Goal: Transaction & Acquisition: Purchase product/service

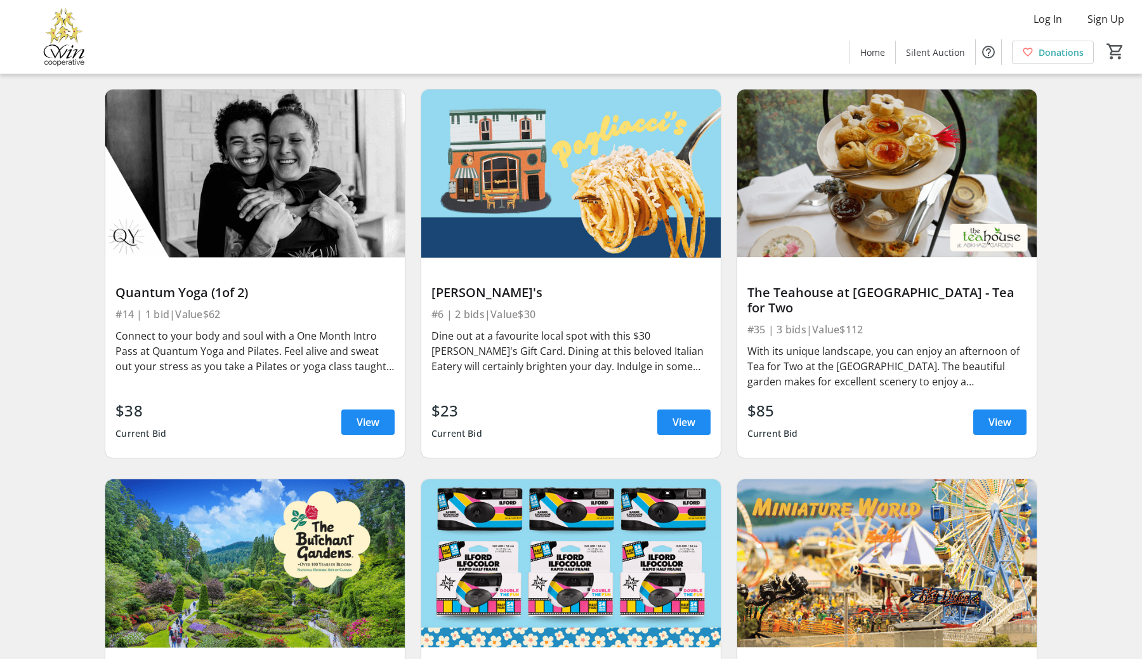
scroll to position [1599, 0]
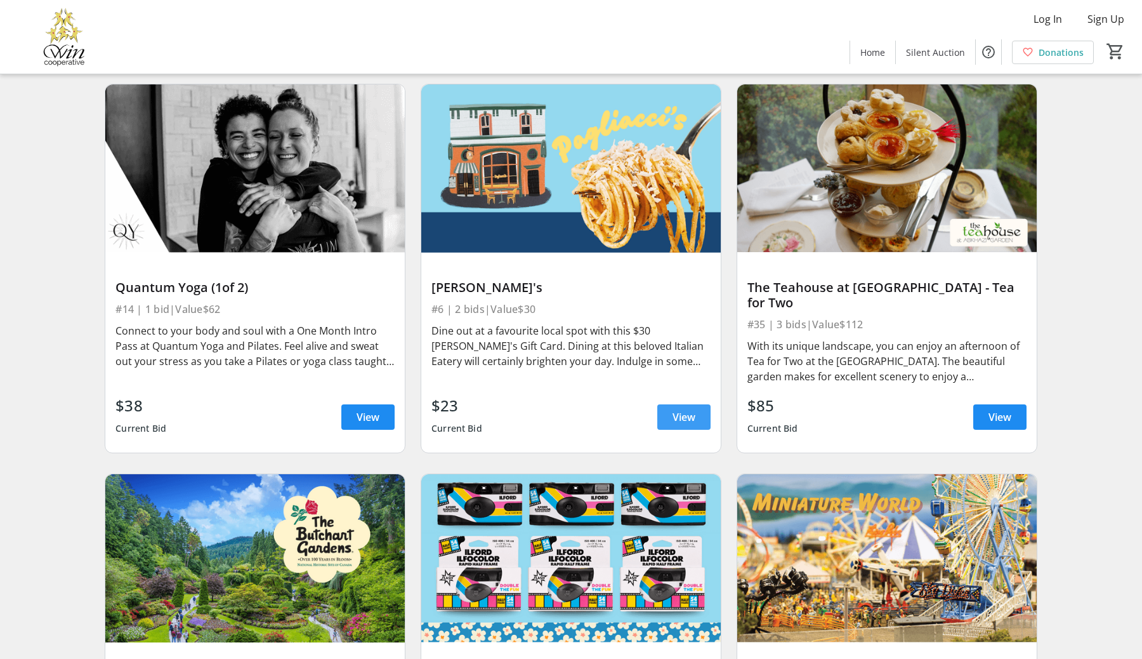
click at [678, 417] on span "View" at bounding box center [684, 416] width 23 height 15
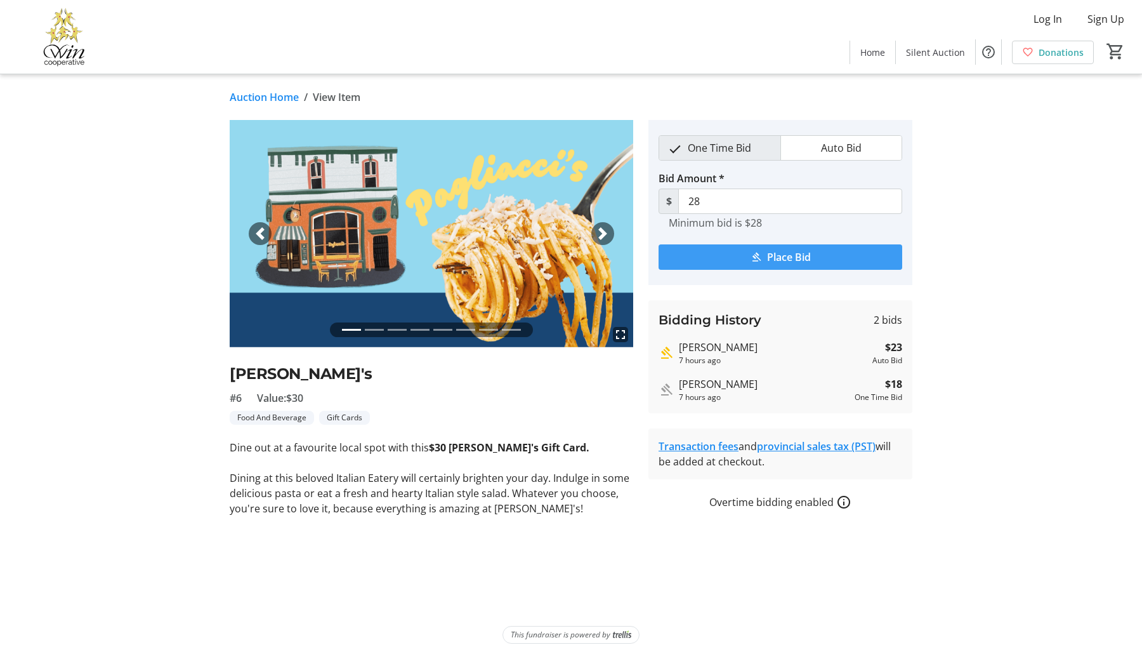
click at [736, 259] on span "submit" at bounding box center [781, 257] width 244 height 30
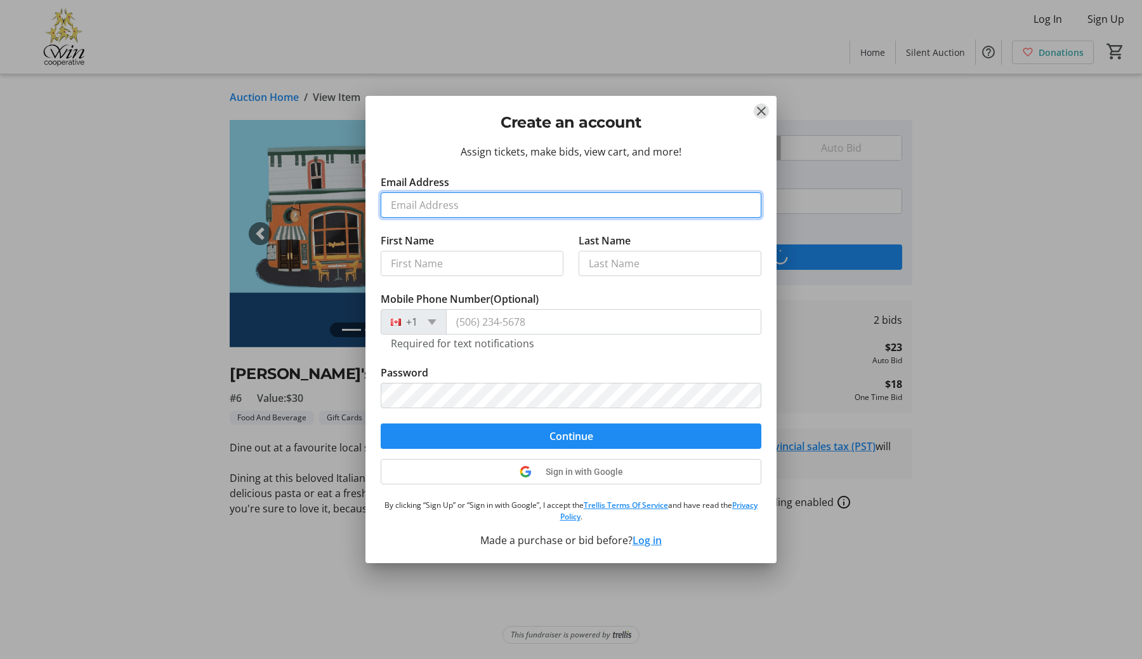
click at [506, 209] on input "Email Address" at bounding box center [571, 204] width 381 height 25
type input "[EMAIL_ADDRESS][DOMAIN_NAME]"
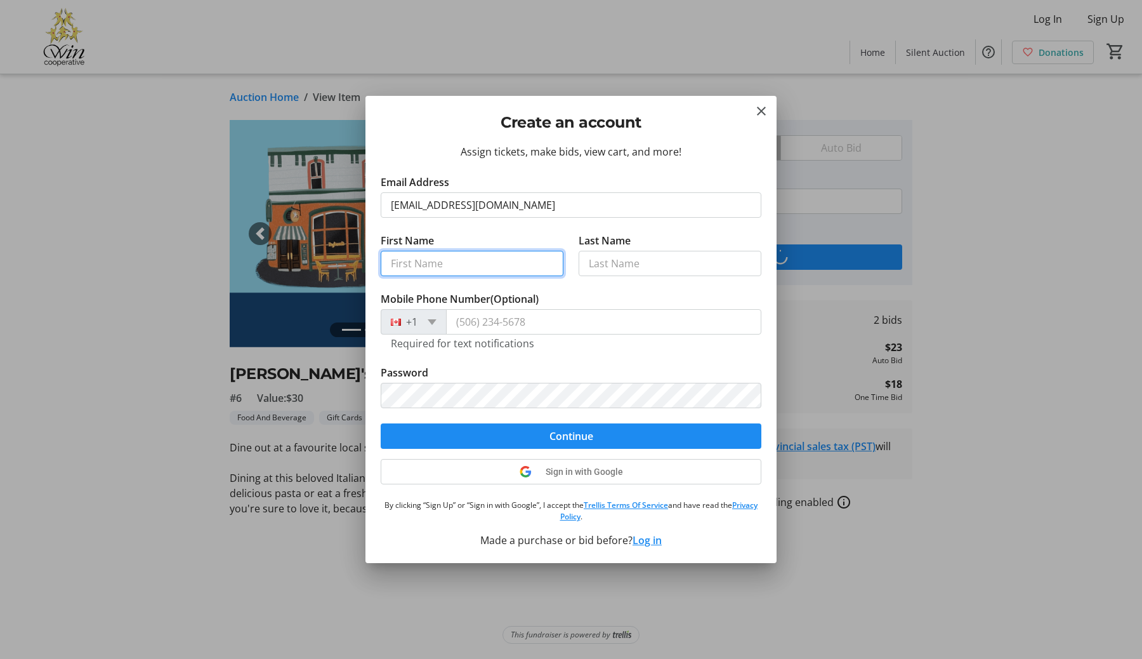
type input "Josee"
type input "[PERSON_NAME]"
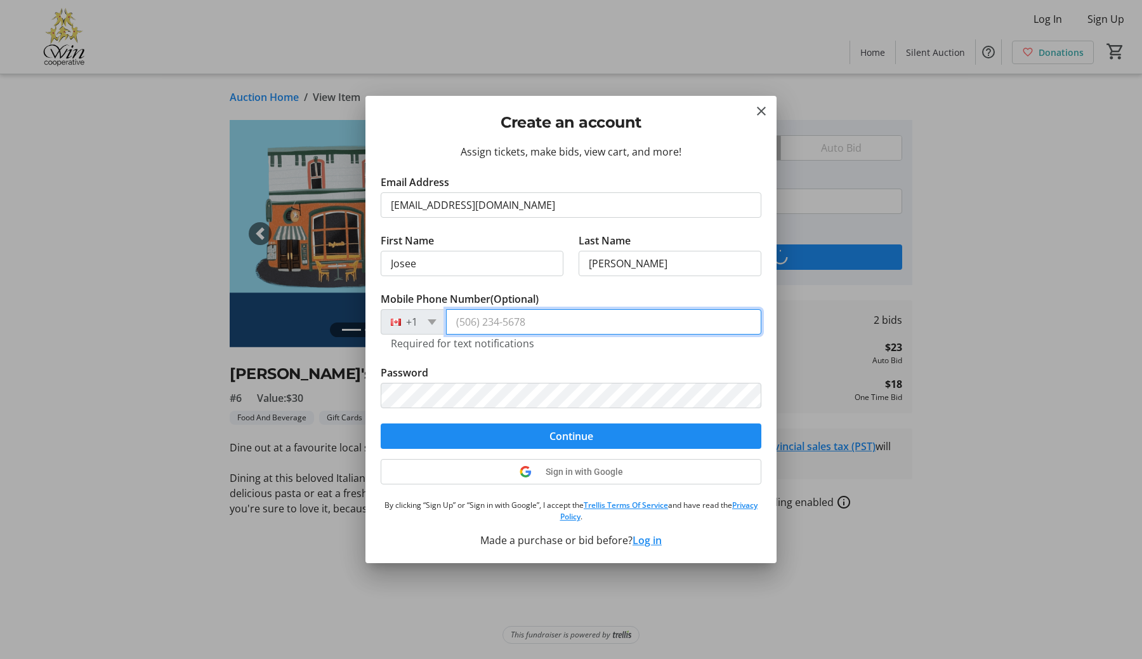
type input "[PHONE_NUMBER]"
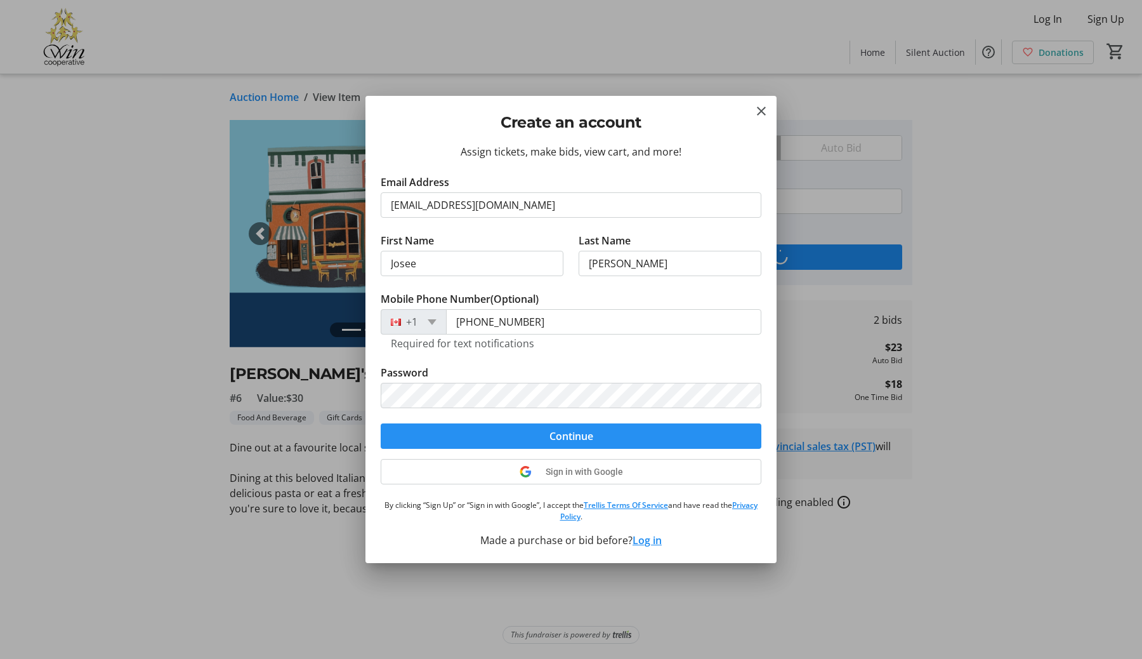
click at [561, 442] on span "Continue" at bounding box center [572, 435] width 44 height 15
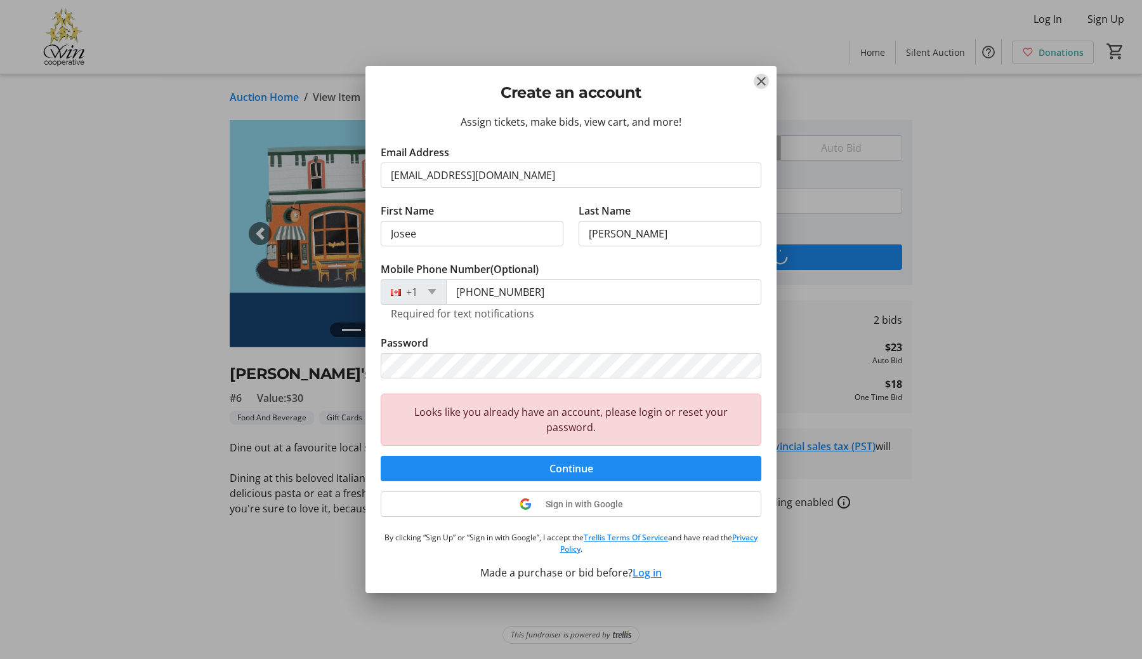
click at [762, 81] on mat-icon "Close" at bounding box center [761, 81] width 15 height 15
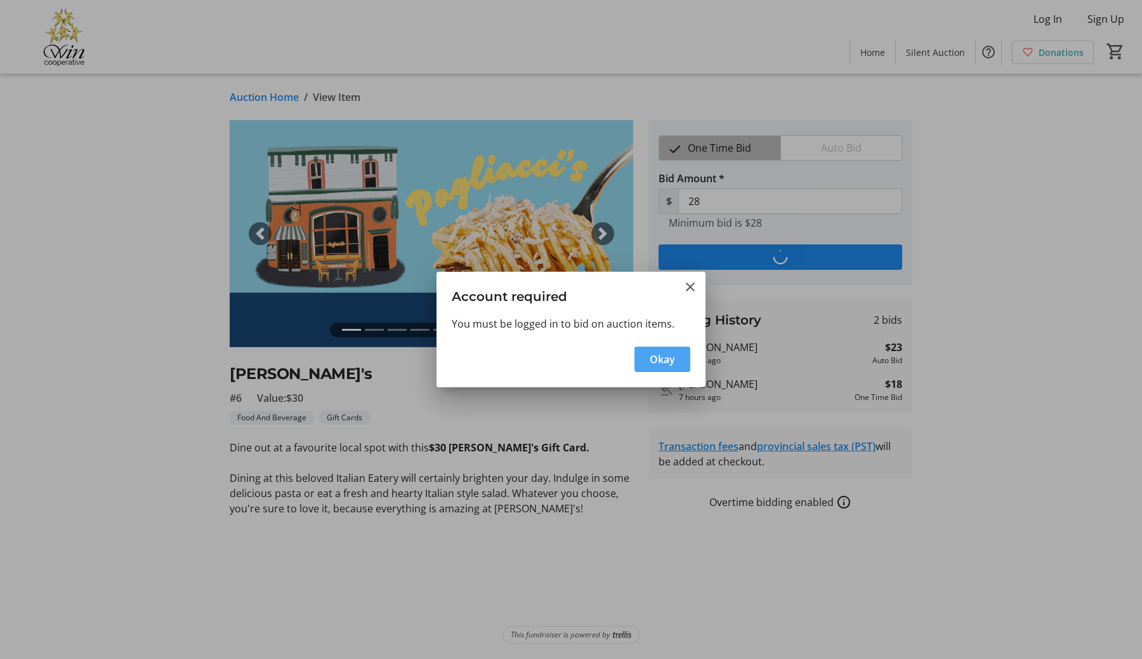
click at [654, 372] on span "button" at bounding box center [663, 359] width 56 height 30
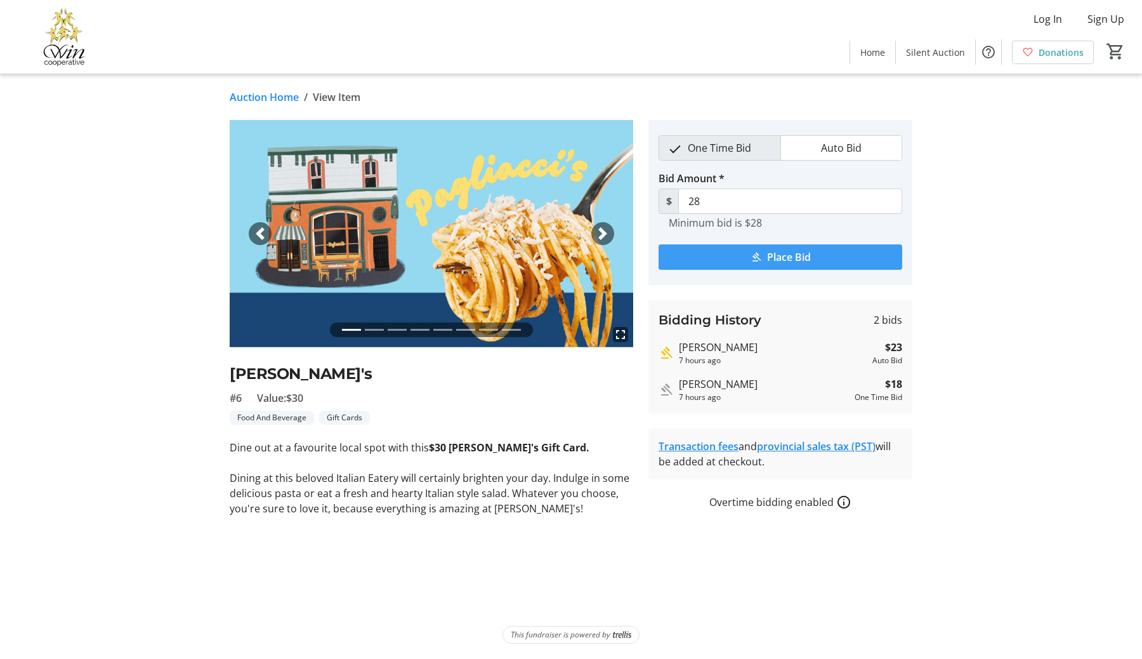
click at [768, 261] on span "Place Bid" at bounding box center [789, 256] width 44 height 15
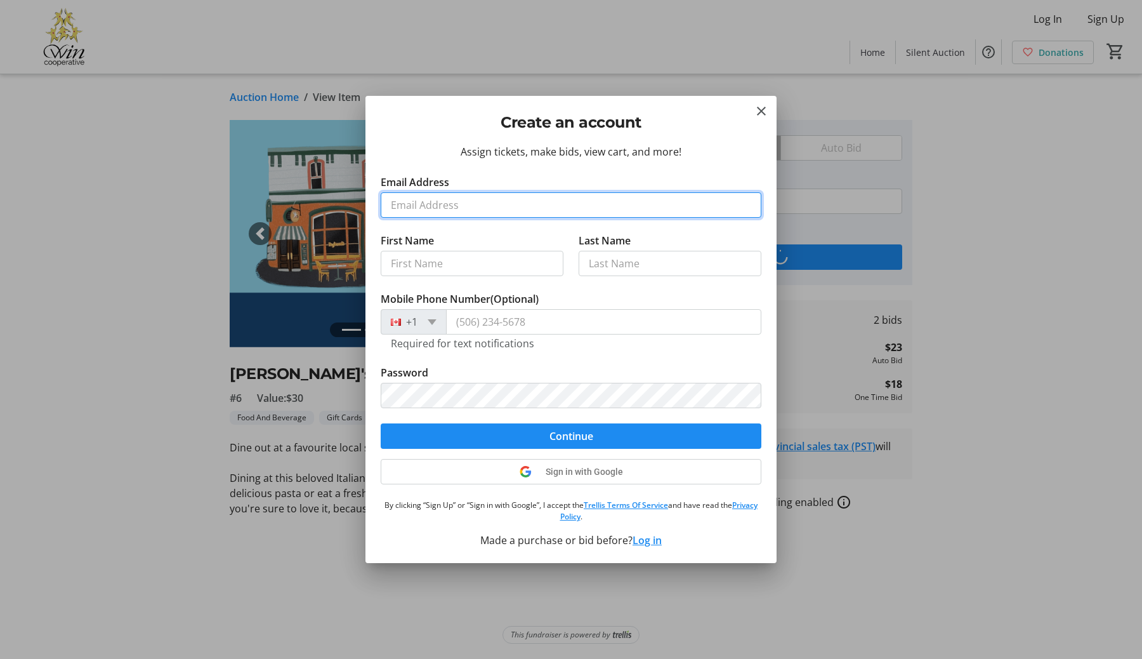
click at [465, 211] on input "Email Address" at bounding box center [571, 204] width 381 height 25
type input "[EMAIL_ADDRESS][DOMAIN_NAME]"
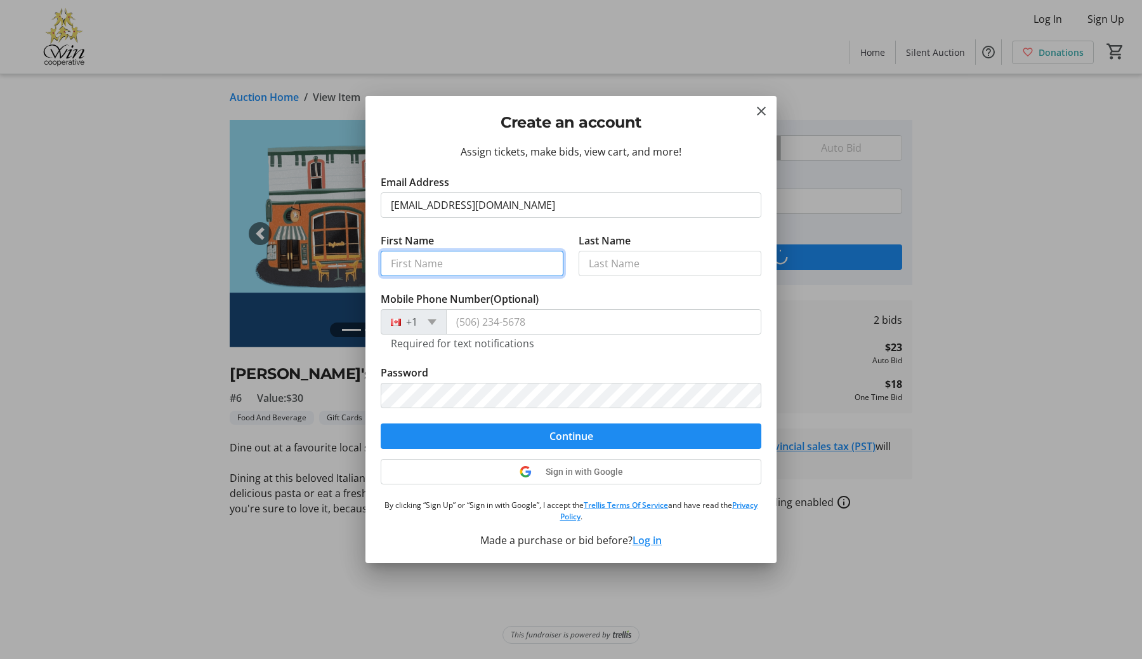
type input "Josee"
type input "[PERSON_NAME]"
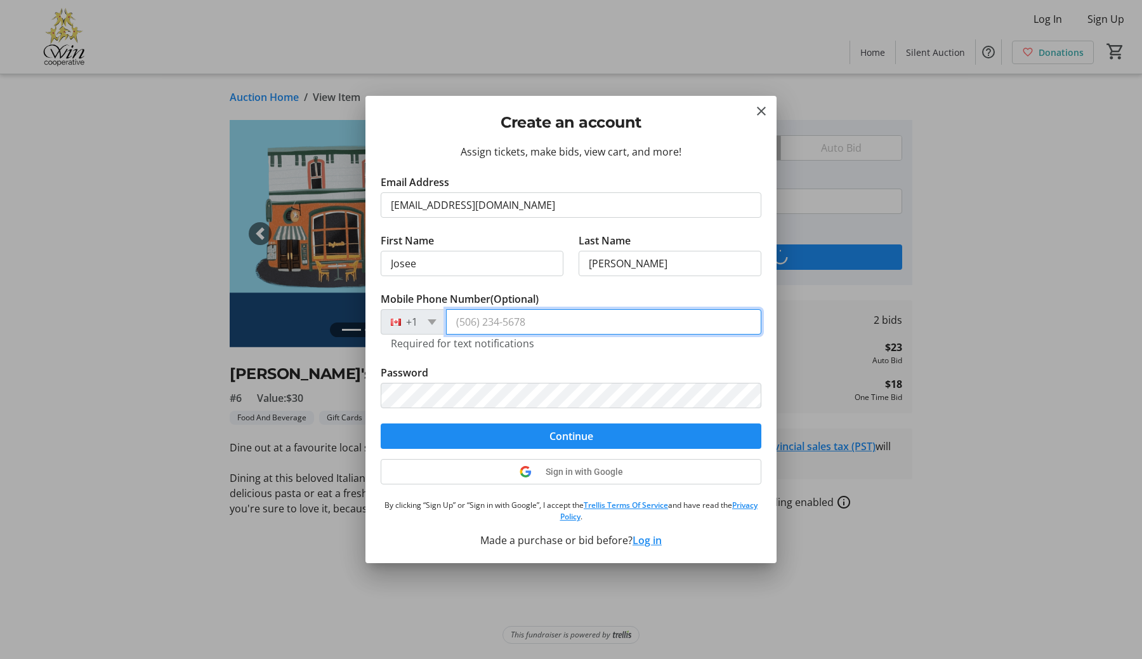
type input "[PHONE_NUMBER]"
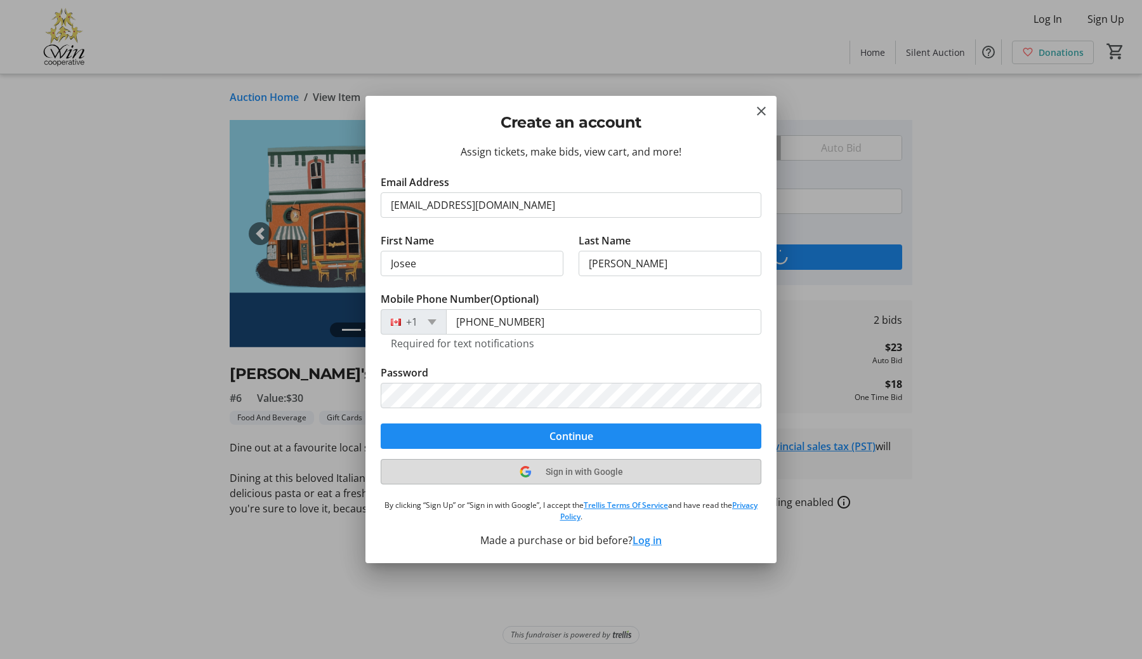
click at [539, 473] on tr-shared-ui-google-sign-in-button-content "Sign in with Google" at bounding box center [571, 471] width 103 height 15
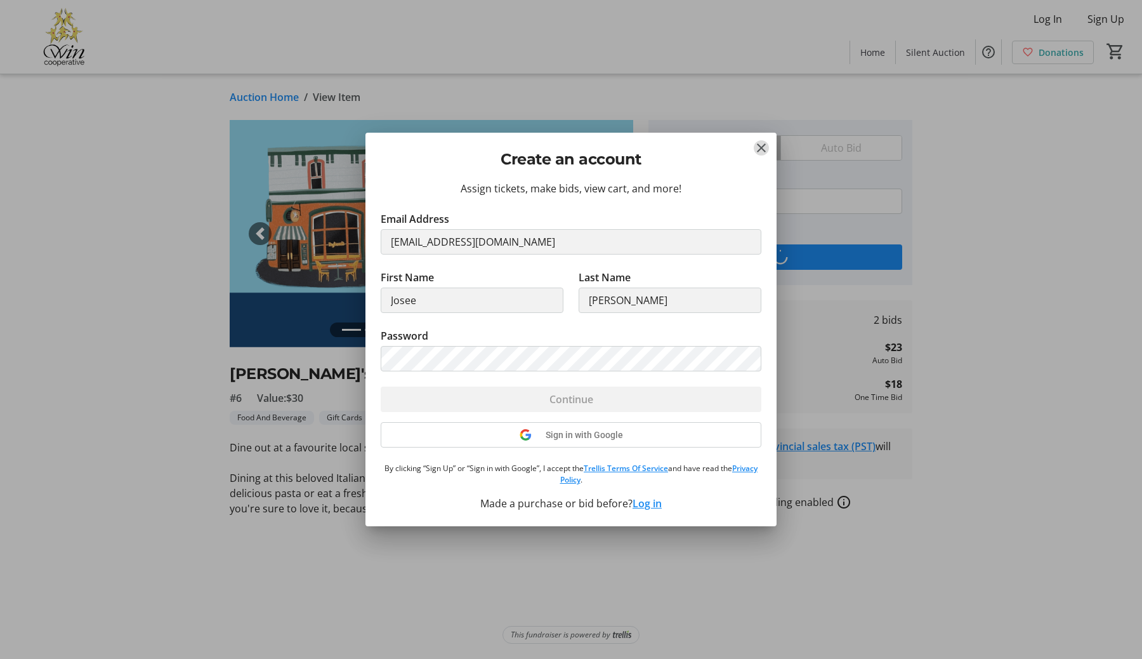
click at [760, 148] on mat-icon "Close" at bounding box center [761, 147] width 15 height 15
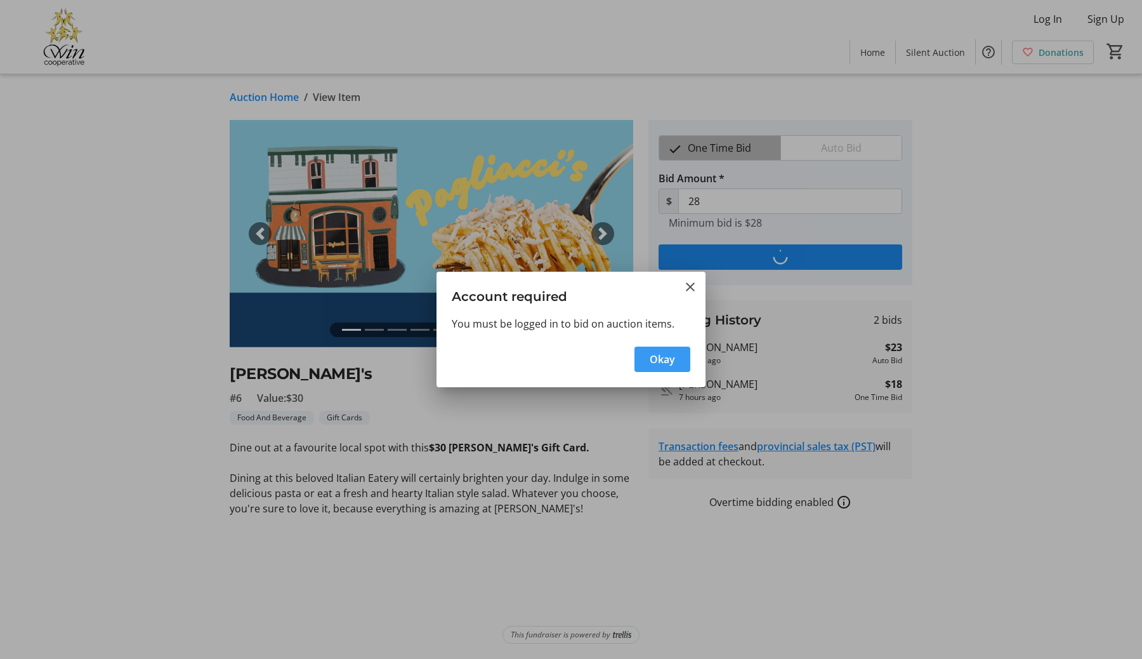
click at [663, 358] on span "Okay" at bounding box center [662, 359] width 25 height 15
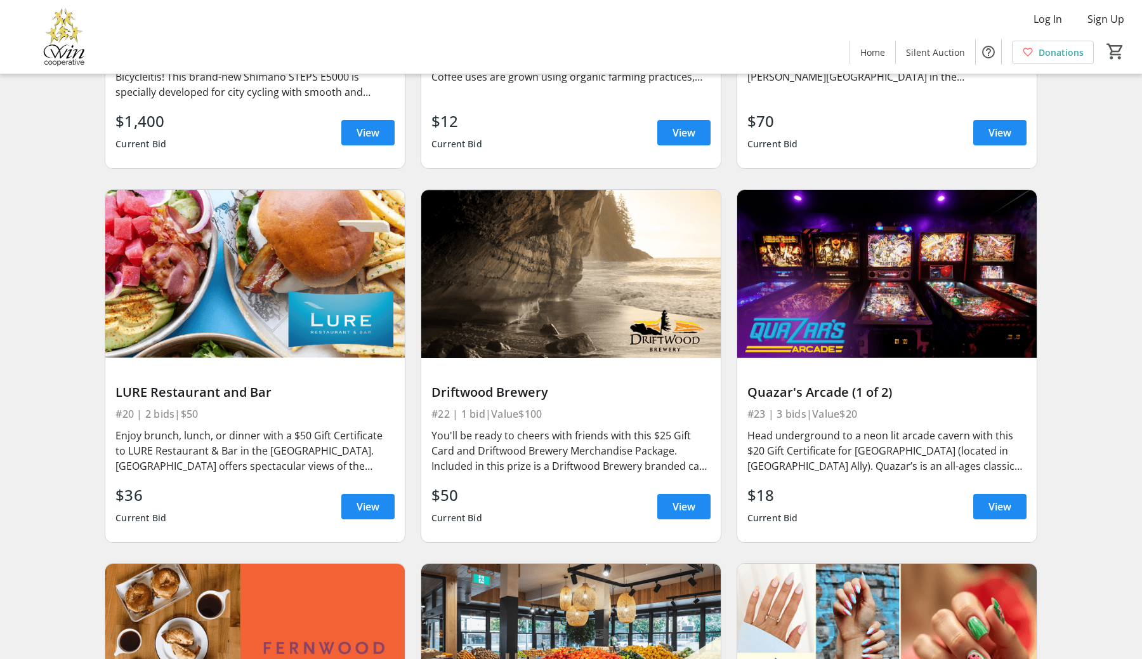
scroll to position [3812, 0]
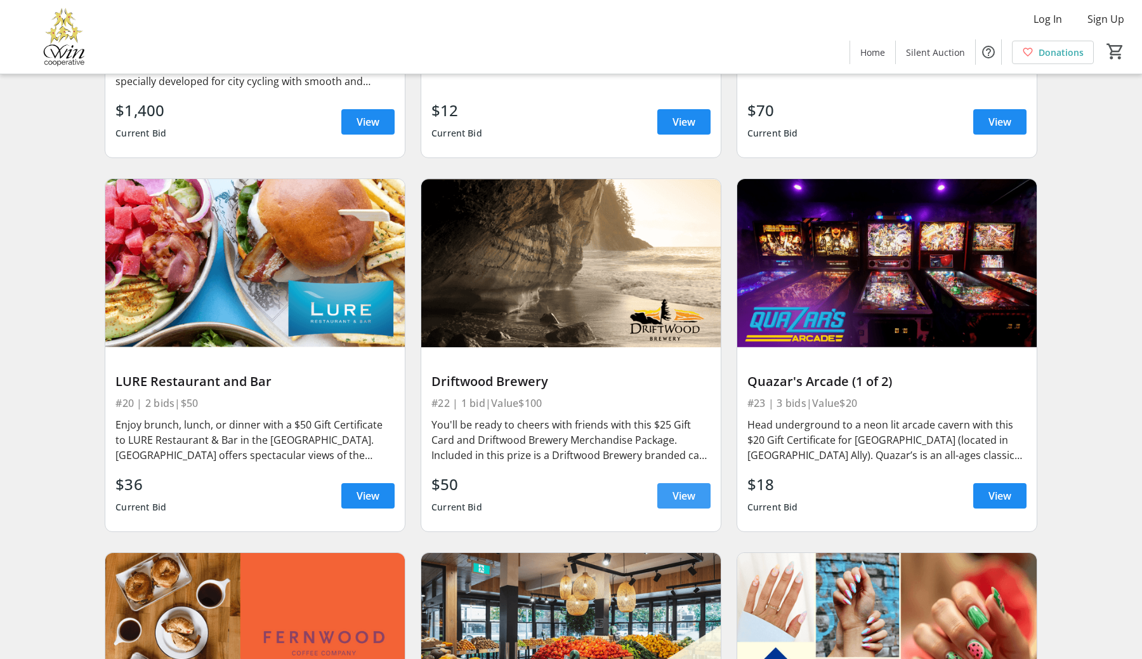
click at [673, 500] on span "View" at bounding box center [684, 495] width 23 height 15
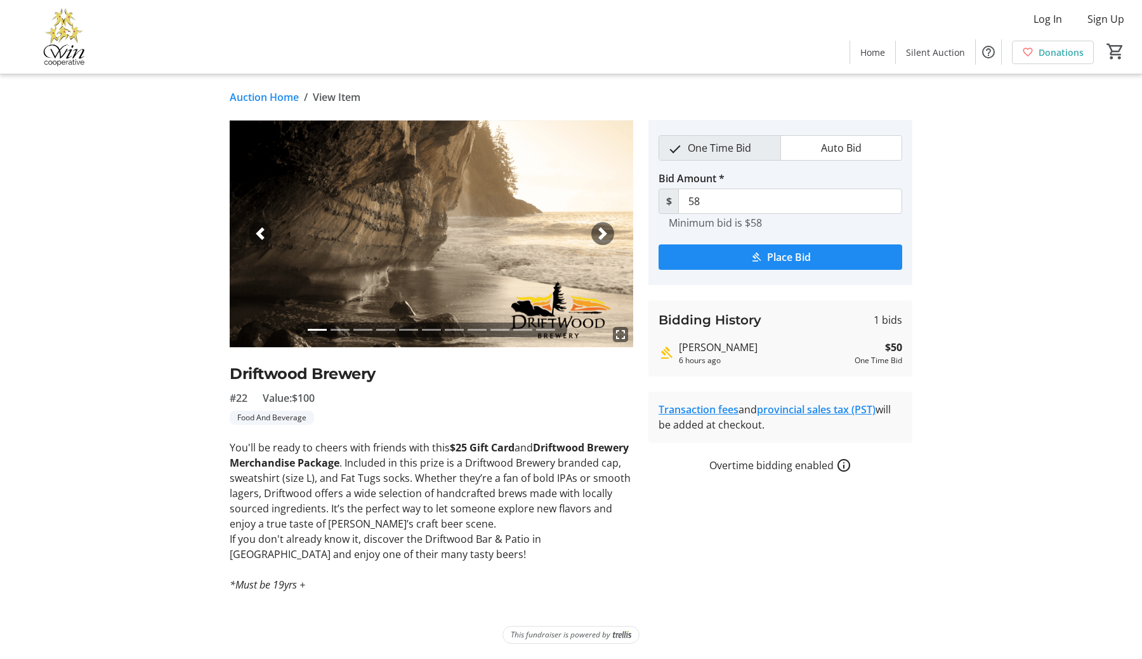
click at [602, 236] on span "button" at bounding box center [603, 233] width 13 height 13
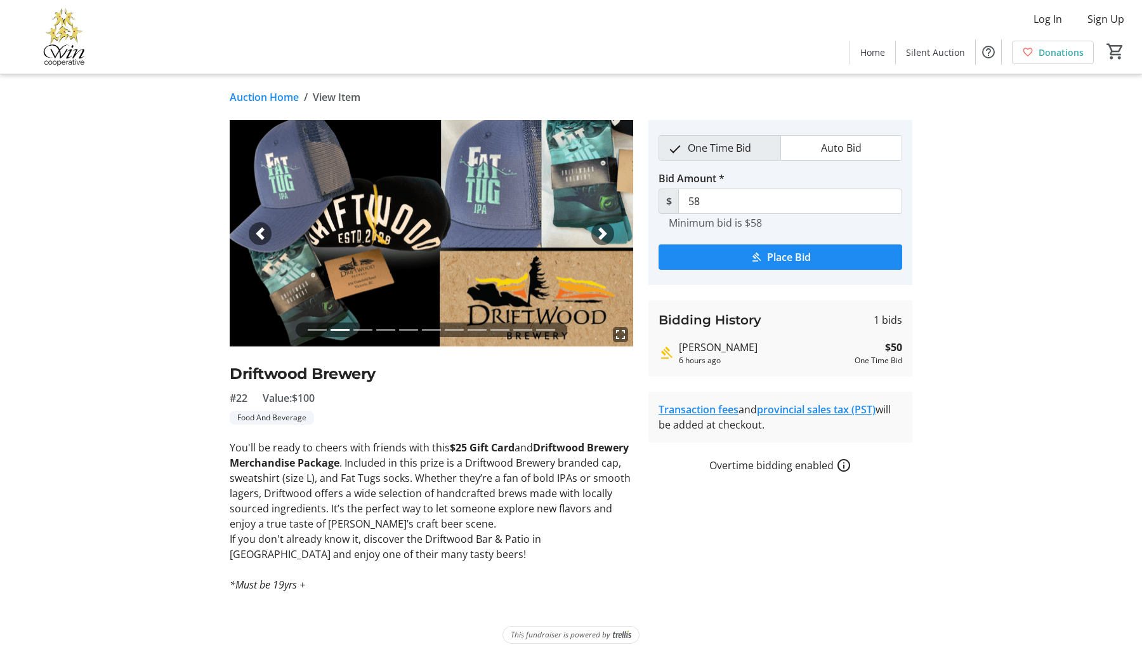
click at [602, 236] on span "button" at bounding box center [603, 233] width 13 height 13
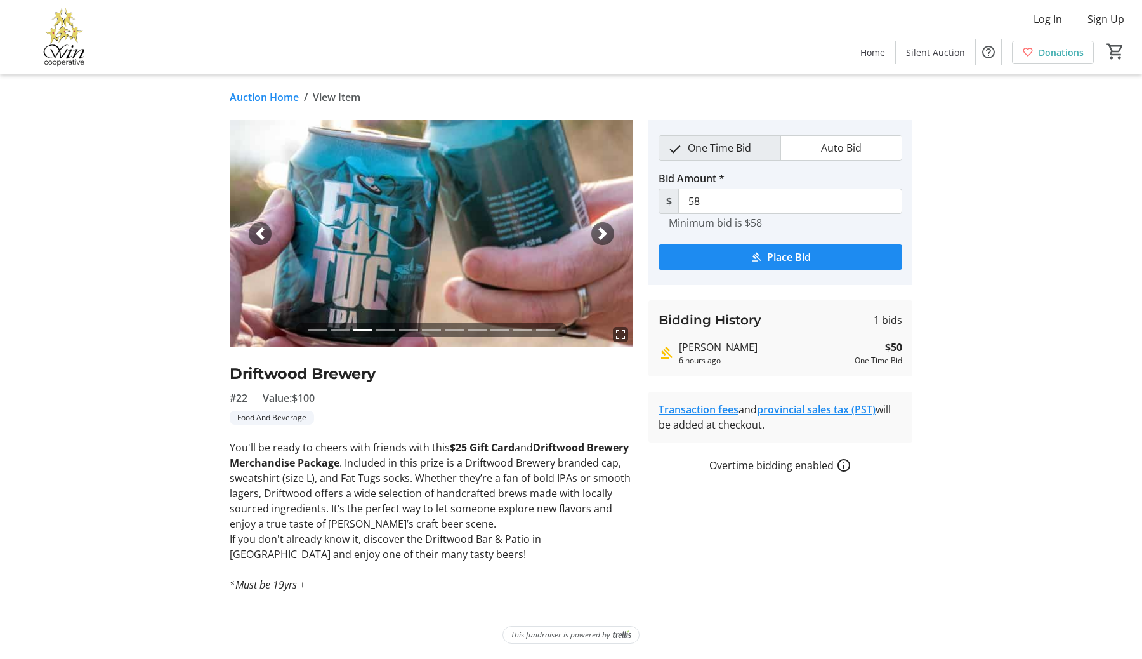
click at [602, 236] on span "button" at bounding box center [603, 233] width 13 height 13
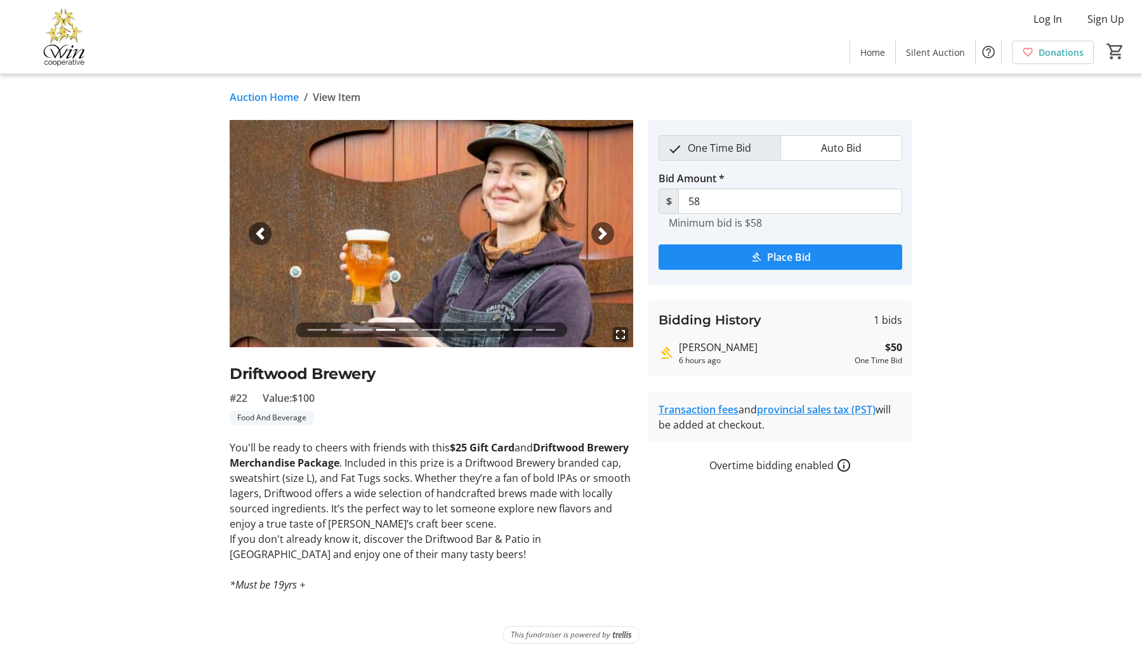
click at [602, 236] on span "button" at bounding box center [603, 233] width 13 height 13
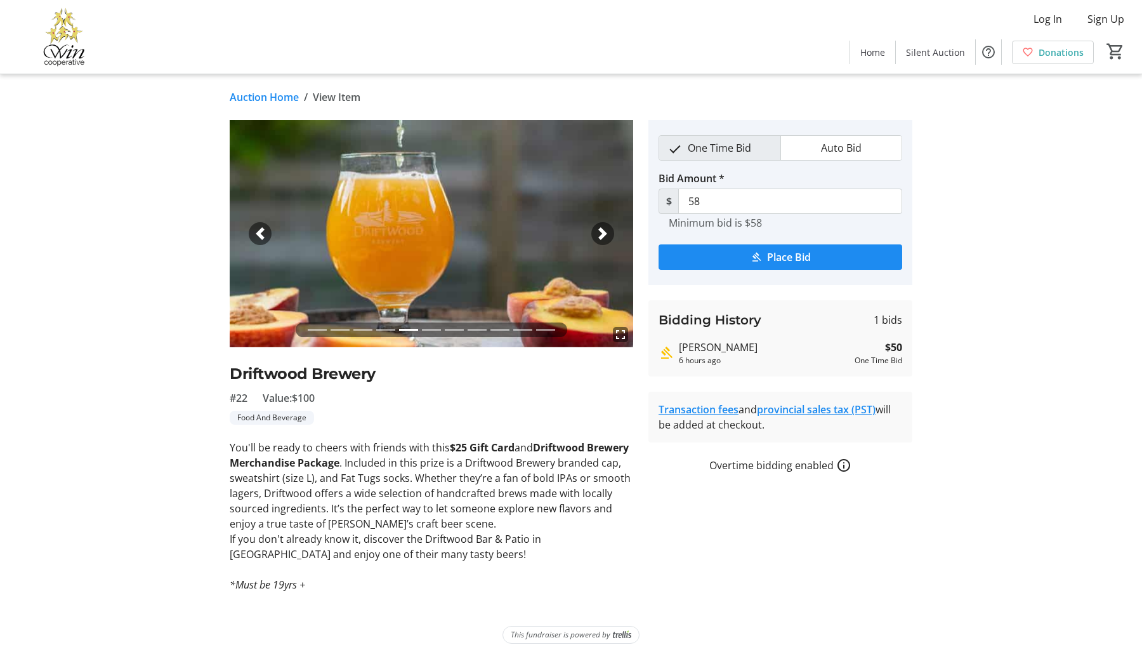
click at [602, 236] on span "button" at bounding box center [603, 233] width 13 height 13
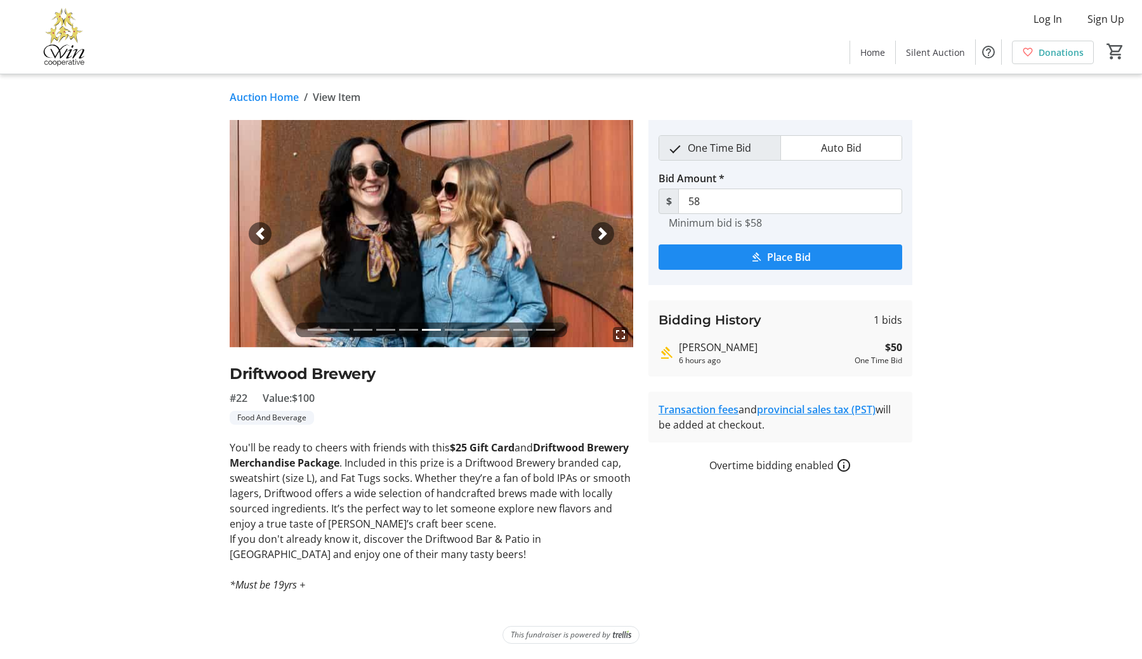
click at [602, 236] on span "button" at bounding box center [603, 233] width 13 height 13
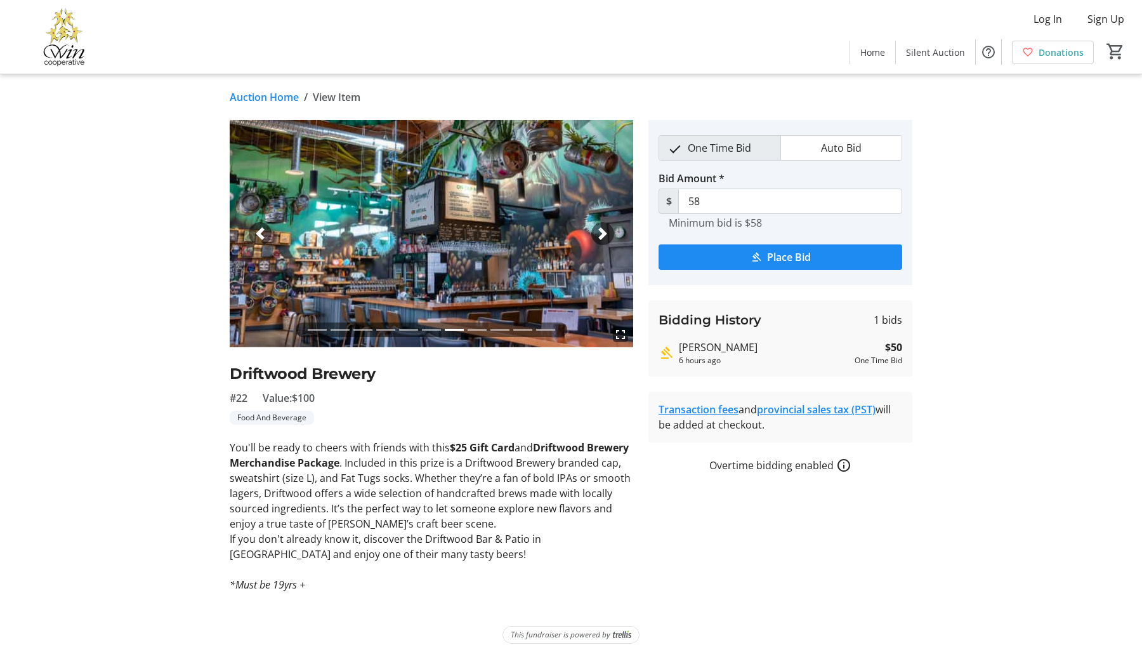
click at [602, 236] on span "button" at bounding box center [603, 233] width 13 height 13
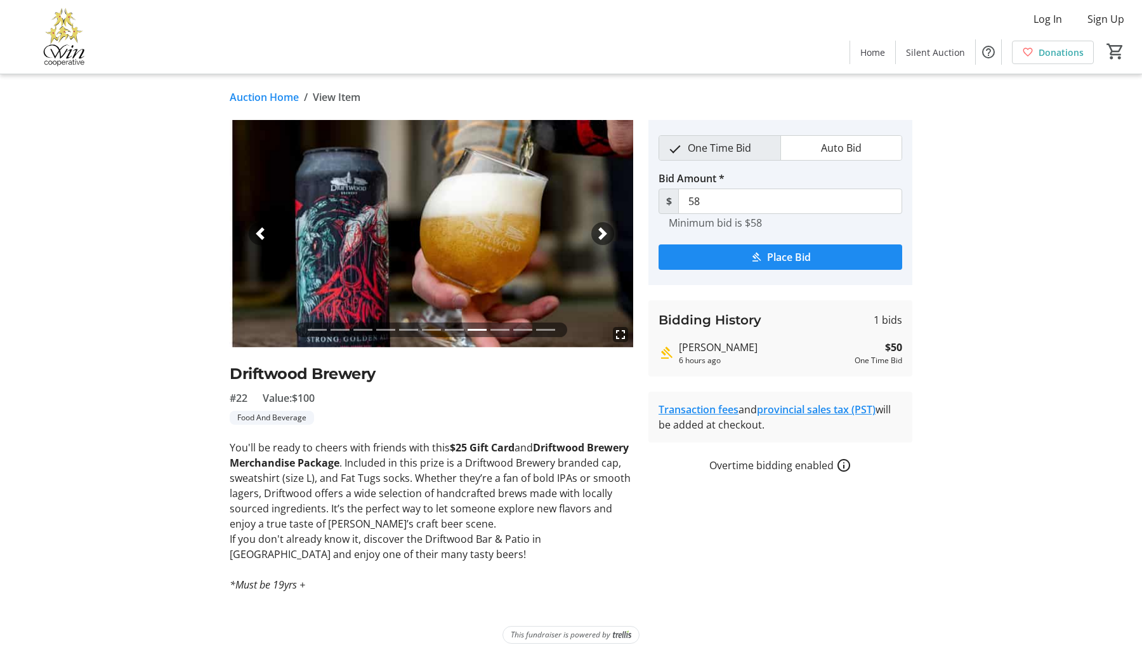
click at [602, 236] on span "button" at bounding box center [603, 233] width 13 height 13
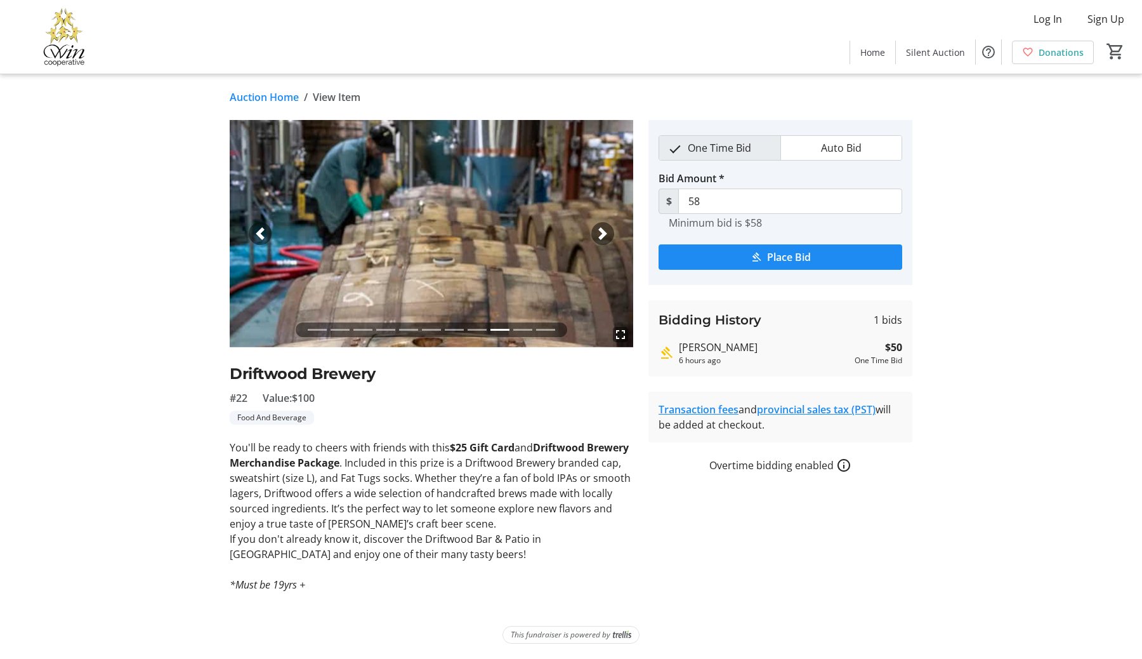
click at [602, 236] on span "button" at bounding box center [603, 233] width 13 height 13
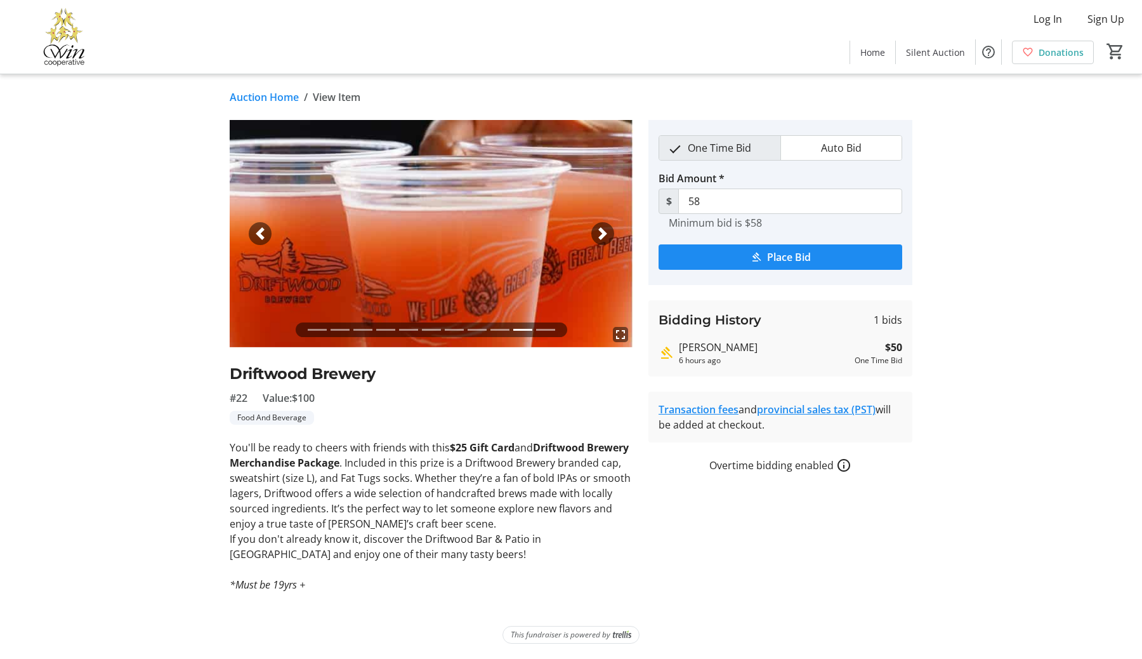
click at [602, 236] on span "button" at bounding box center [603, 233] width 13 height 13
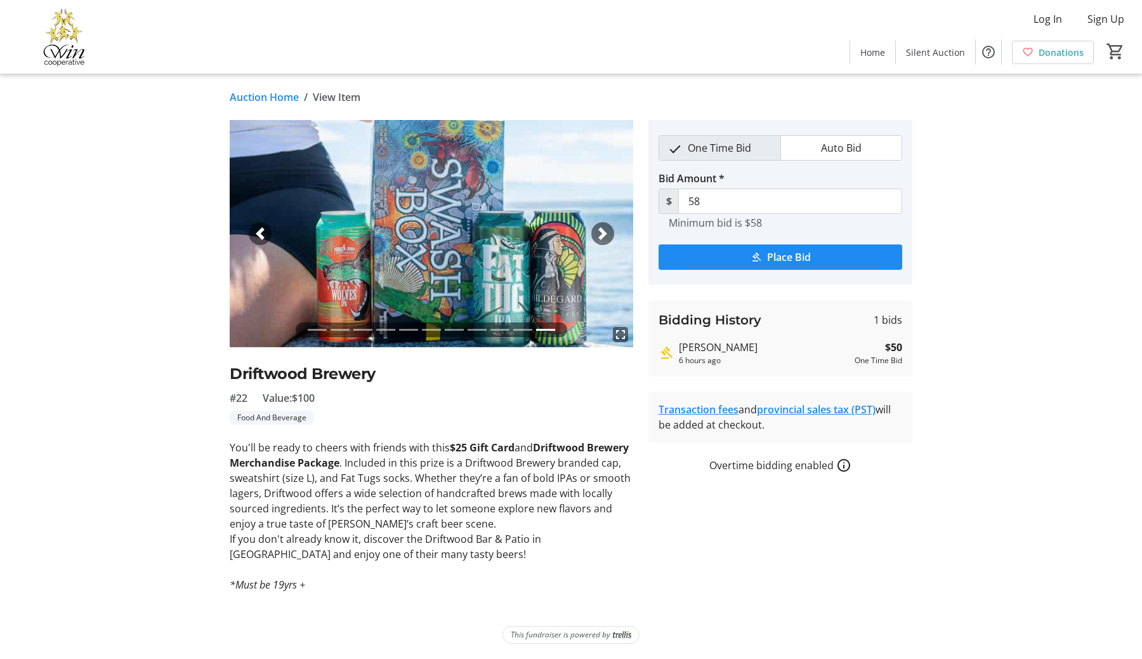
click at [602, 236] on span "button" at bounding box center [603, 233] width 13 height 13
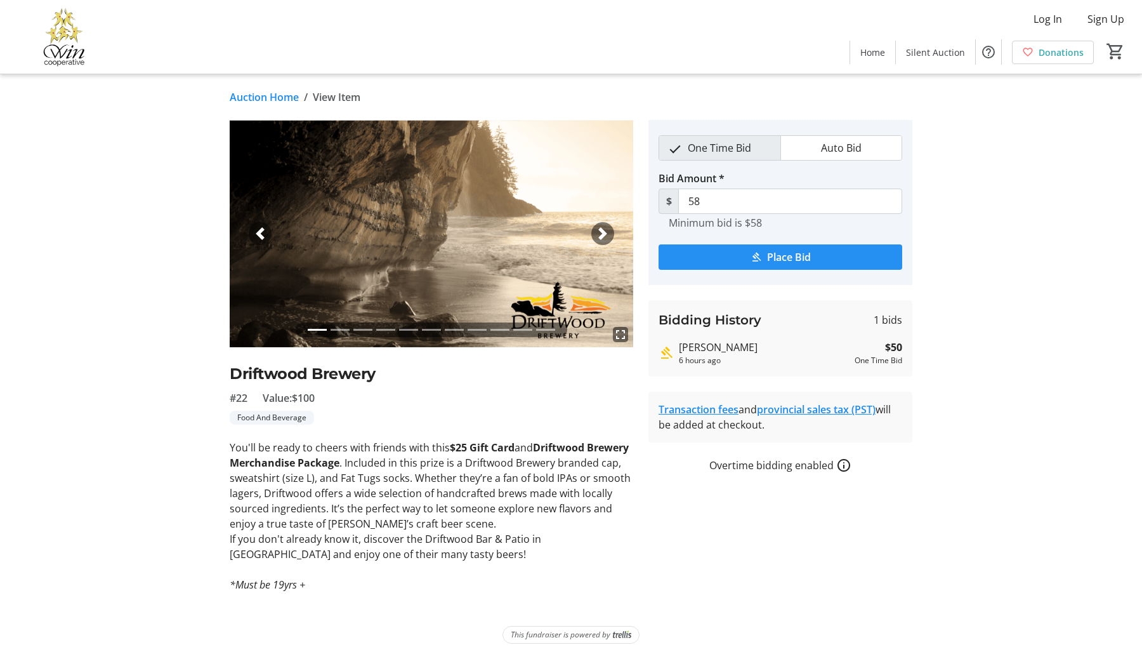
click at [783, 263] on span "Place Bid" at bounding box center [789, 256] width 44 height 15
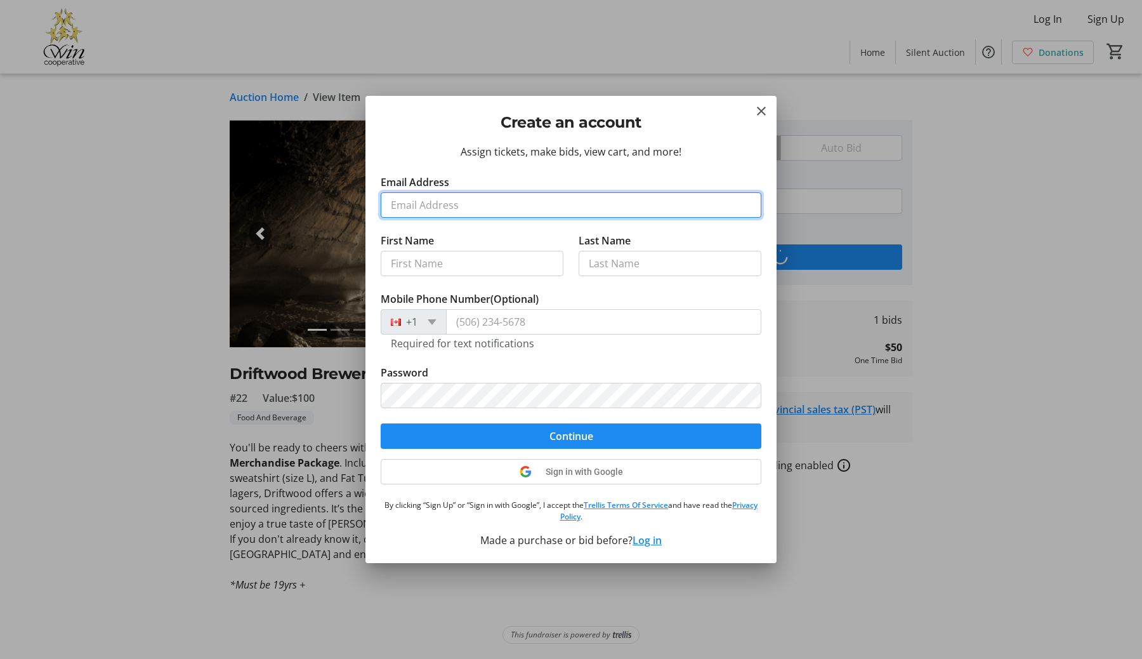
click at [435, 209] on input "Email Address" at bounding box center [571, 204] width 381 height 25
type input "[EMAIL_ADDRESS][DOMAIN_NAME]"
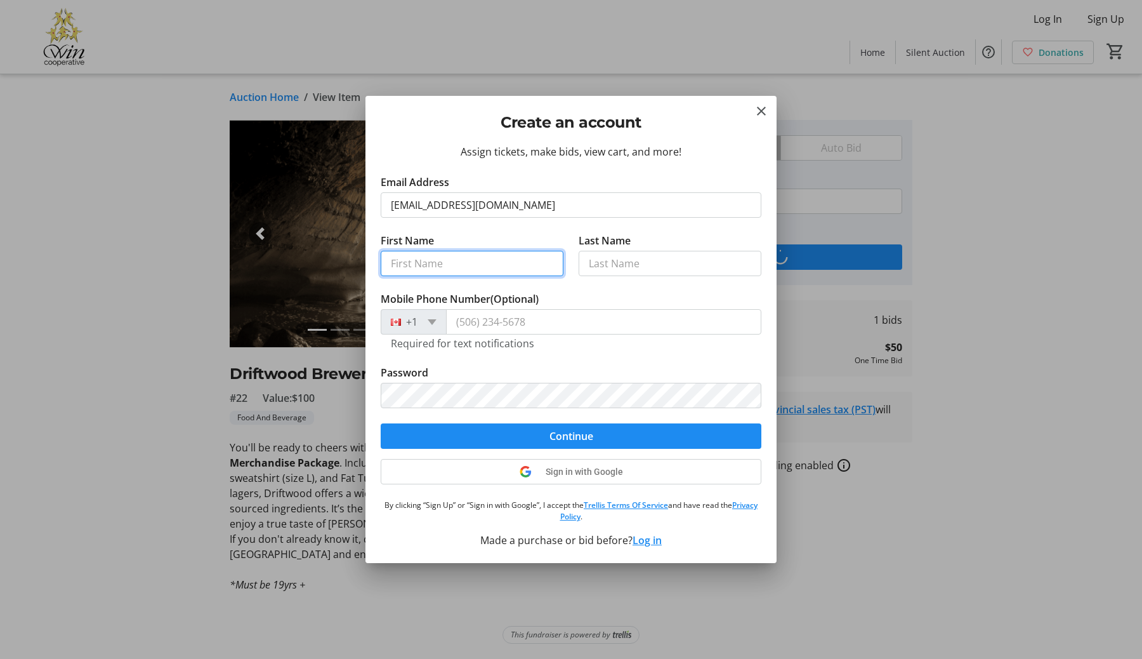
type input "Josee"
type input "[PERSON_NAME]"
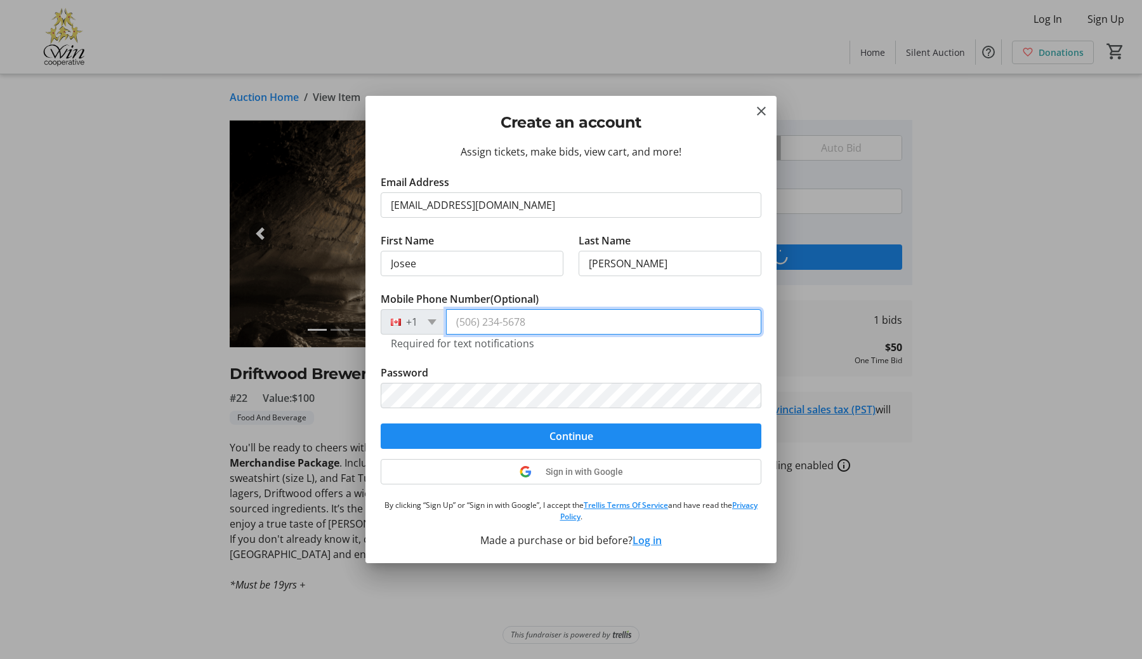
type input "[PHONE_NUMBER]"
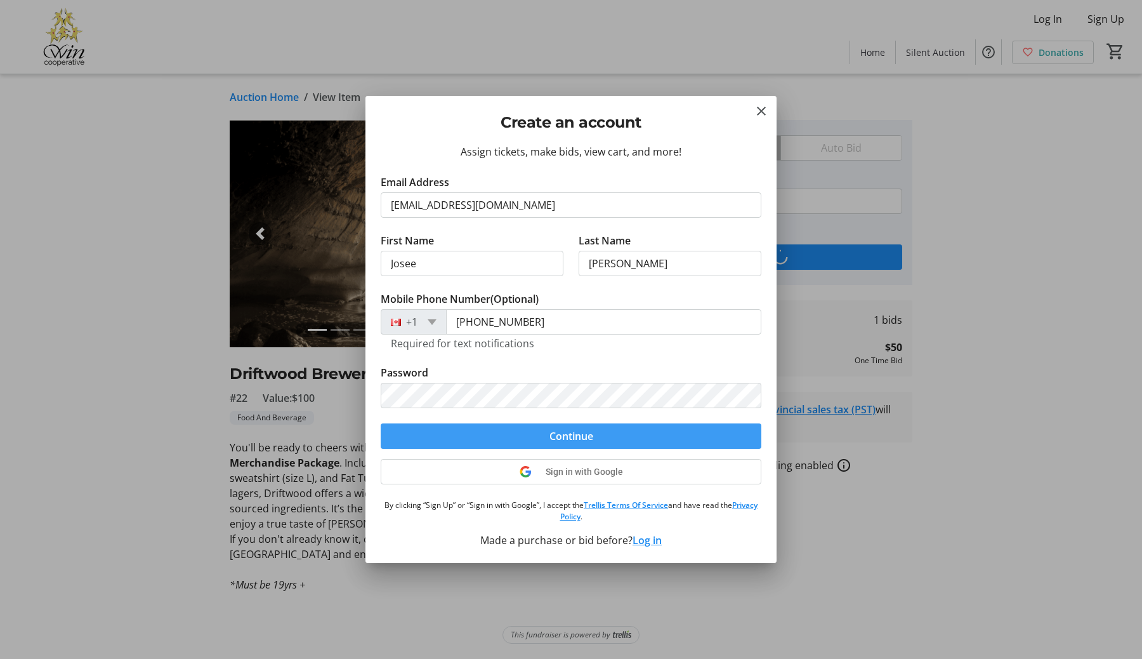
click at [570, 427] on span "submit" at bounding box center [571, 436] width 381 height 30
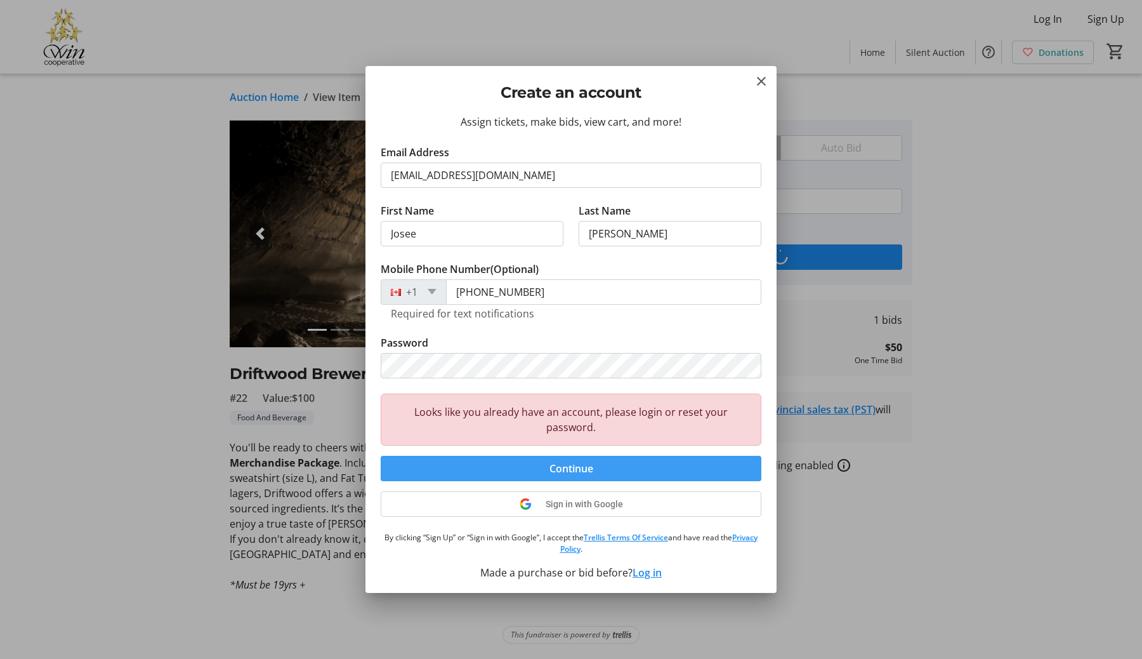
click at [563, 467] on span "Continue" at bounding box center [572, 468] width 44 height 15
click at [562, 466] on span "Continue" at bounding box center [572, 468] width 44 height 15
click at [639, 576] on button "Log in" at bounding box center [647, 572] width 29 height 15
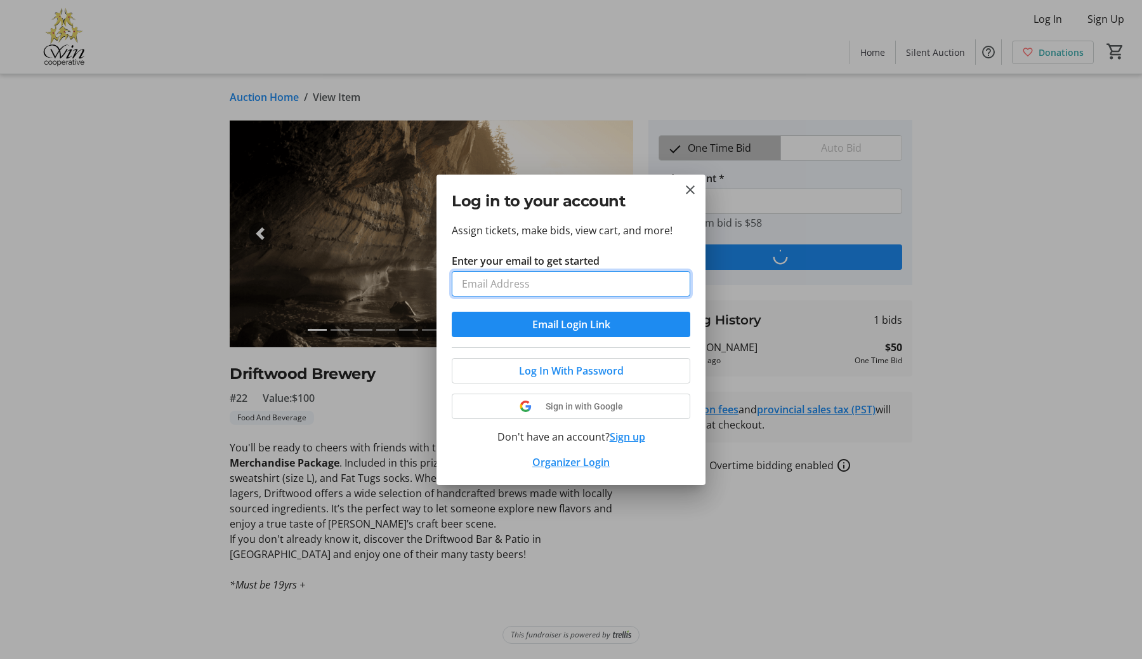
click at [518, 283] on input "Enter your email to get started" at bounding box center [571, 283] width 239 height 25
type input "[EMAIL_ADDRESS][DOMAIN_NAME]"
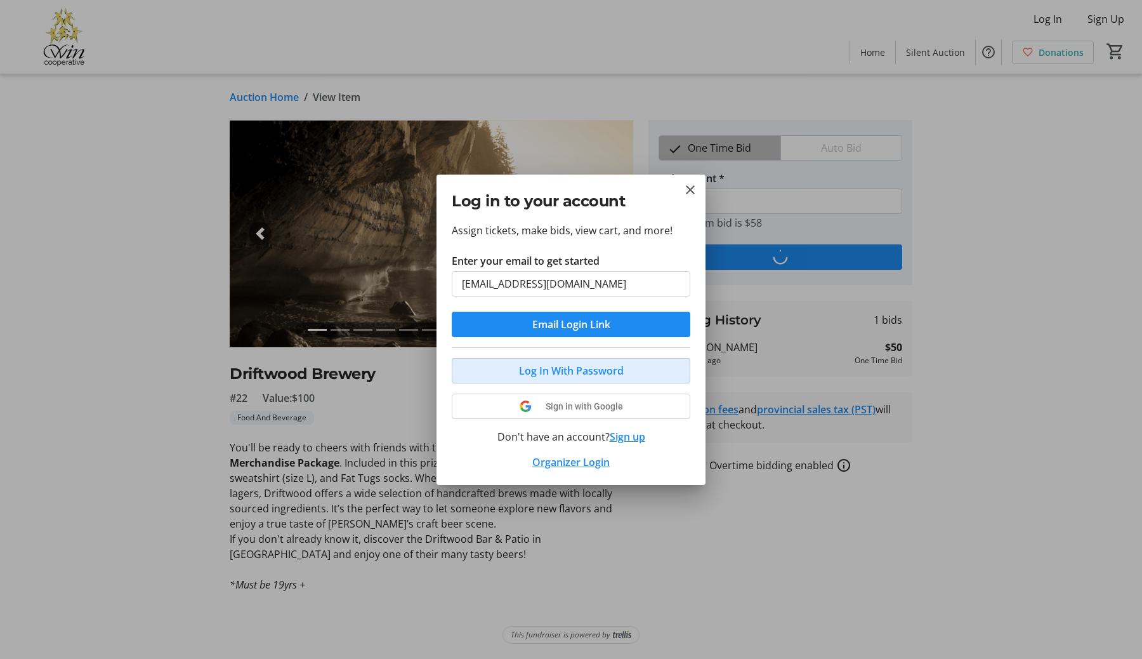
click at [584, 375] on span "Log In With Password" at bounding box center [571, 370] width 105 height 15
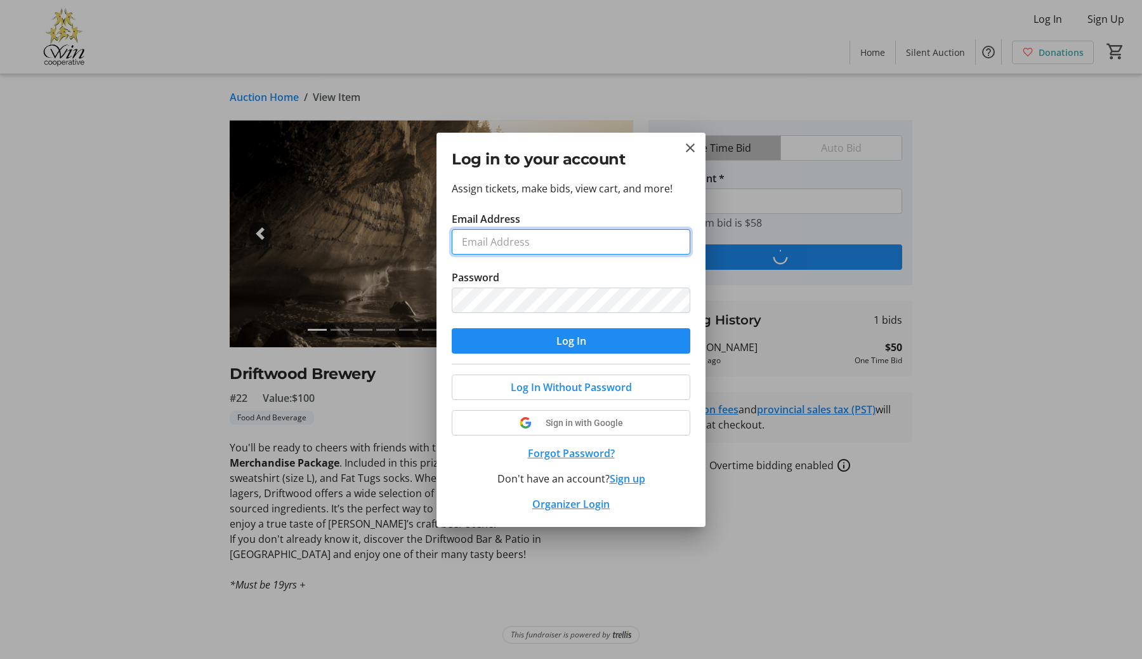
click at [521, 244] on input "Email Address" at bounding box center [571, 241] width 239 height 25
type input "[EMAIL_ADDRESS][DOMAIN_NAME]"
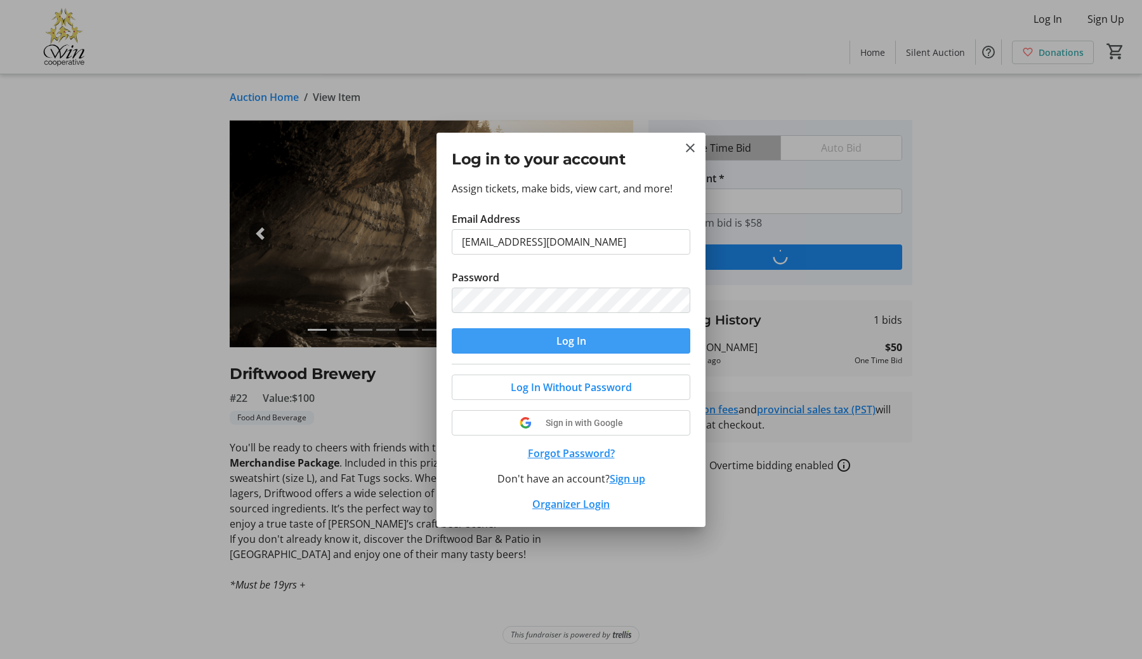
click at [569, 337] on span "Log In" at bounding box center [572, 340] width 30 height 15
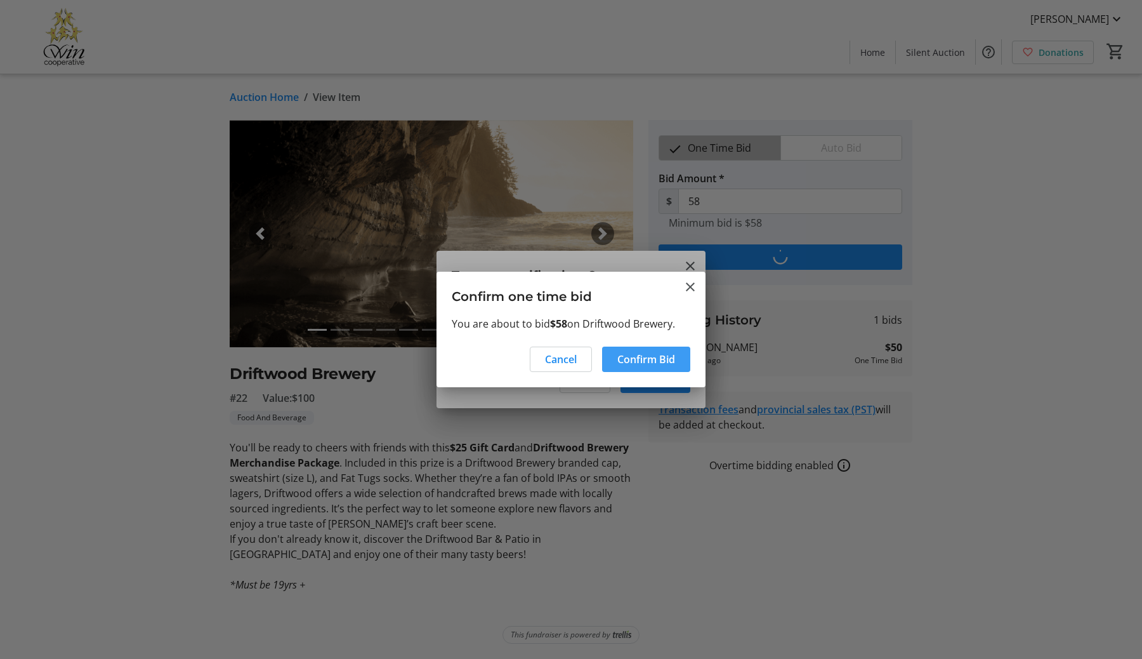
click at [645, 364] on span "Confirm Bid" at bounding box center [647, 359] width 58 height 15
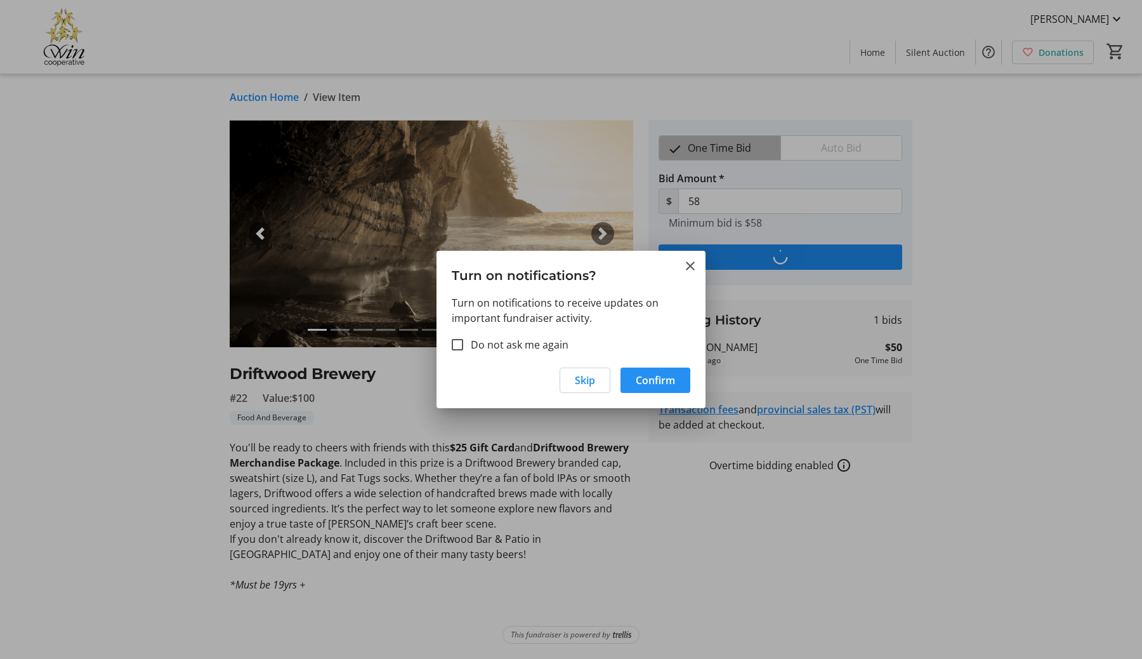
type input "66"
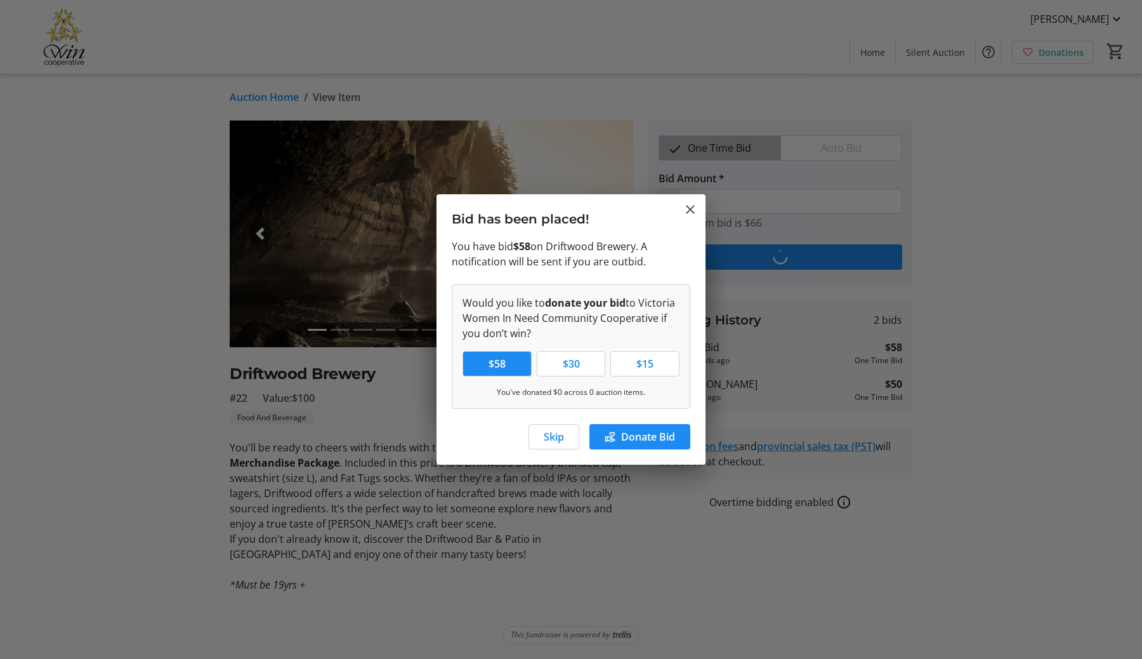
click at [523, 430] on div "Skip Donate Bid" at bounding box center [571, 440] width 269 height 48
click at [538, 436] on span "button" at bounding box center [554, 436] width 50 height 30
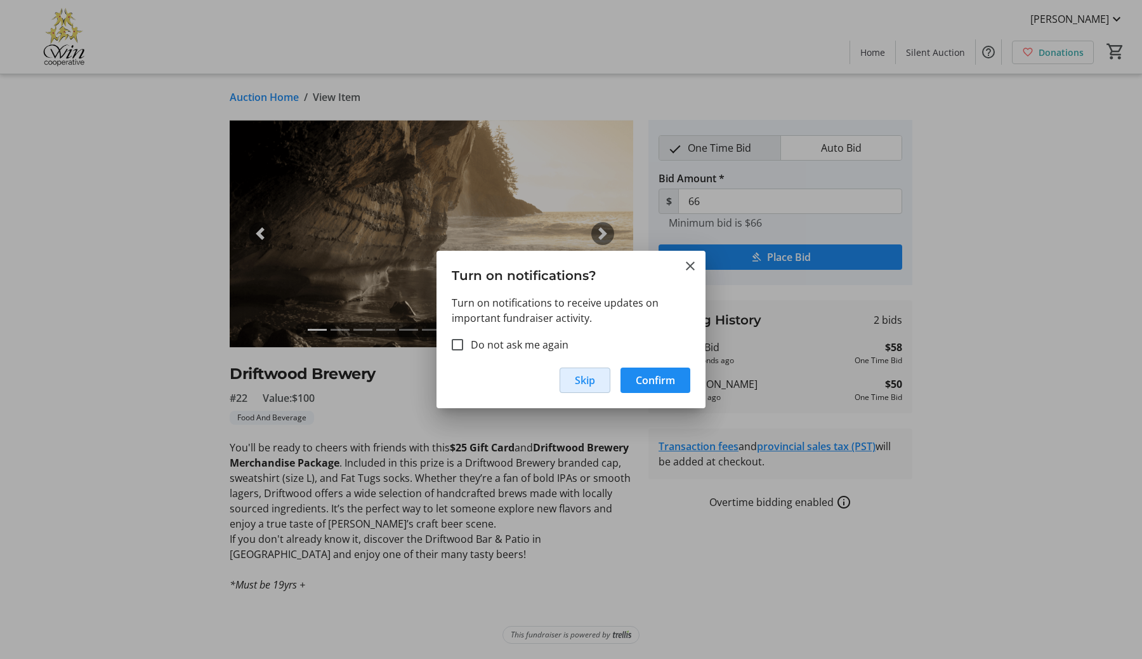
click at [583, 383] on span "Skip" at bounding box center [585, 380] width 20 height 15
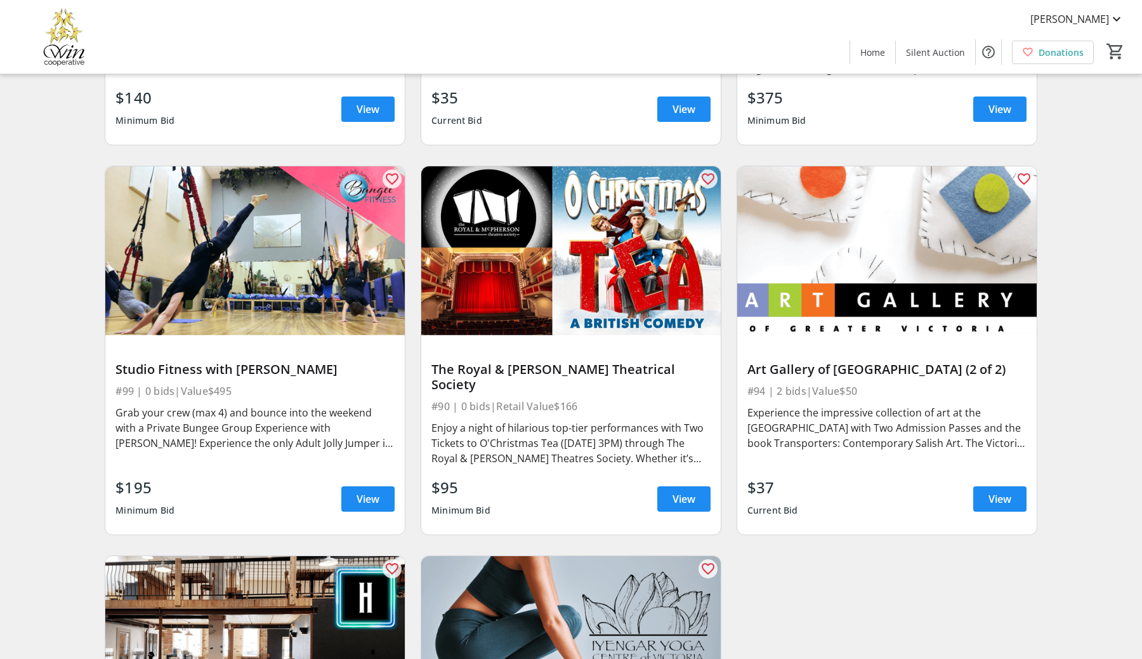
scroll to position [11757, 0]
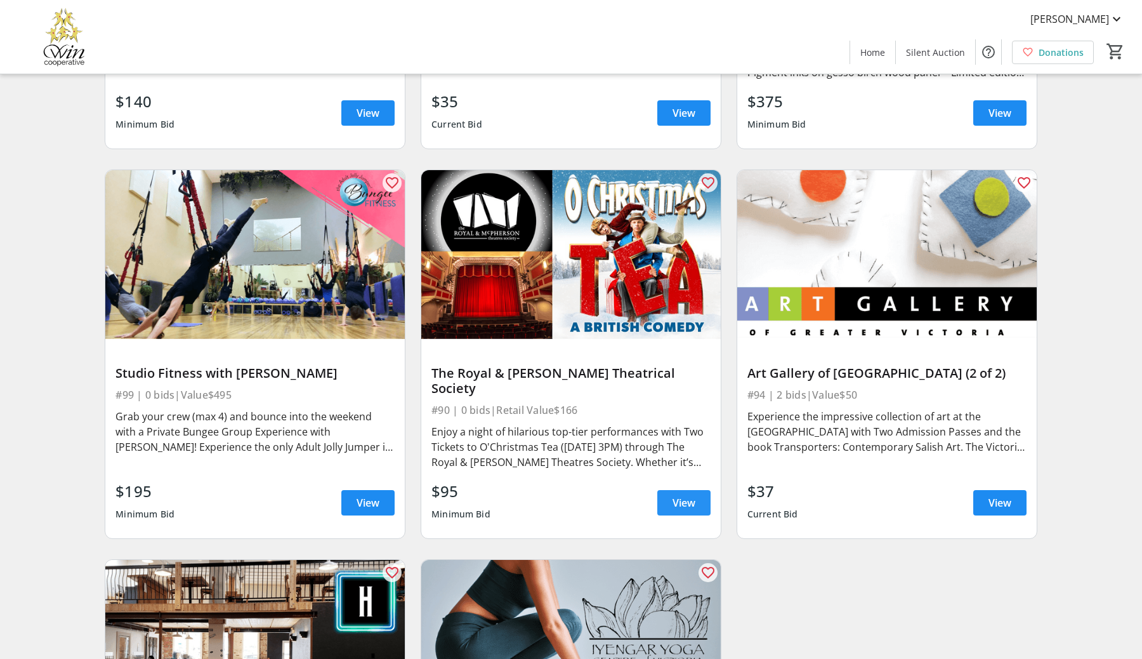
click at [685, 495] on span at bounding box center [684, 502] width 53 height 30
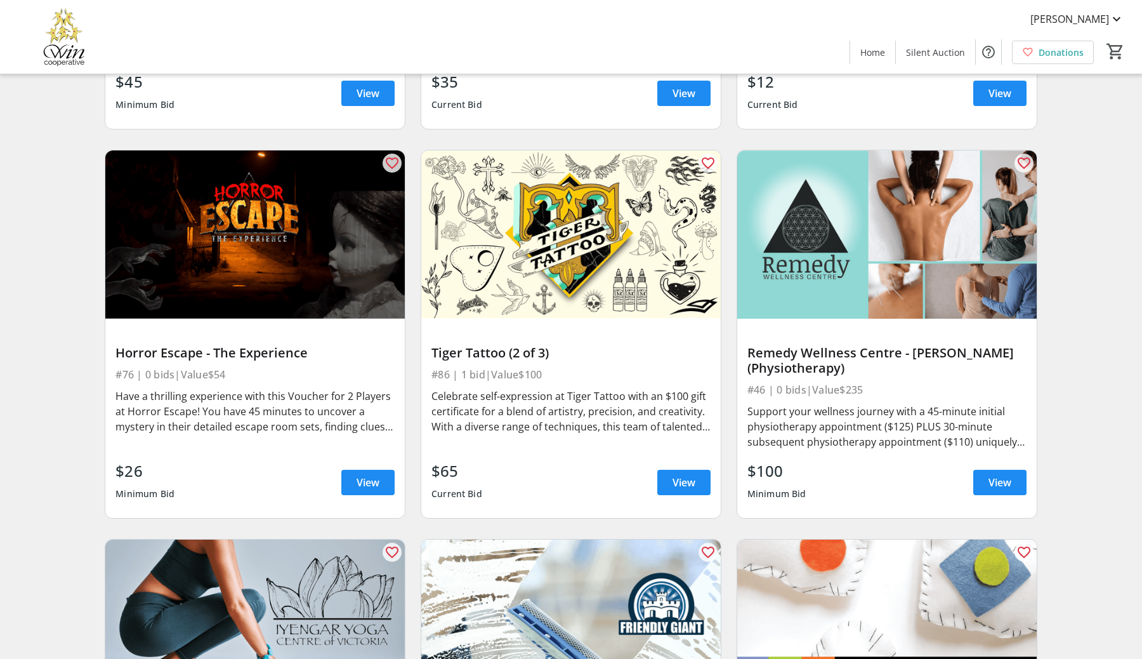
scroll to position [9872, 0]
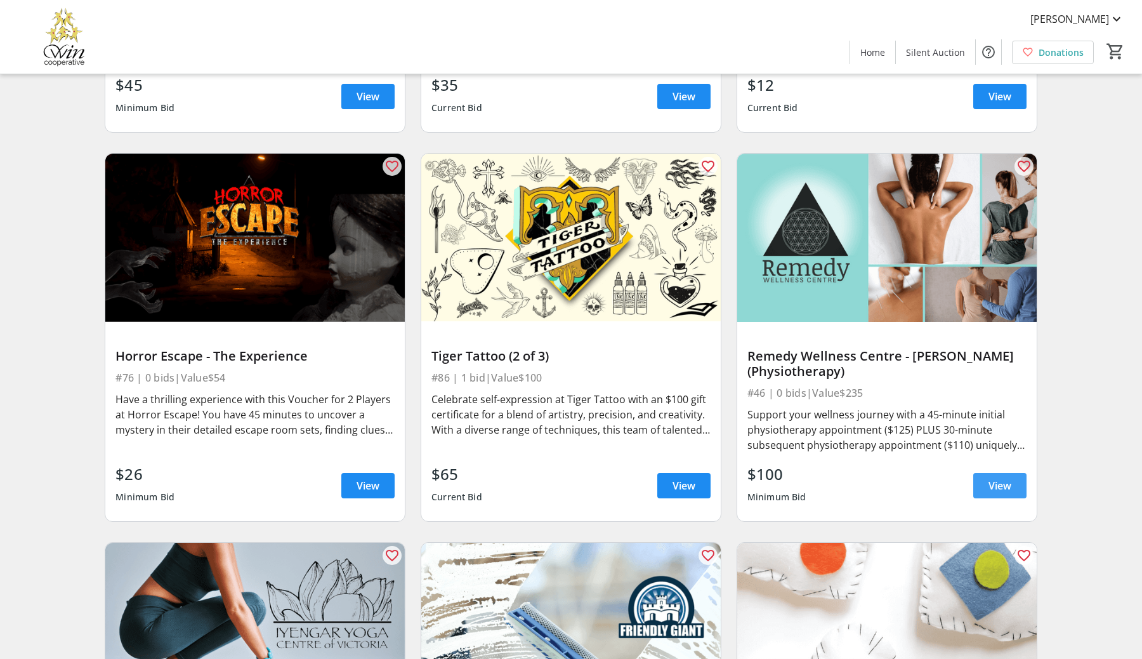
click at [992, 480] on span "View" at bounding box center [1000, 485] width 23 height 15
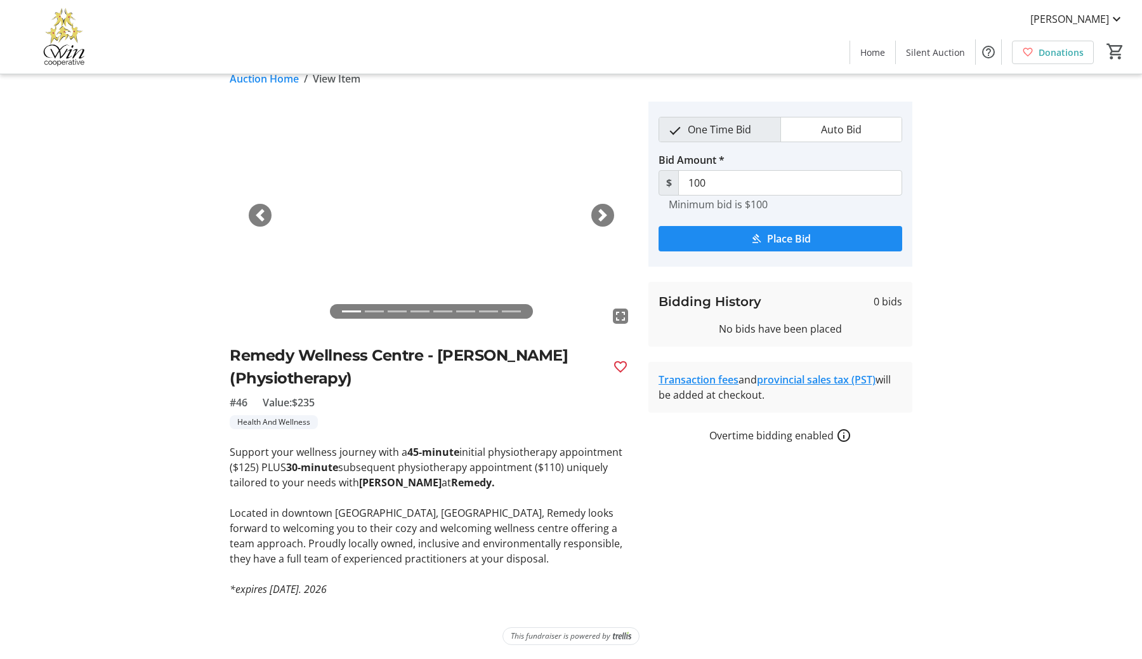
scroll to position [20, 0]
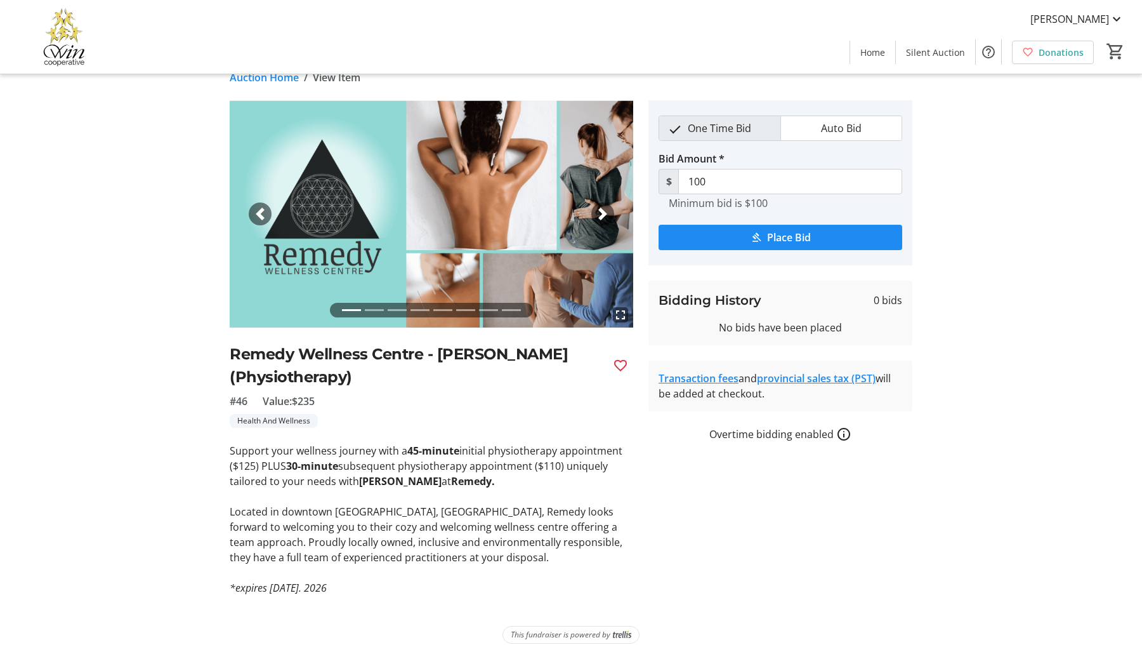
click at [608, 214] on span "button" at bounding box center [603, 214] width 13 height 13
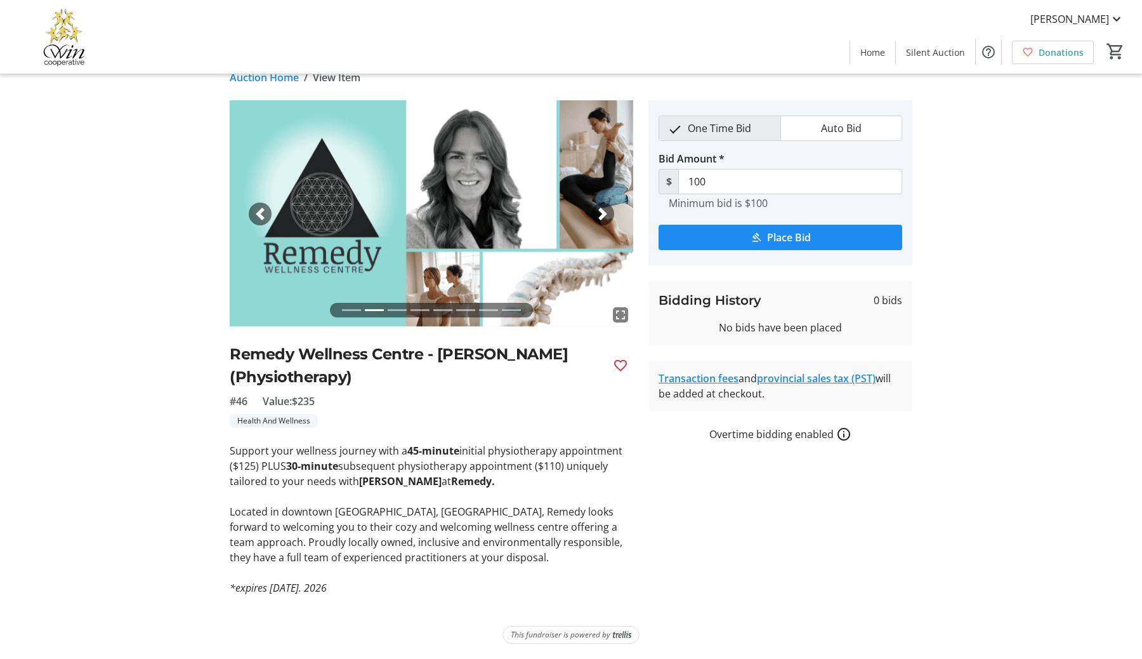
click at [608, 214] on span "button" at bounding box center [603, 214] width 13 height 13
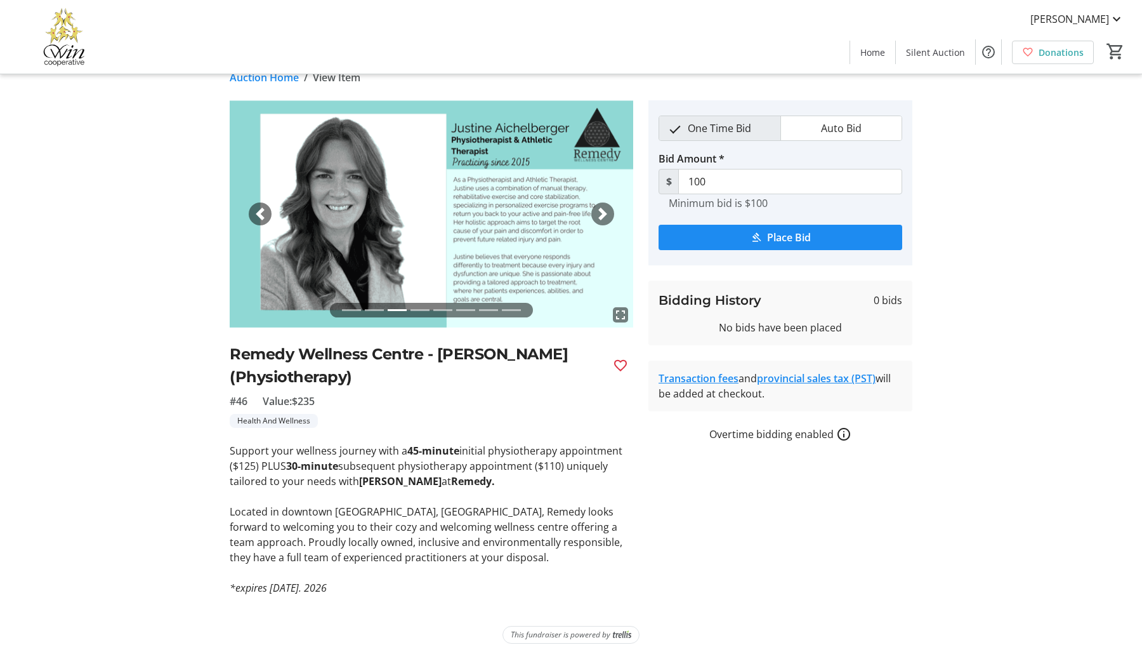
click at [608, 214] on span "button" at bounding box center [603, 214] width 13 height 13
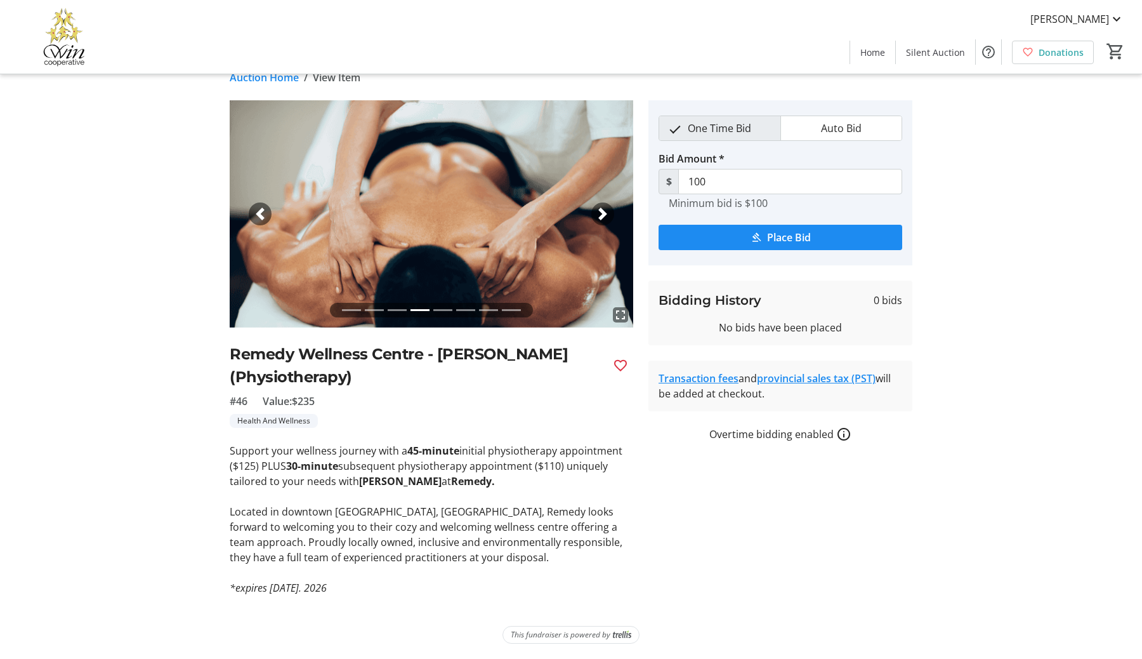
click at [258, 216] on span "button" at bounding box center [260, 214] width 13 height 13
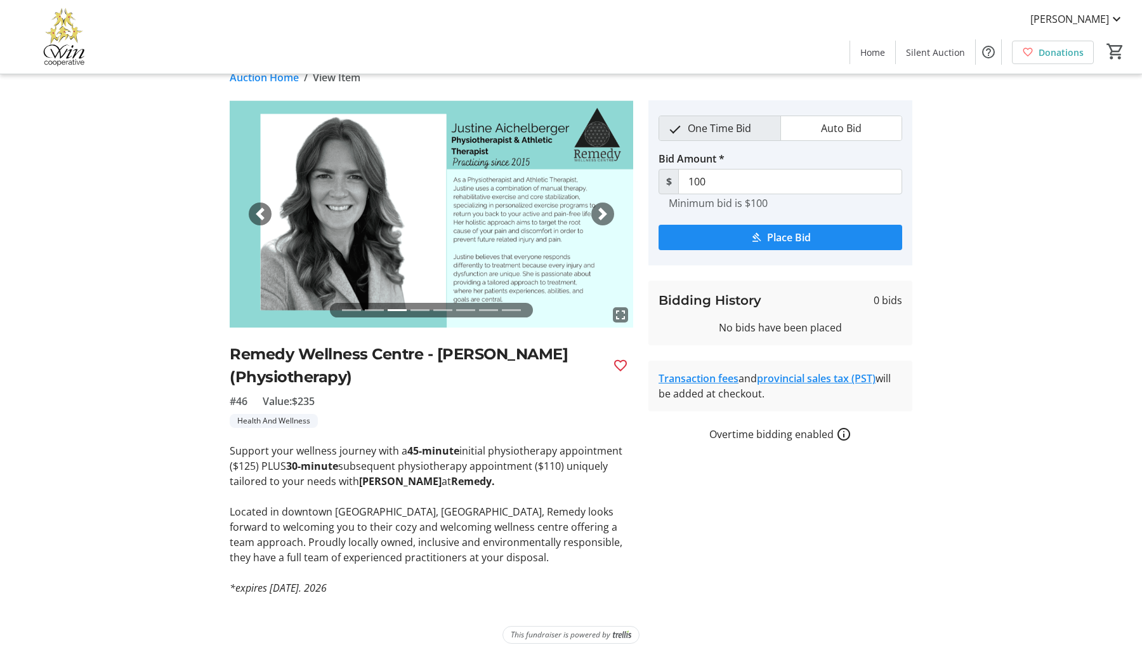
click at [606, 216] on span "button" at bounding box center [603, 214] width 13 height 13
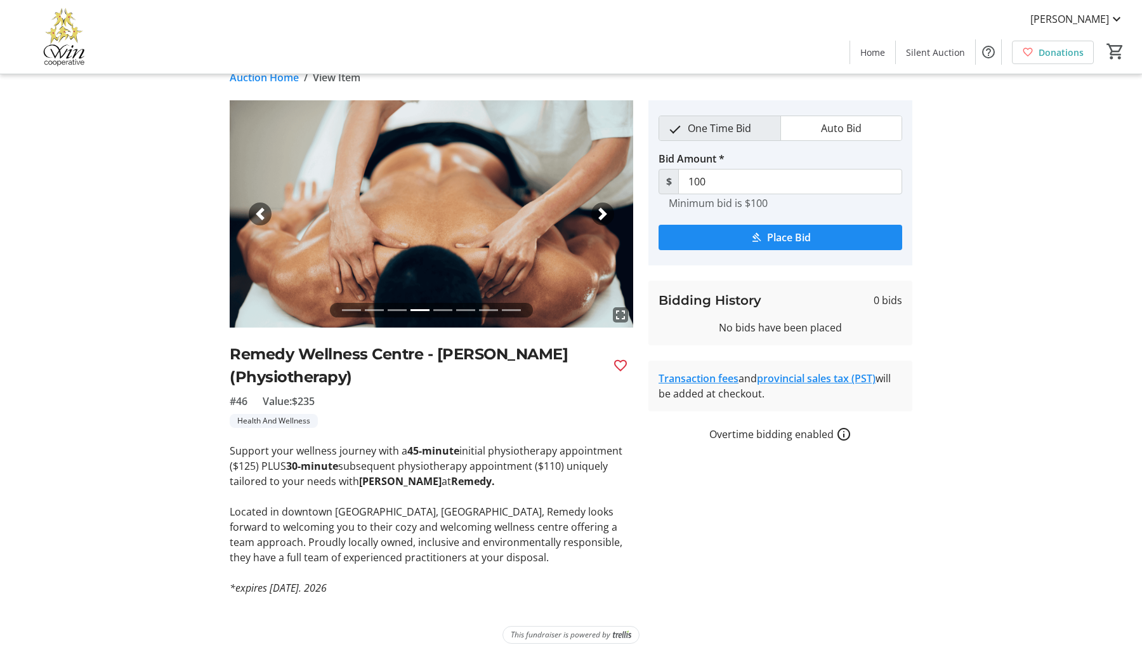
click at [606, 216] on span "button" at bounding box center [603, 214] width 13 height 13
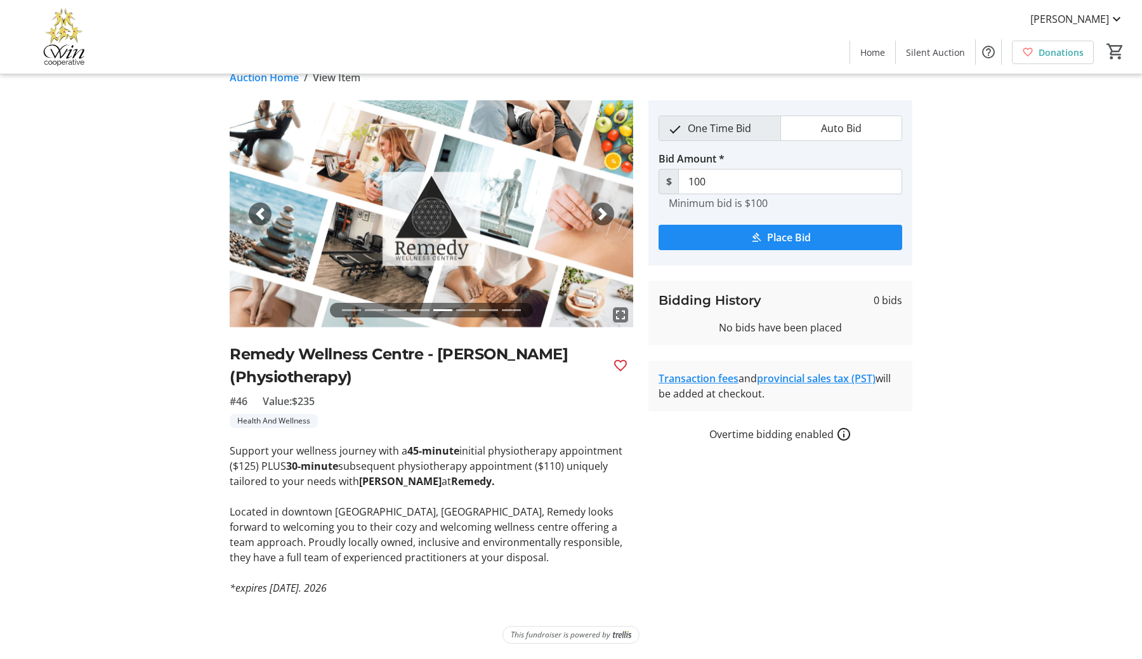
click at [606, 216] on span "button" at bounding box center [603, 214] width 13 height 13
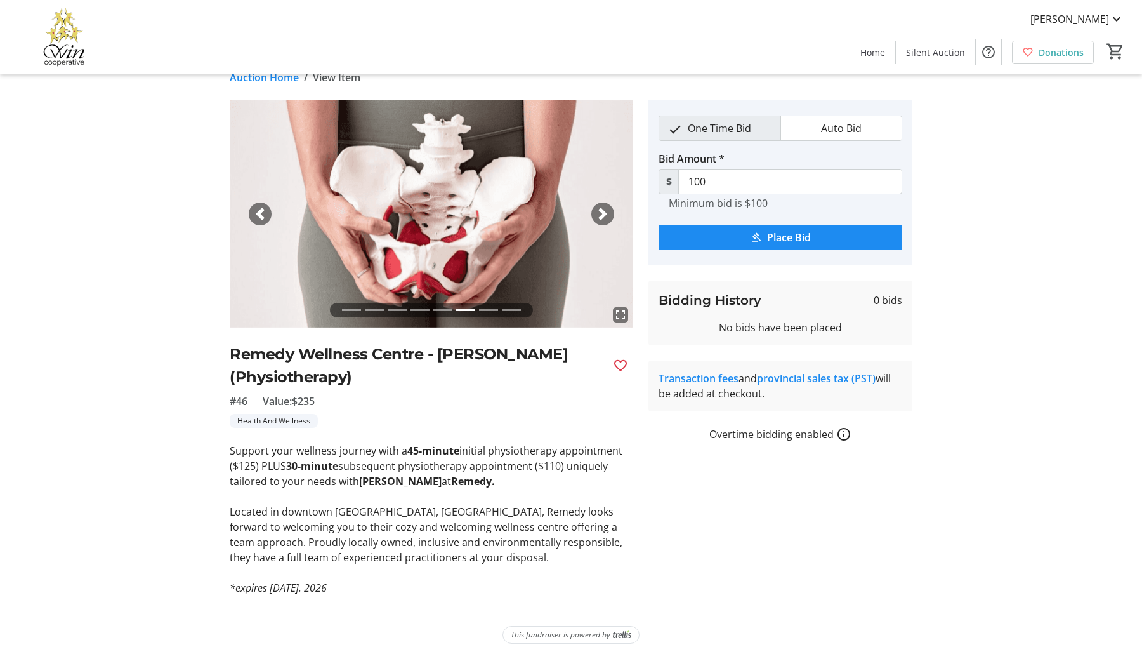
click at [606, 216] on span "button" at bounding box center [603, 214] width 13 height 13
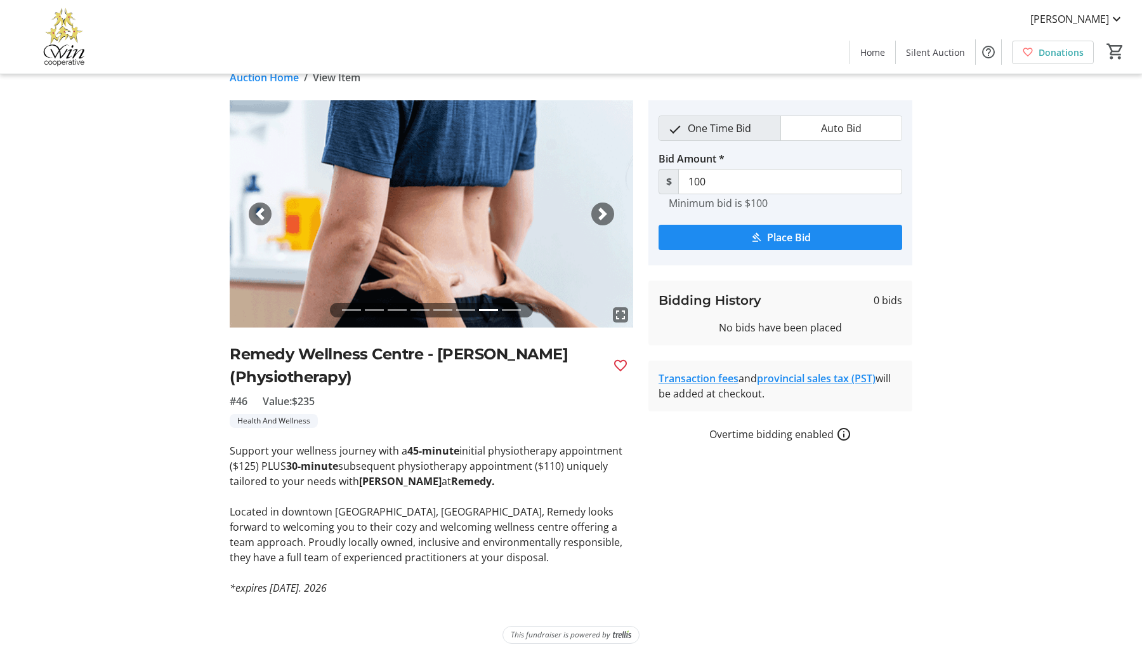
click at [606, 216] on span "button" at bounding box center [603, 214] width 13 height 13
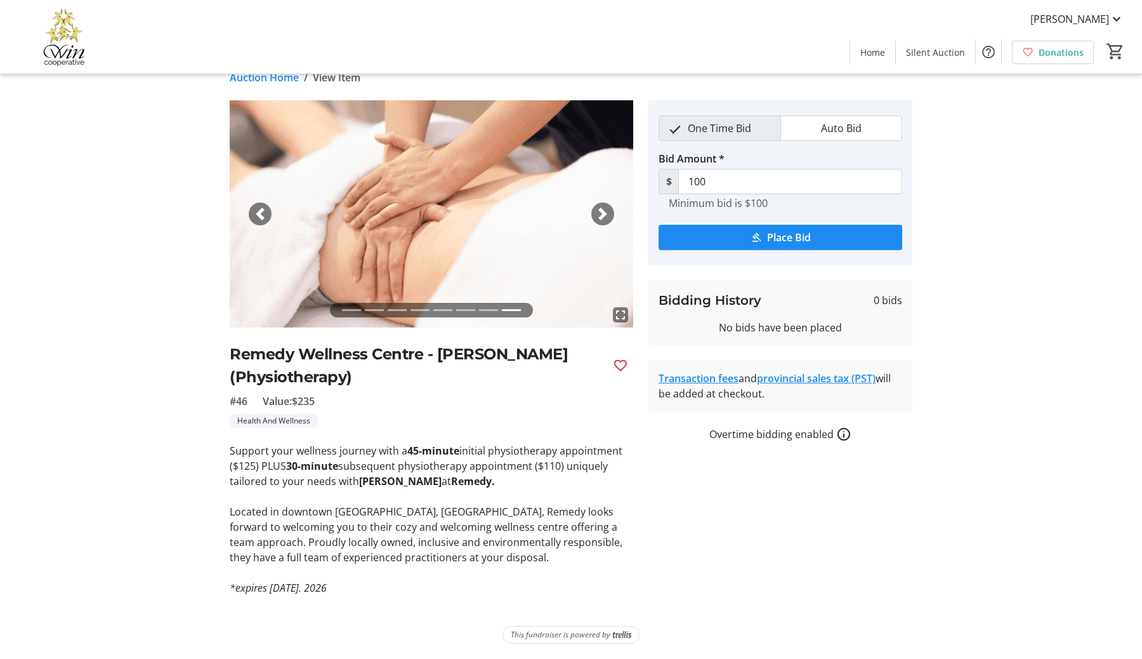
click at [606, 216] on span "button" at bounding box center [603, 214] width 13 height 13
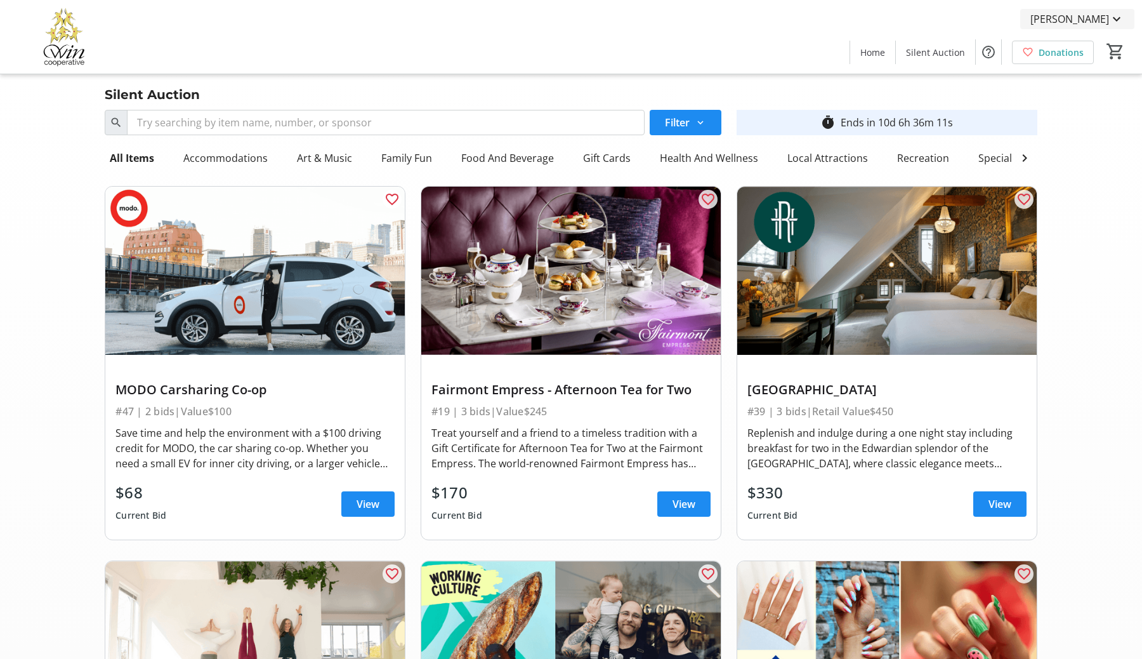
click at [1120, 14] on mat-icon at bounding box center [1116, 18] width 15 height 15
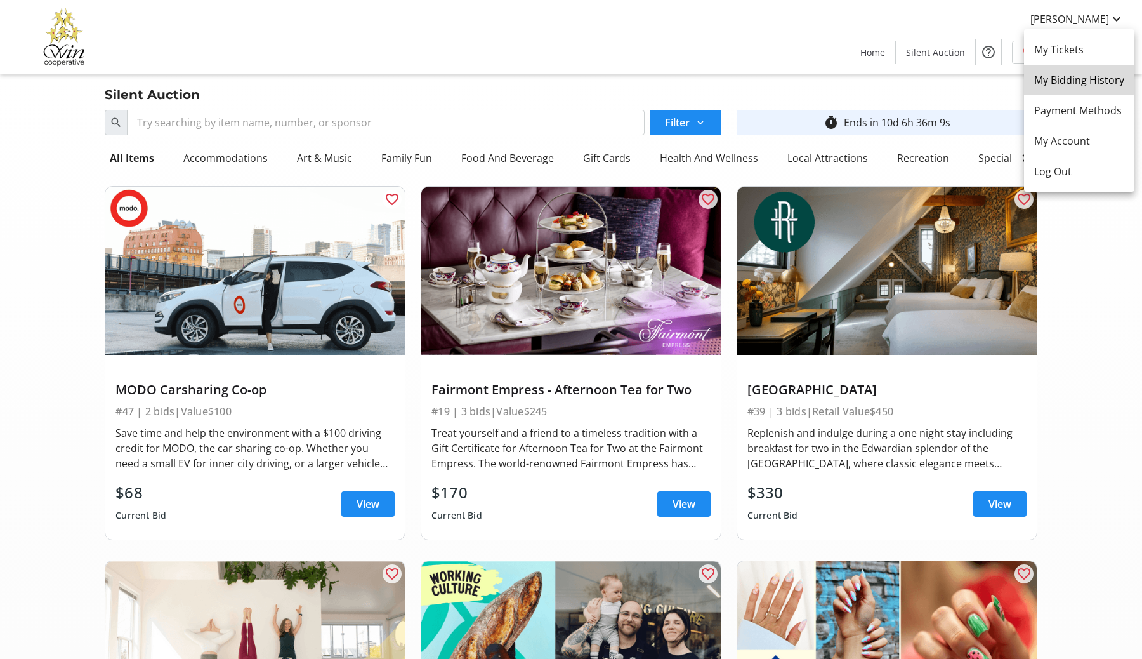
click at [1066, 78] on span "My Bidding History" at bounding box center [1080, 79] width 90 height 15
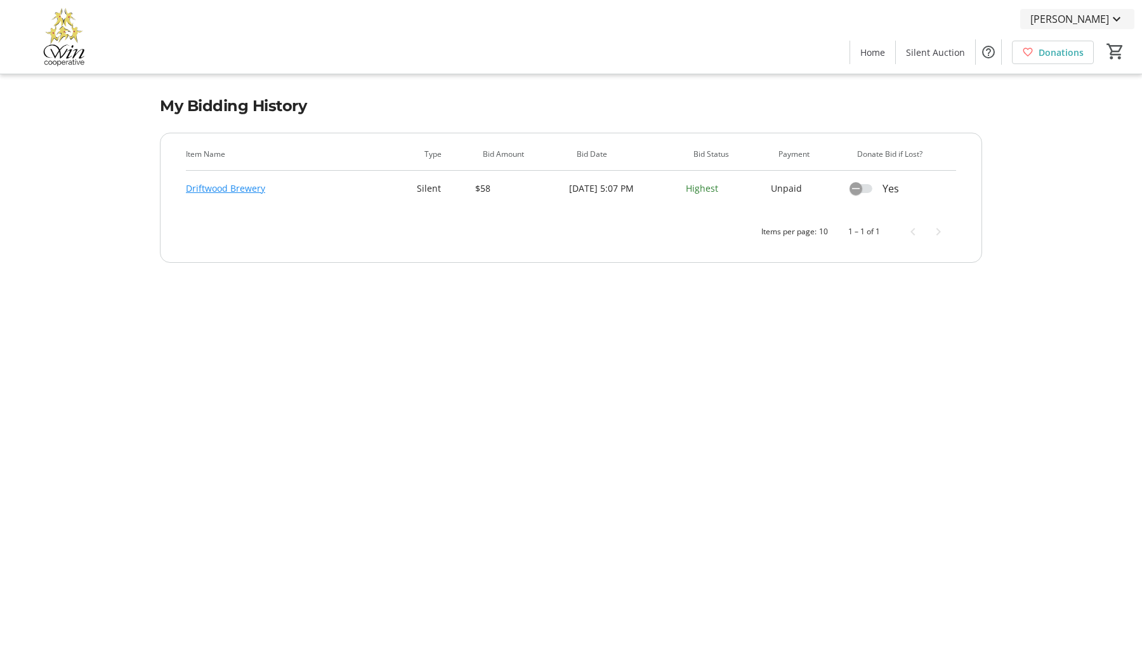
click at [1116, 21] on mat-icon at bounding box center [1116, 18] width 15 height 15
click at [1116, 21] on div at bounding box center [571, 329] width 1142 height 659
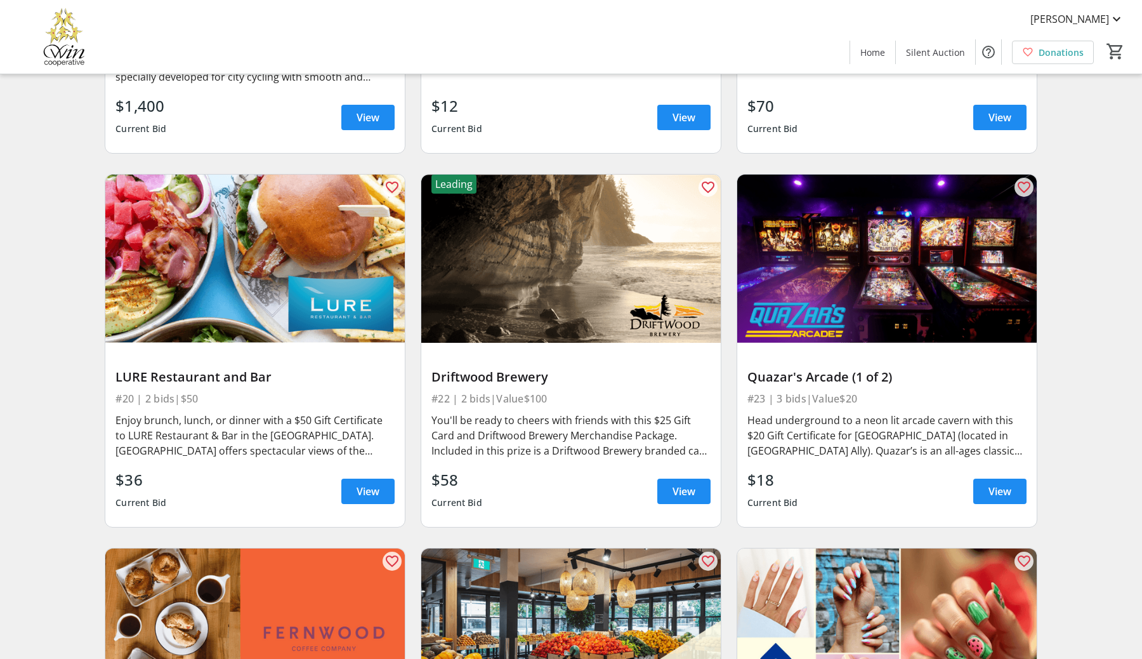
scroll to position [3832, 0]
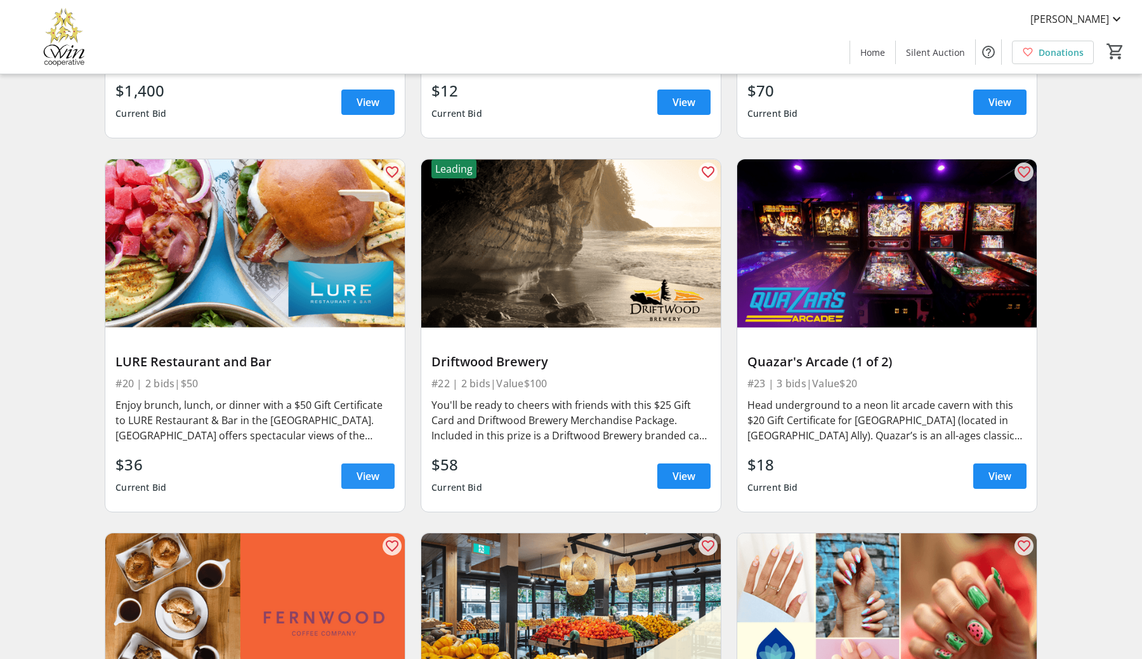
click at [369, 475] on span "View" at bounding box center [368, 475] width 23 height 15
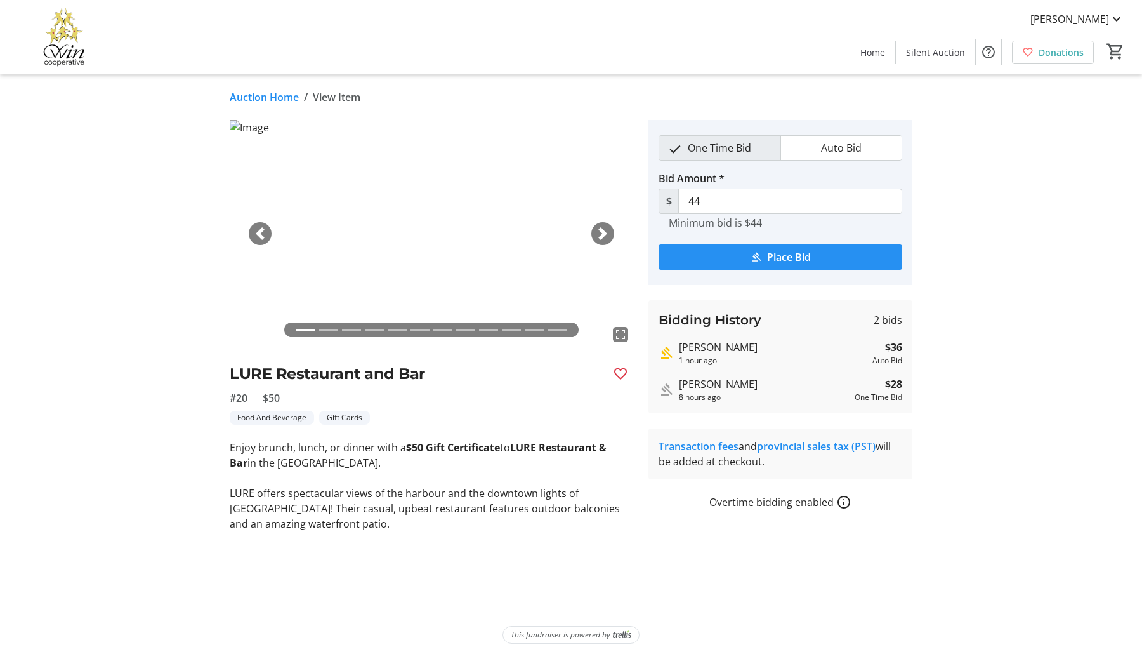
click at [783, 257] on span "Place Bid" at bounding box center [789, 256] width 44 height 15
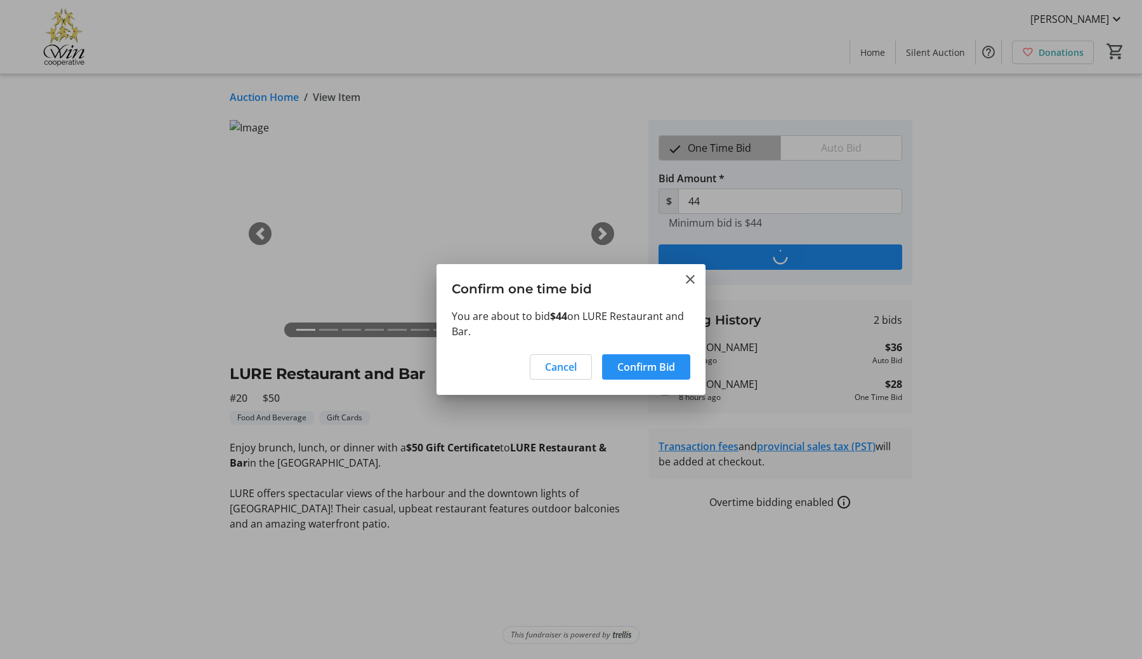
click at [640, 364] on span "Confirm Bid" at bounding box center [647, 366] width 58 height 15
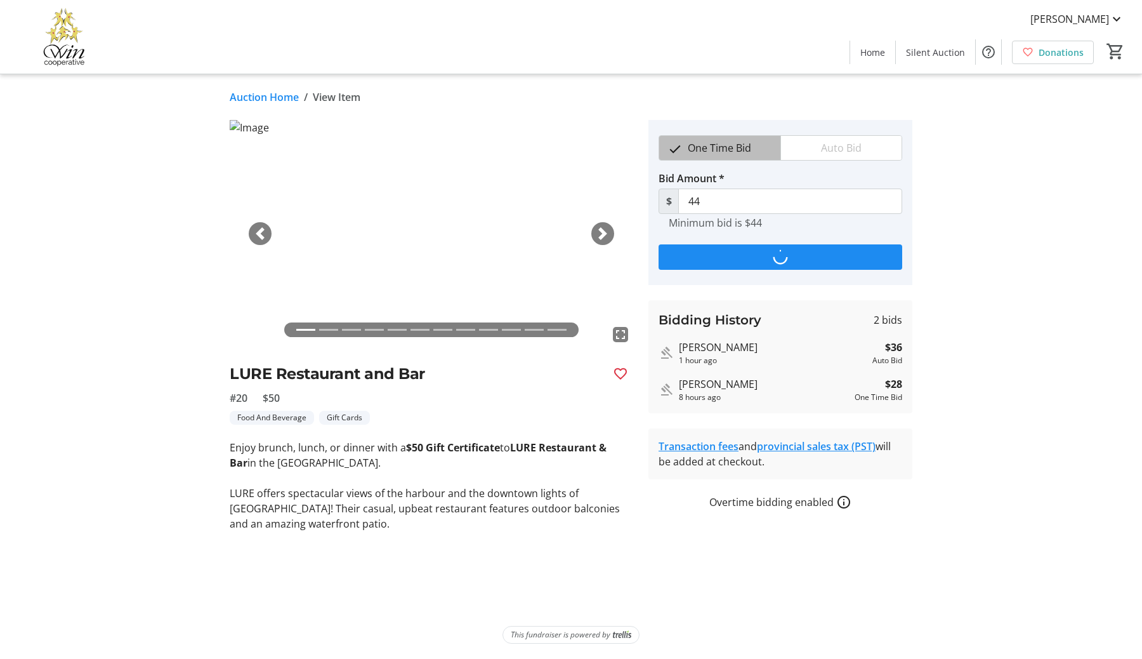
type input "53"
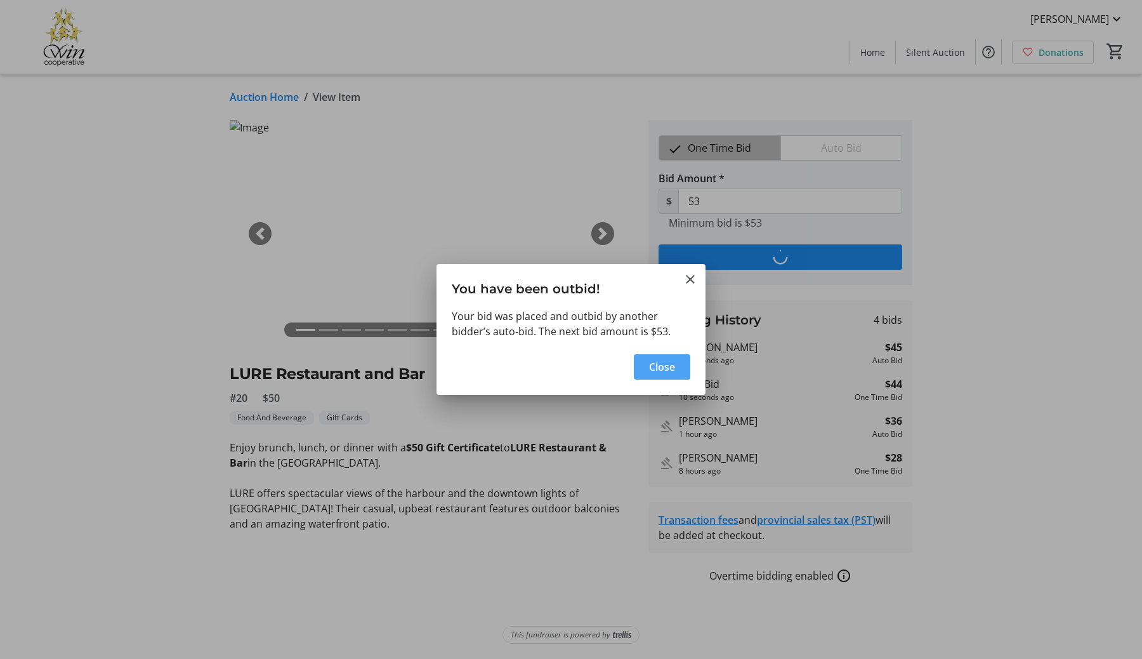
click at [640, 364] on span "button" at bounding box center [662, 367] width 56 height 30
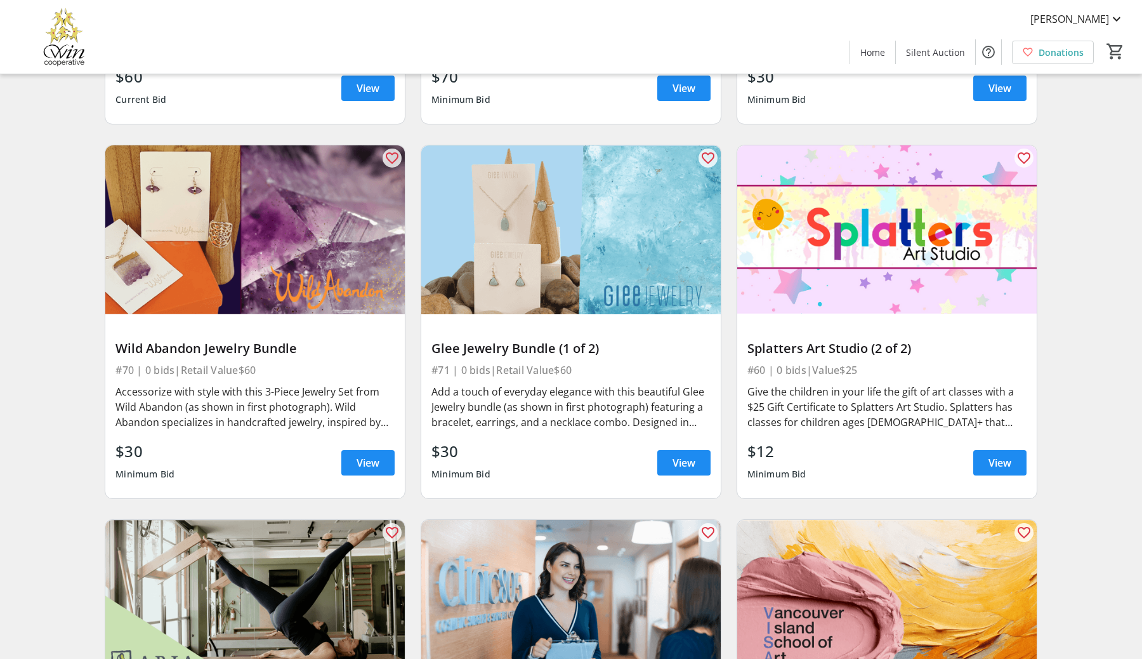
scroll to position [8745, 0]
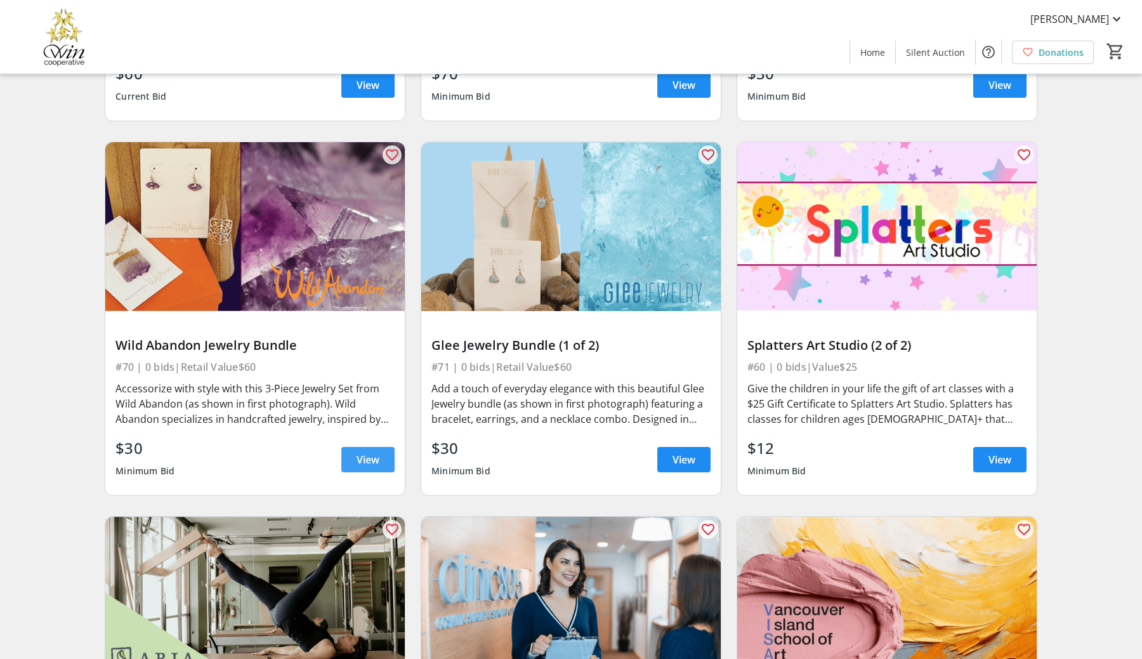
click at [365, 462] on span "View" at bounding box center [368, 459] width 23 height 15
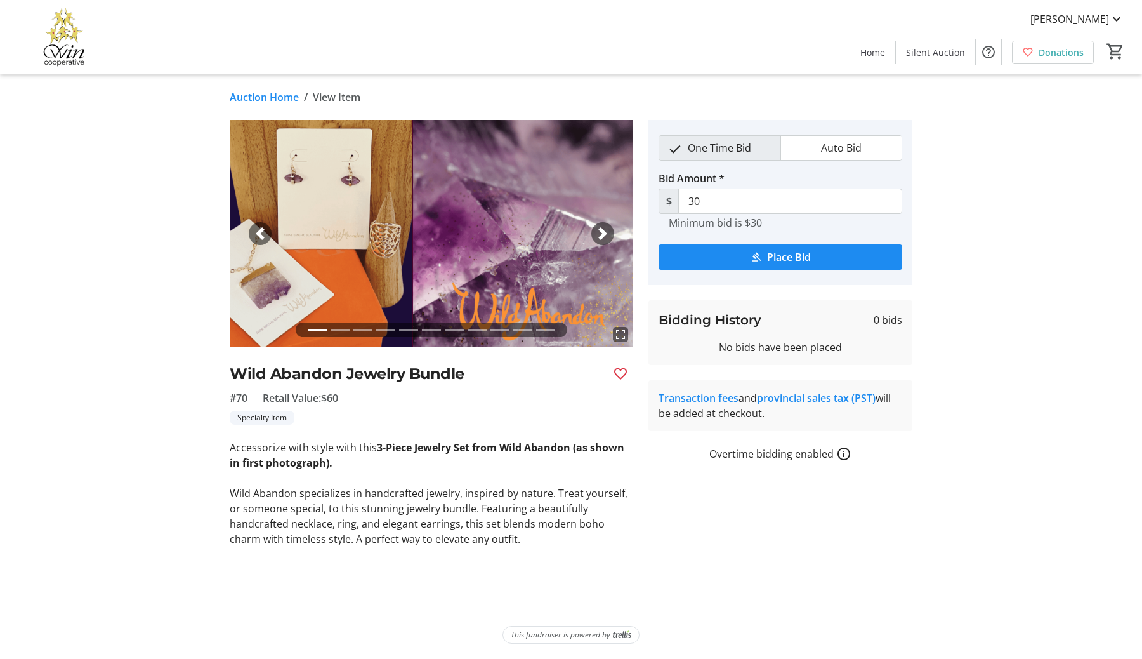
click at [600, 239] on span "button" at bounding box center [603, 233] width 13 height 13
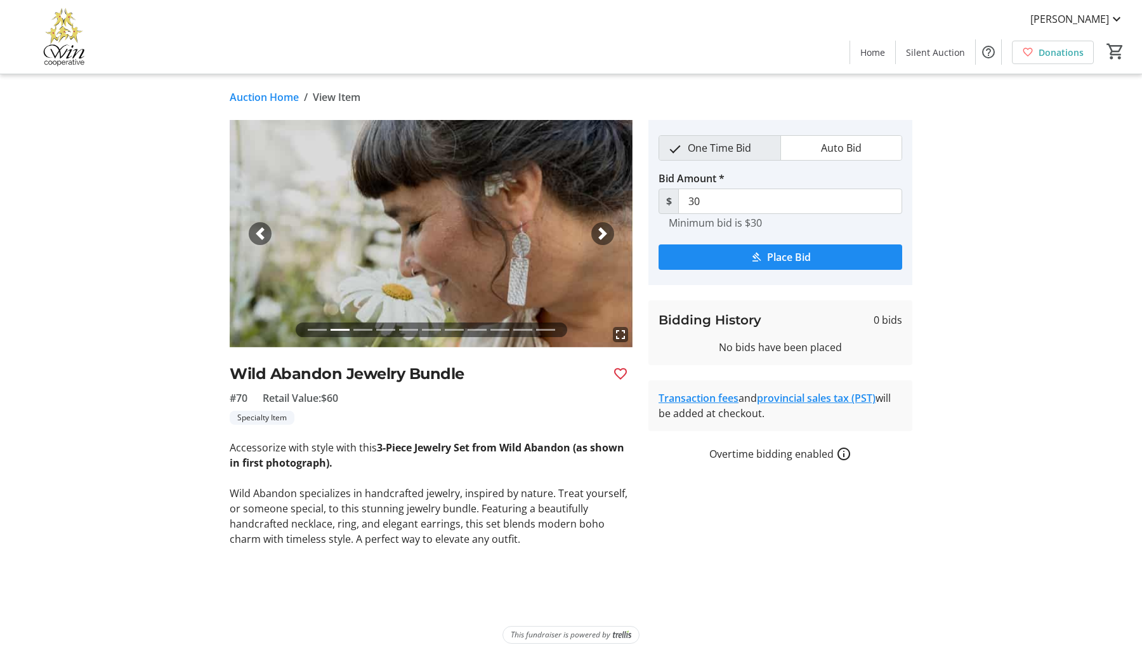
click at [600, 239] on span "button" at bounding box center [603, 233] width 13 height 13
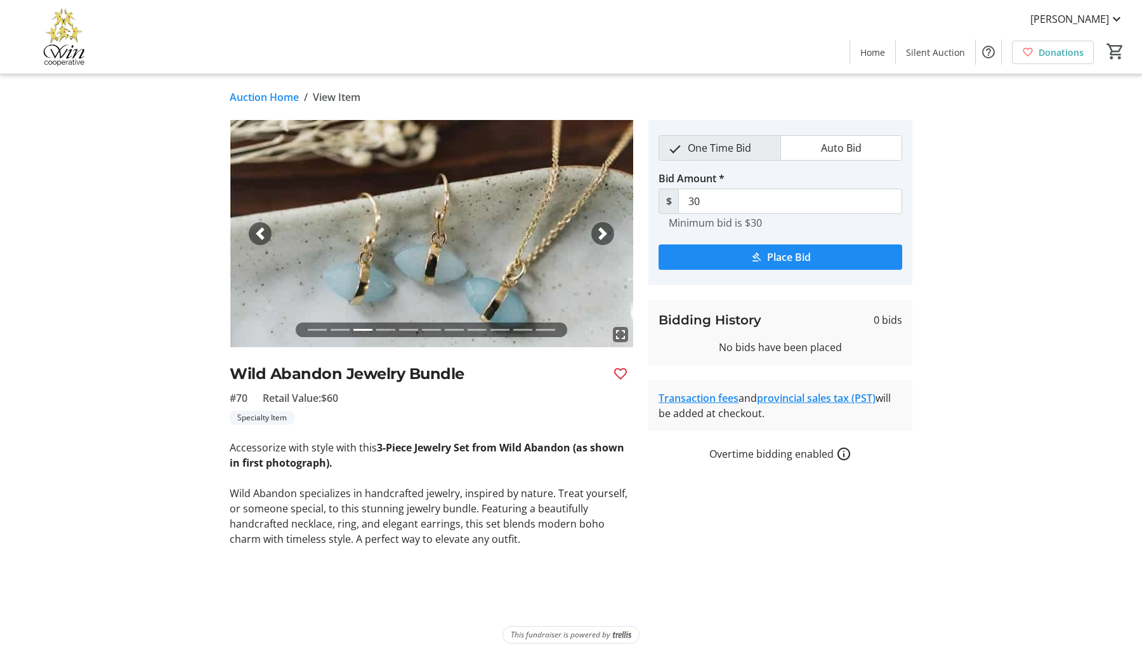
click at [600, 239] on span "button" at bounding box center [603, 233] width 13 height 13
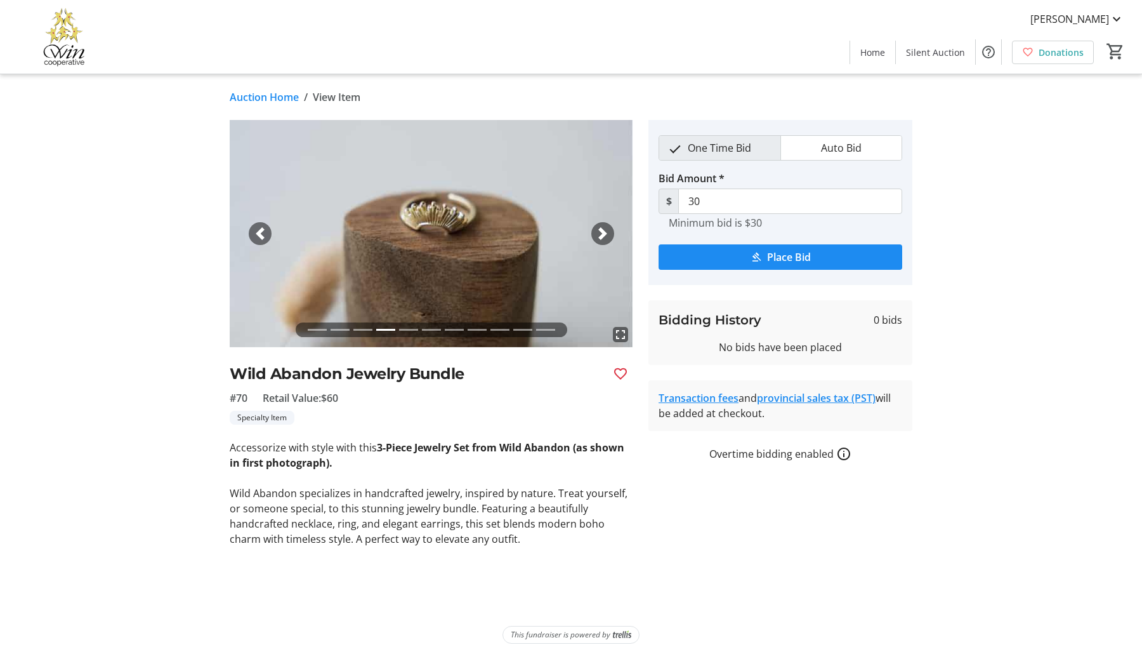
click at [600, 239] on span "button" at bounding box center [603, 233] width 13 height 13
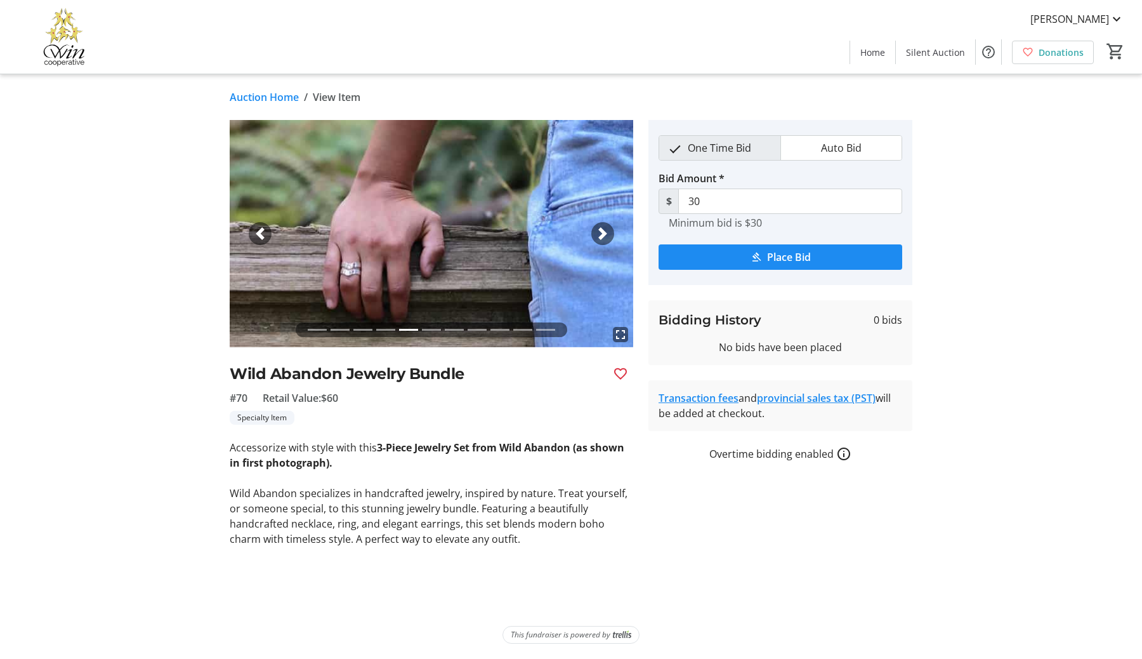
click at [600, 239] on span "button" at bounding box center [603, 233] width 13 height 13
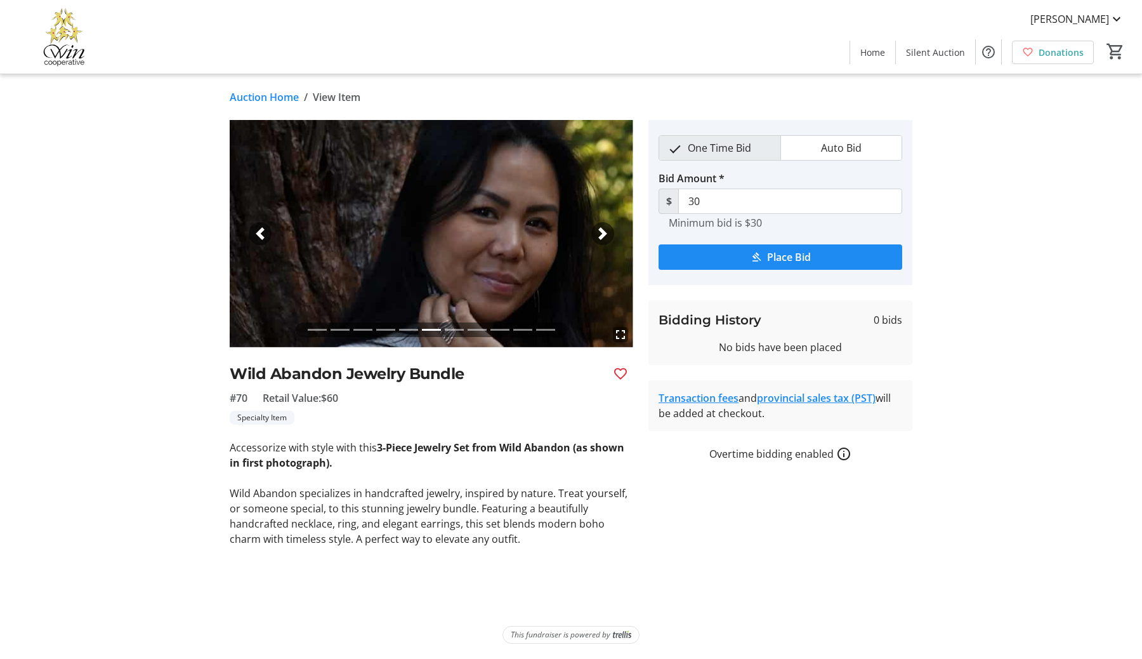
click at [600, 239] on span "button" at bounding box center [603, 233] width 13 height 13
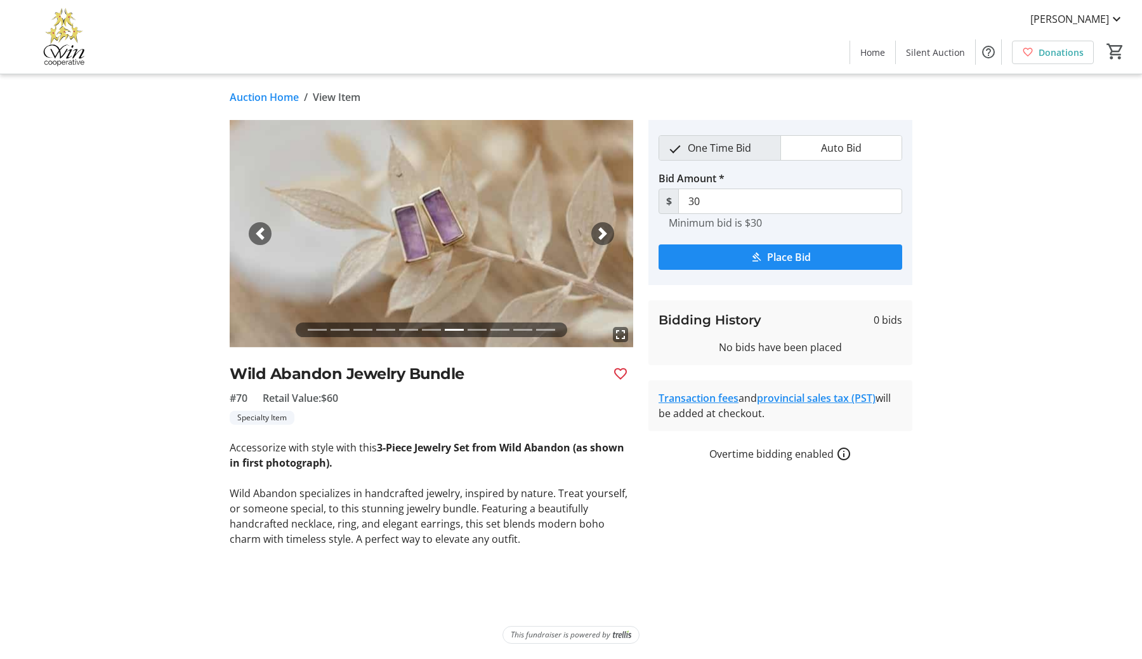
click at [600, 239] on span "button" at bounding box center [603, 233] width 13 height 13
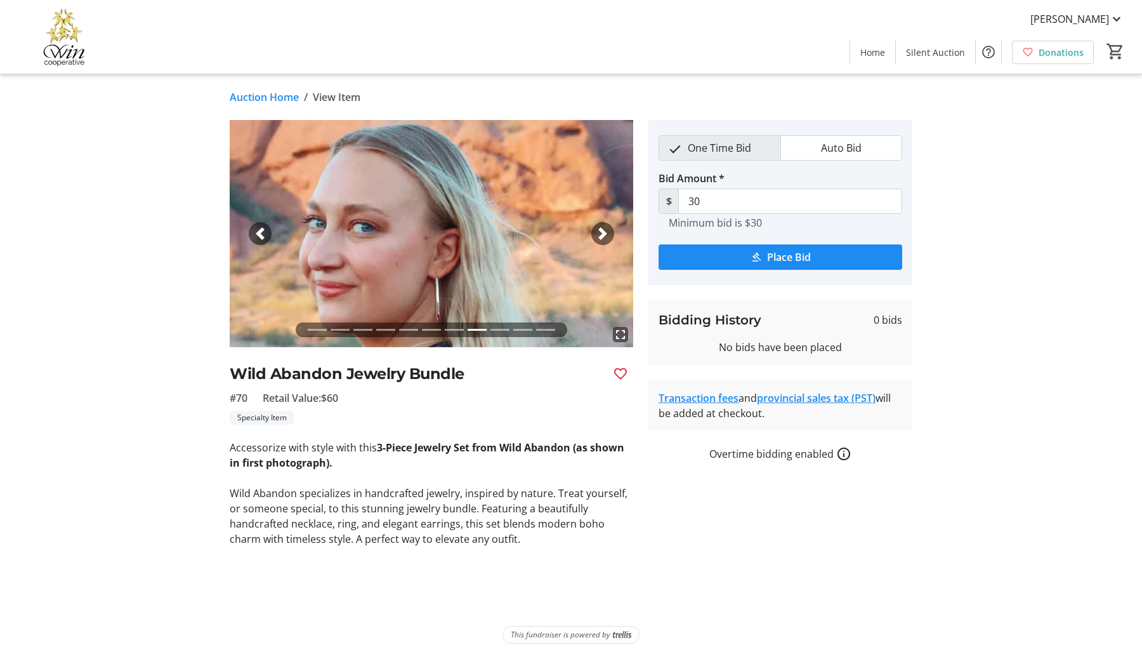
click at [600, 239] on span "button" at bounding box center [603, 233] width 13 height 13
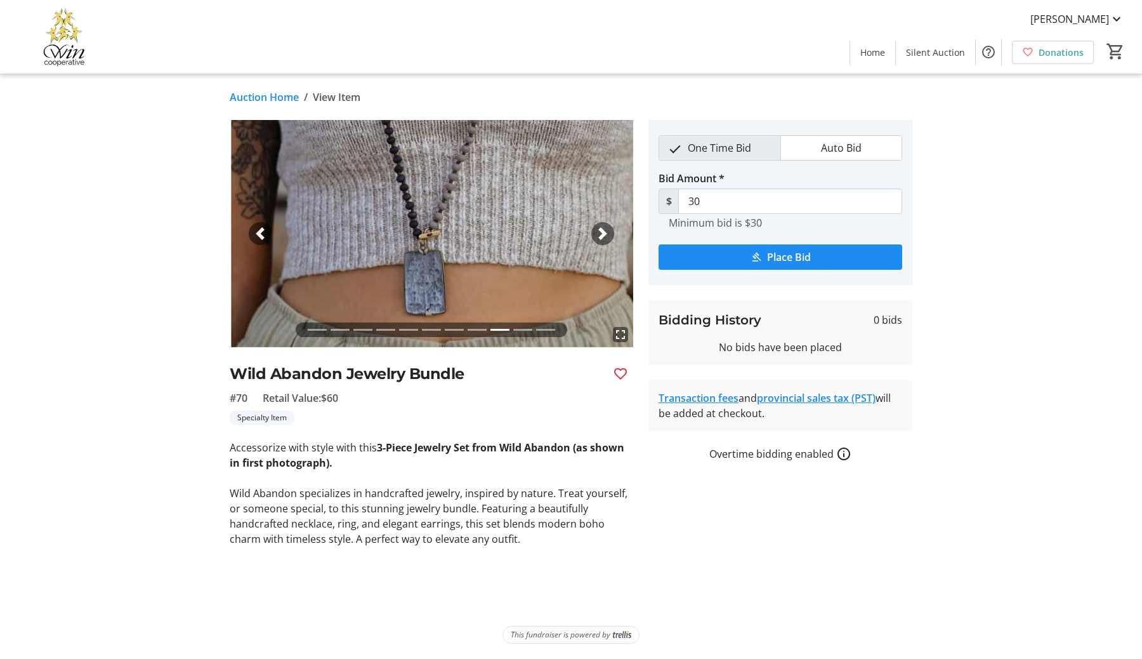
click at [600, 239] on span "button" at bounding box center [603, 233] width 13 height 13
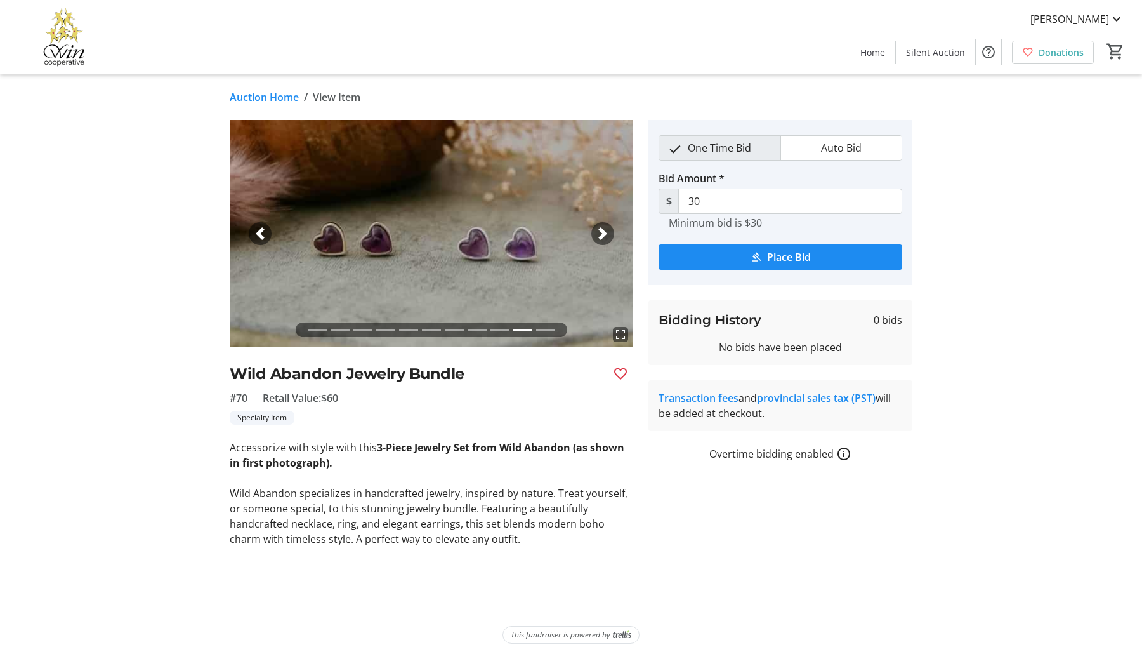
click at [600, 239] on span "button" at bounding box center [603, 233] width 13 height 13
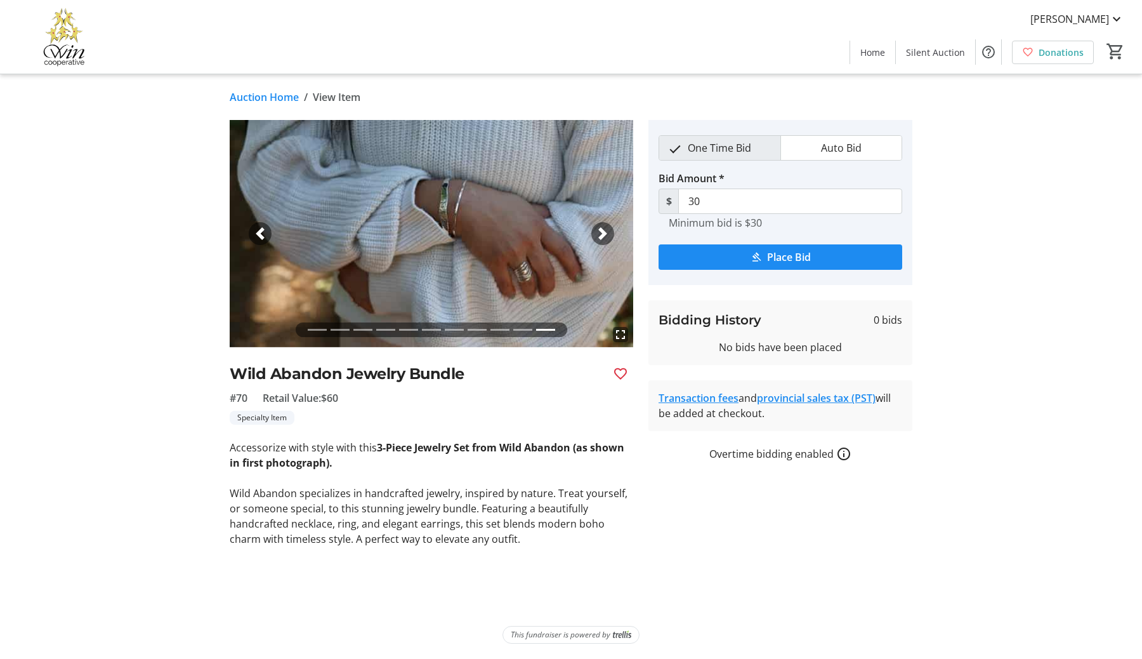
click at [600, 239] on span "button" at bounding box center [603, 233] width 13 height 13
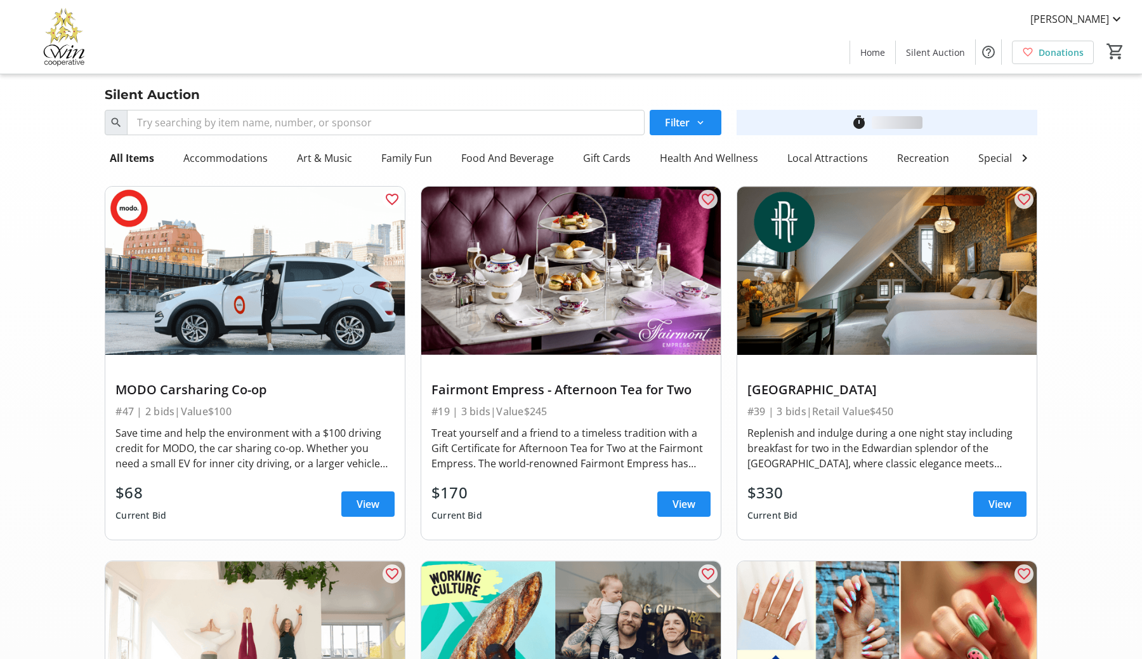
scroll to position [8745, 0]
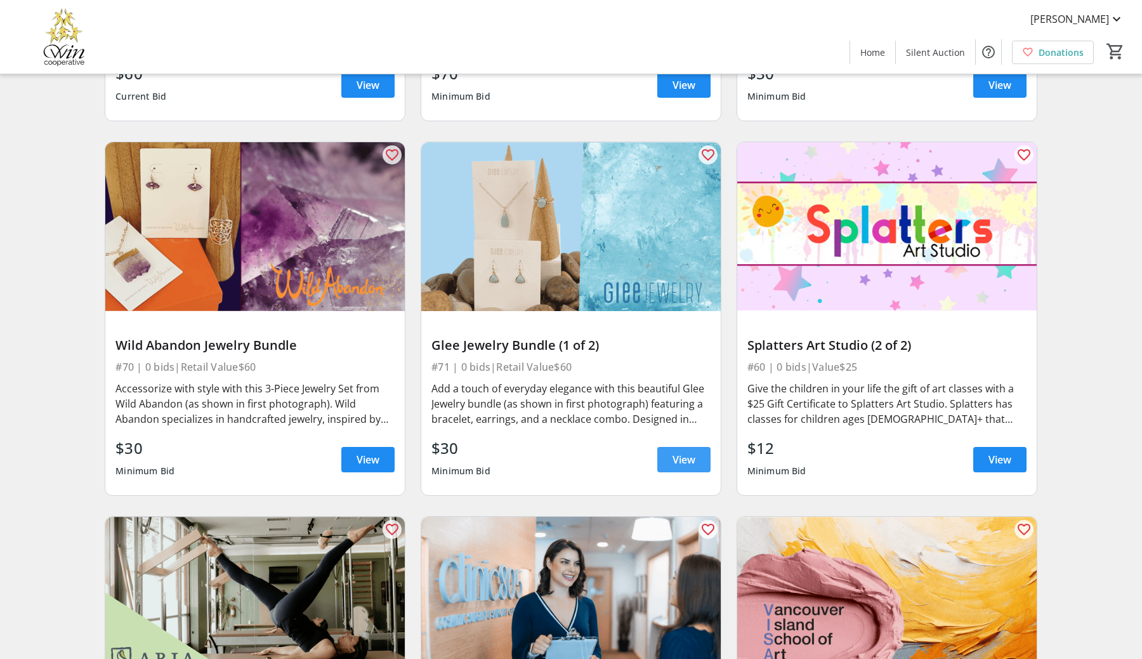
click at [680, 456] on span "View" at bounding box center [684, 459] width 23 height 15
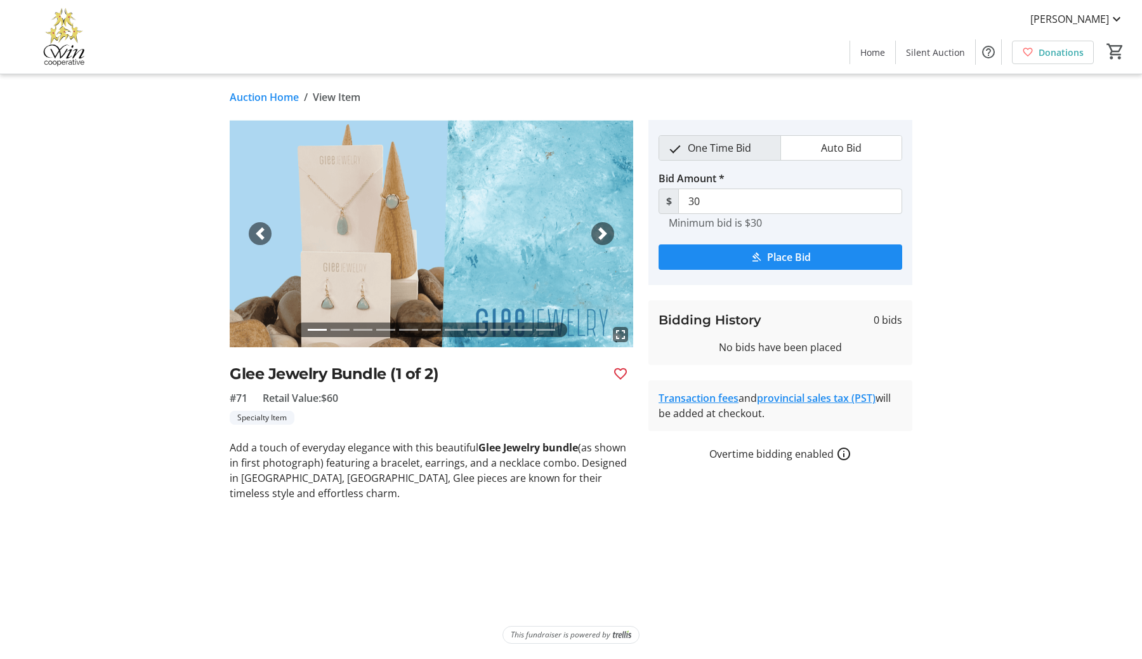
click at [603, 236] on span "button" at bounding box center [603, 233] width 13 height 13
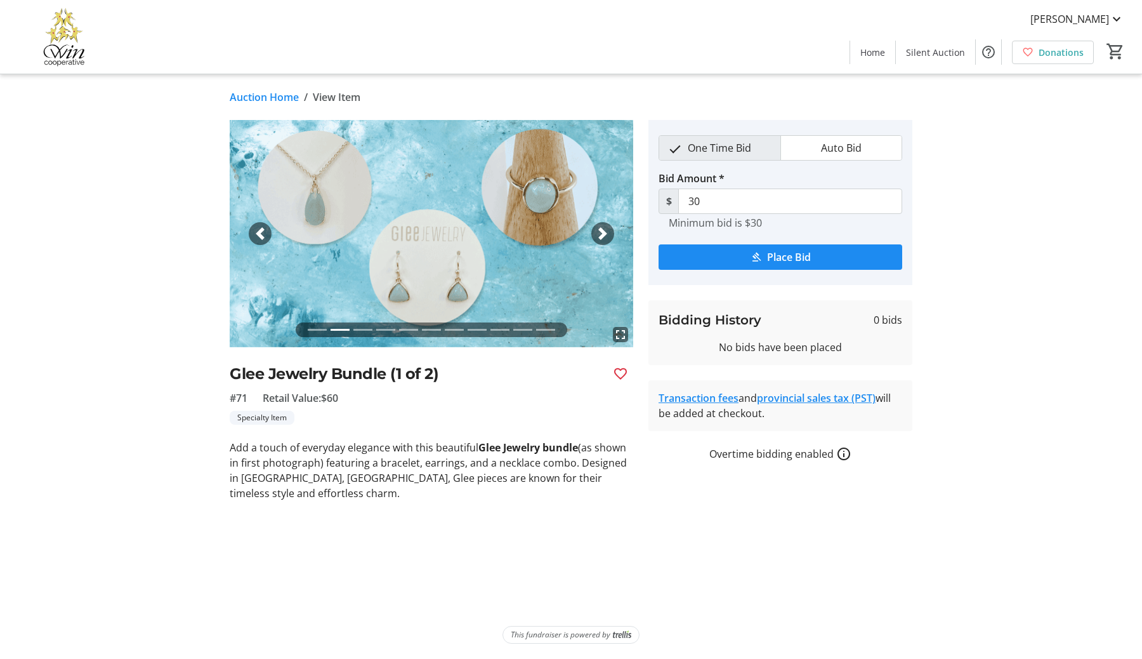
click at [603, 236] on span "button" at bounding box center [603, 233] width 13 height 13
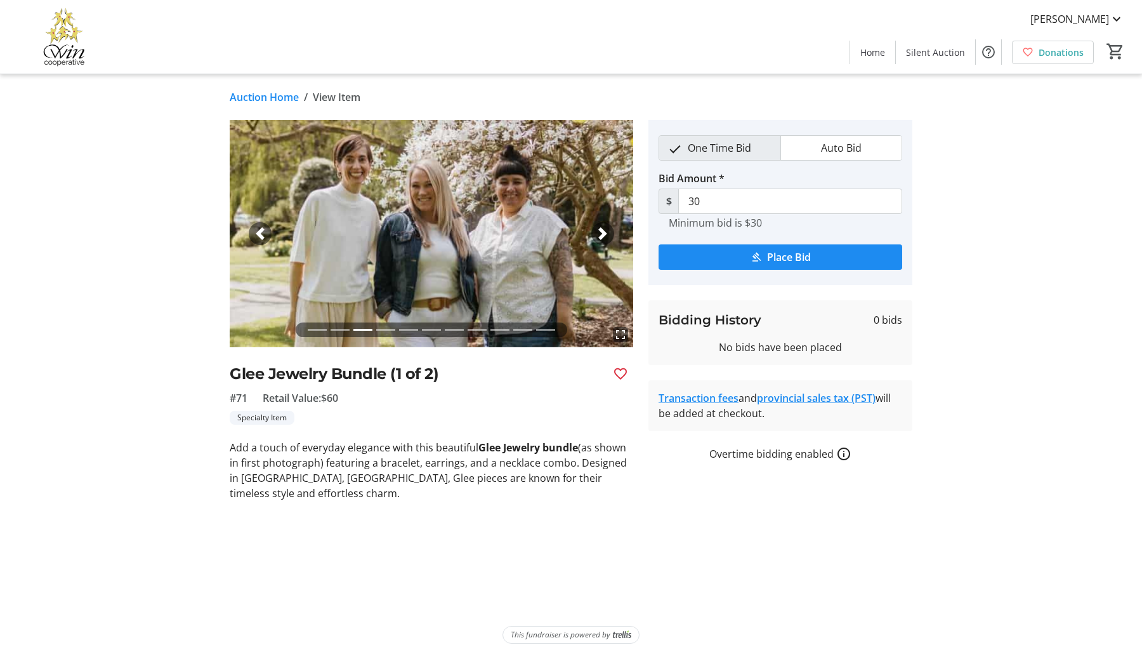
click at [603, 236] on span "button" at bounding box center [603, 233] width 13 height 13
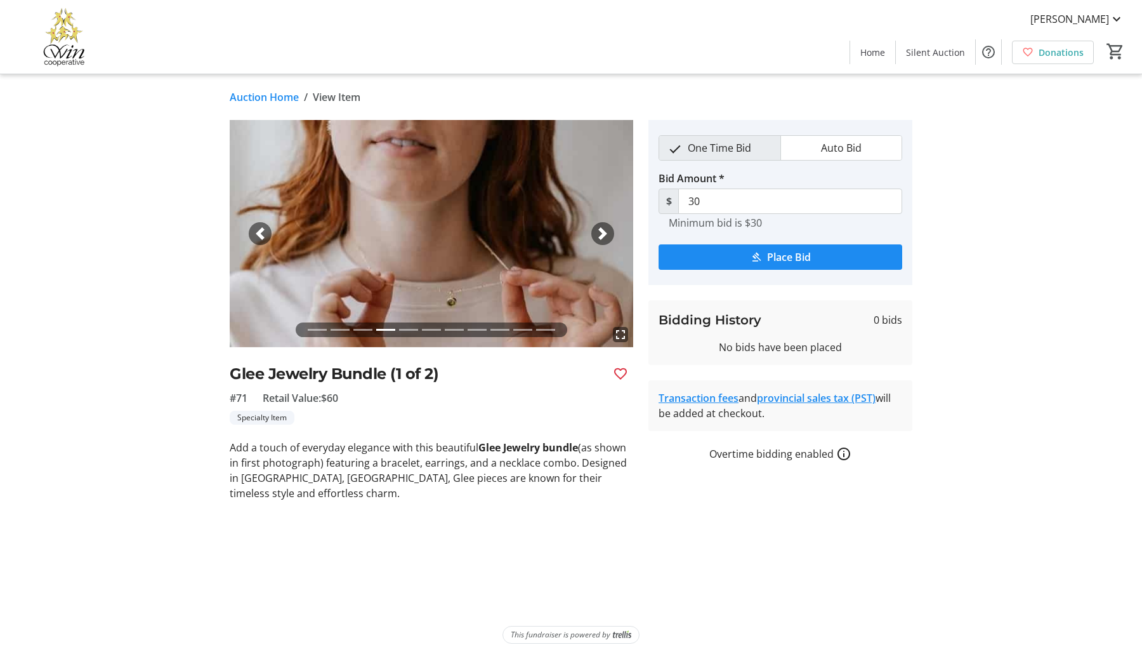
click at [602, 236] on span "button" at bounding box center [603, 233] width 13 height 13
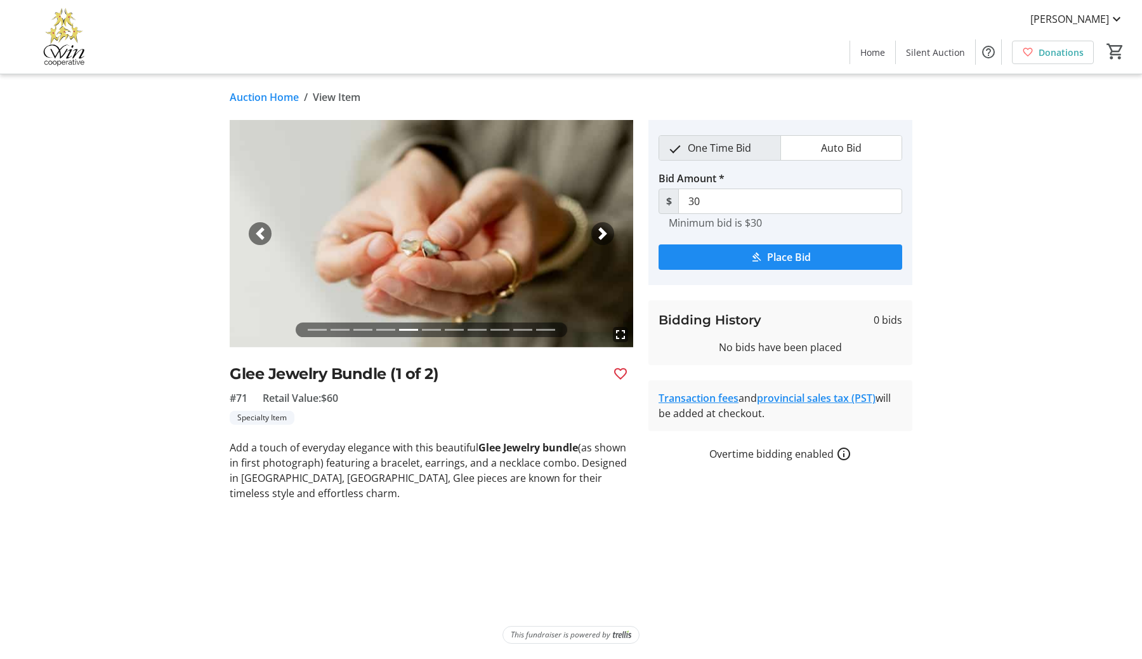
click at [602, 236] on span "button" at bounding box center [603, 233] width 13 height 13
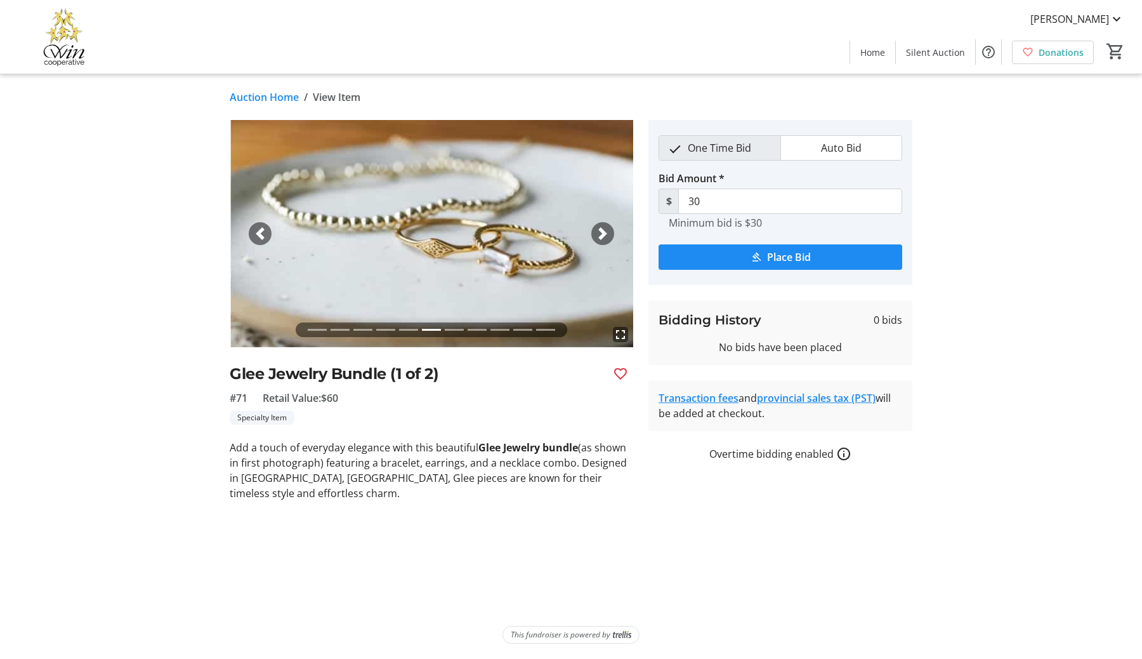
click at [602, 236] on span "button" at bounding box center [603, 233] width 13 height 13
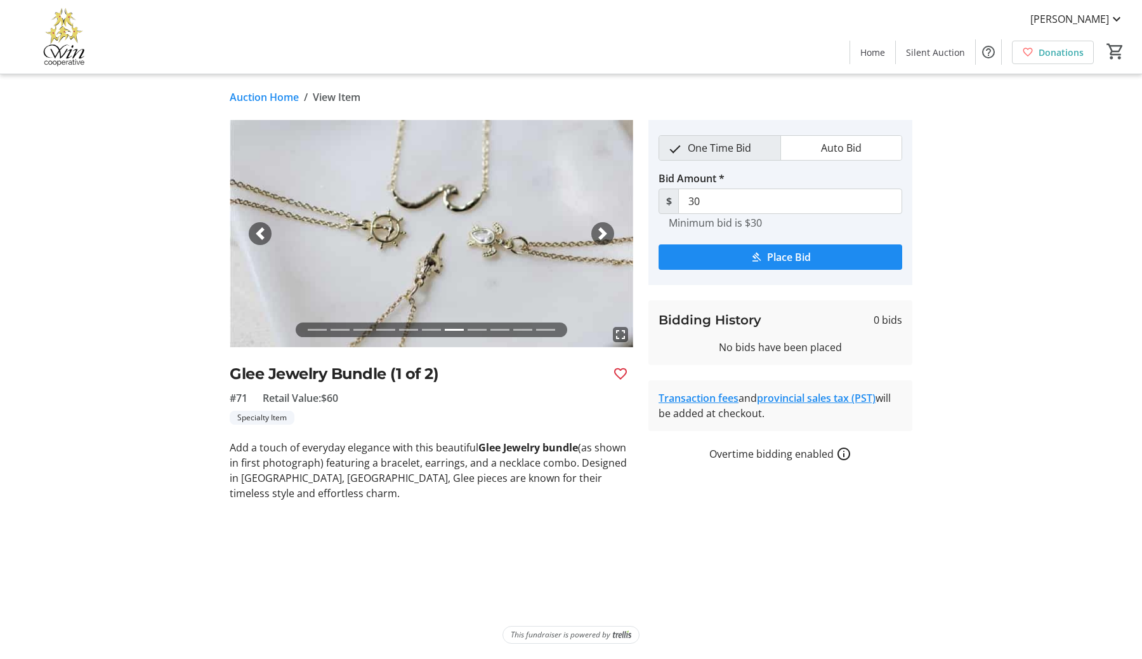
click at [602, 236] on span "button" at bounding box center [603, 233] width 13 height 13
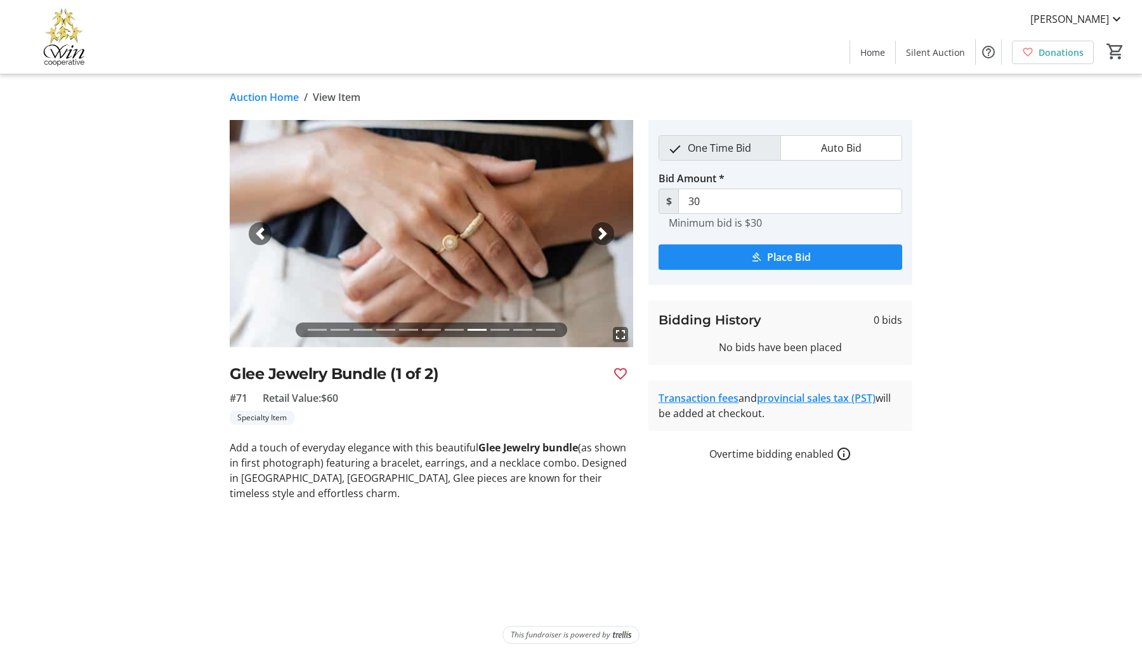
click at [602, 236] on span "button" at bounding box center [603, 233] width 13 height 13
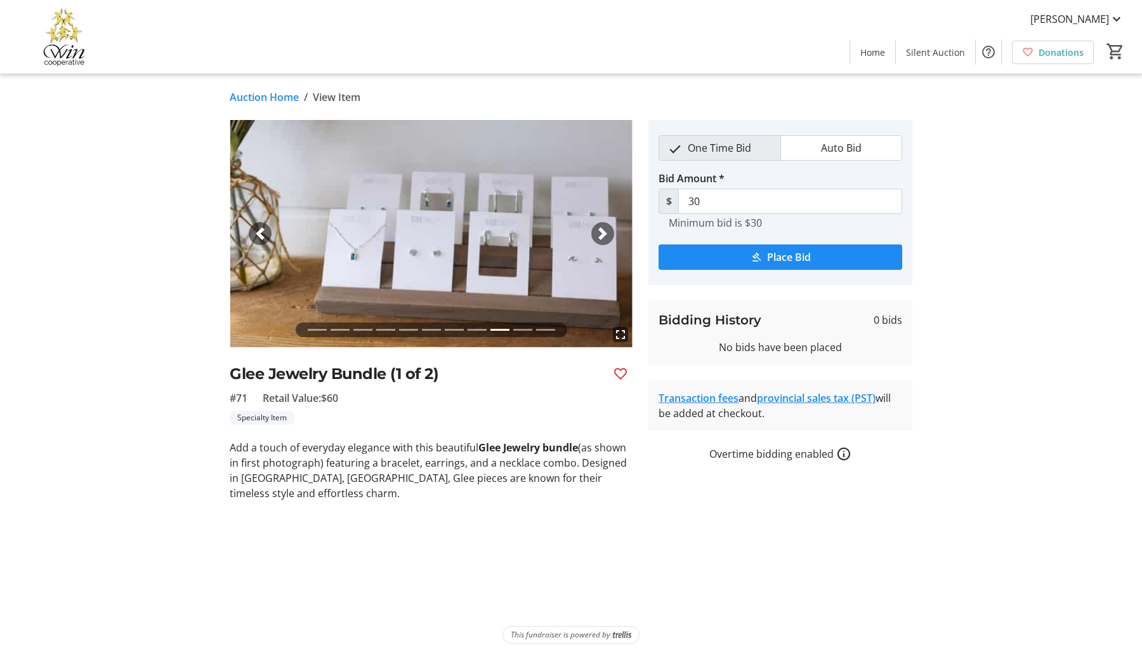
click at [602, 236] on span "button" at bounding box center [603, 233] width 13 height 13
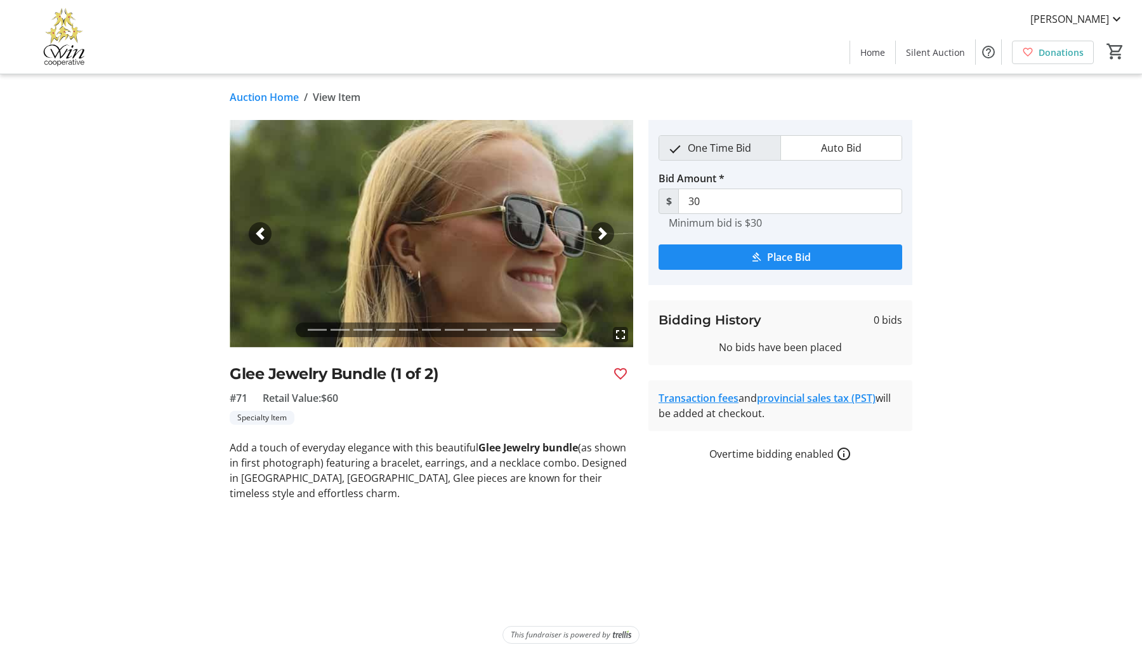
click at [602, 236] on span "button" at bounding box center [603, 233] width 13 height 13
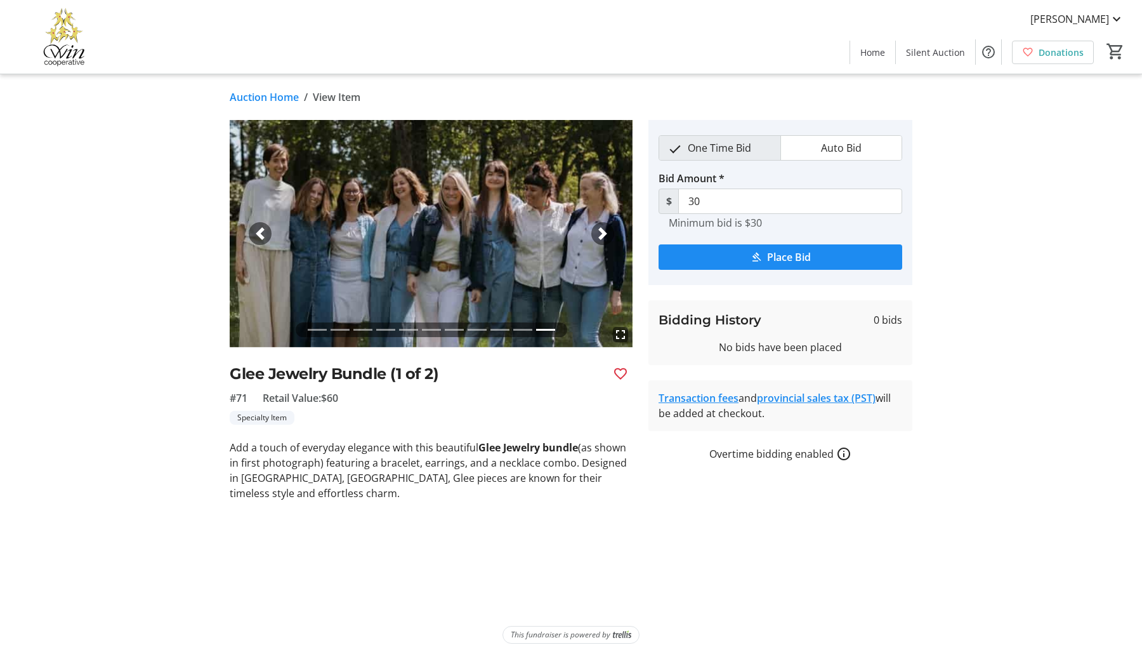
click at [602, 236] on span "button" at bounding box center [603, 233] width 13 height 13
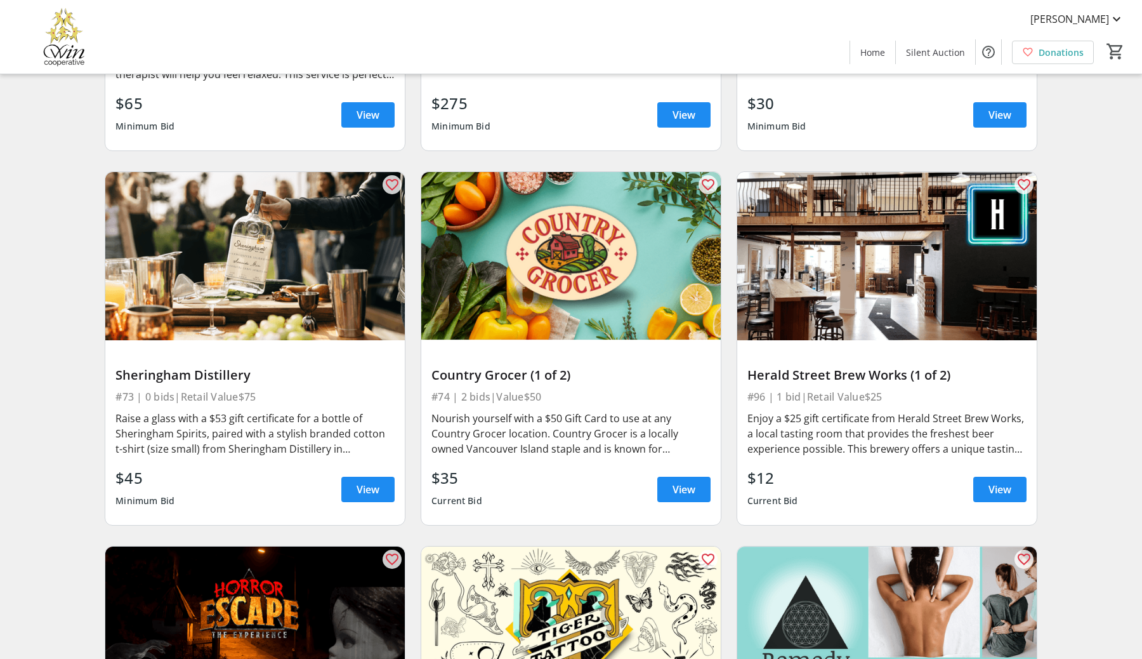
scroll to position [9482, 0]
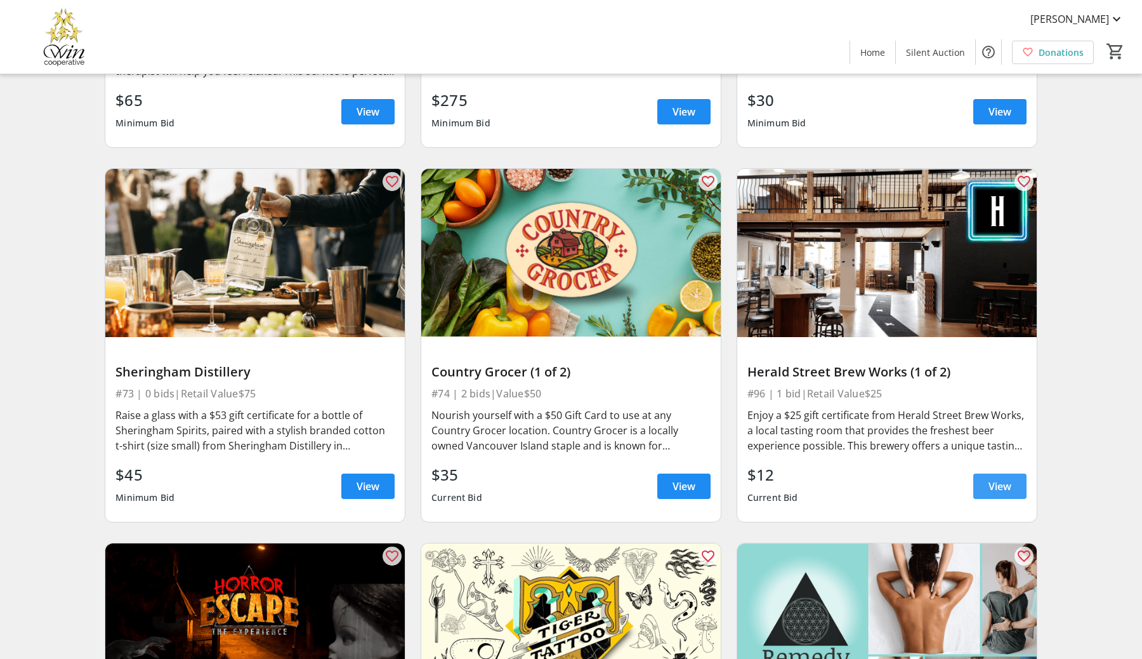
click at [998, 484] on span "View" at bounding box center [1000, 486] width 23 height 15
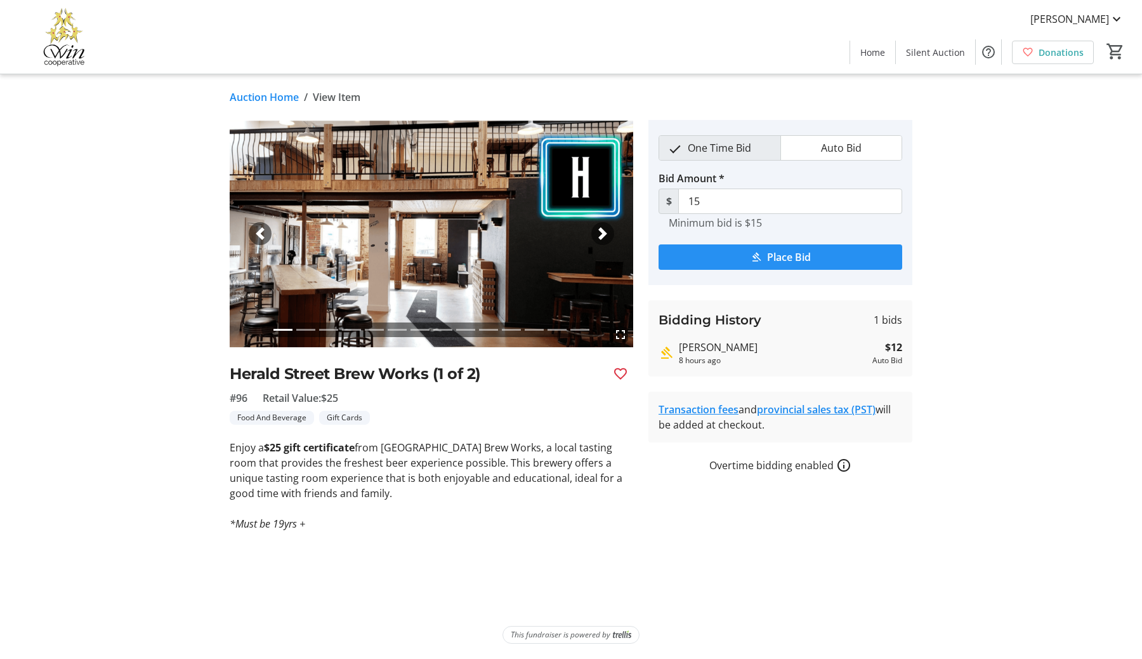
click at [786, 260] on span "Place Bid" at bounding box center [789, 256] width 44 height 15
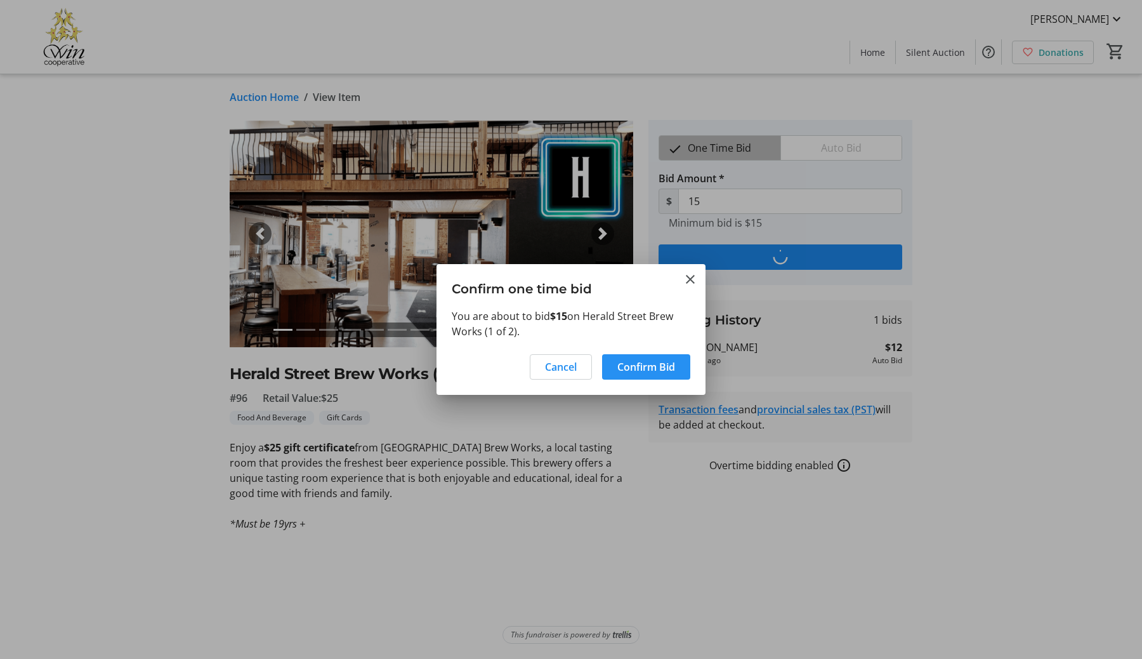
click at [654, 364] on span "Confirm Bid" at bounding box center [647, 366] width 58 height 15
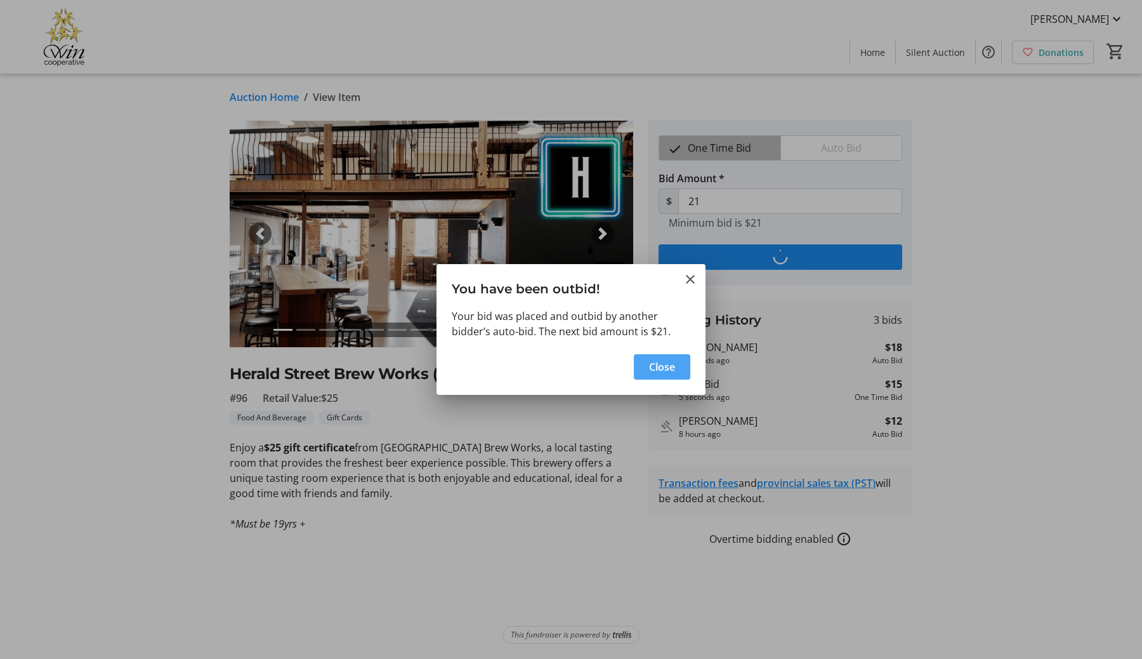
click at [663, 366] on span "Close" at bounding box center [662, 366] width 26 height 15
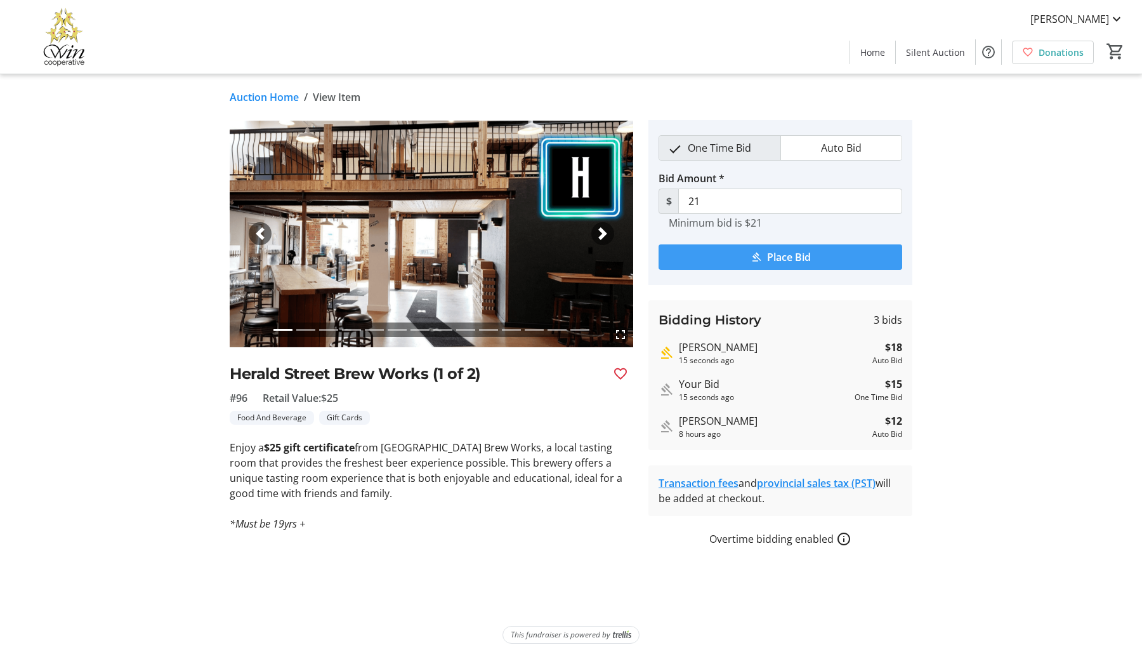
click at [796, 256] on span "Place Bid" at bounding box center [789, 256] width 44 height 15
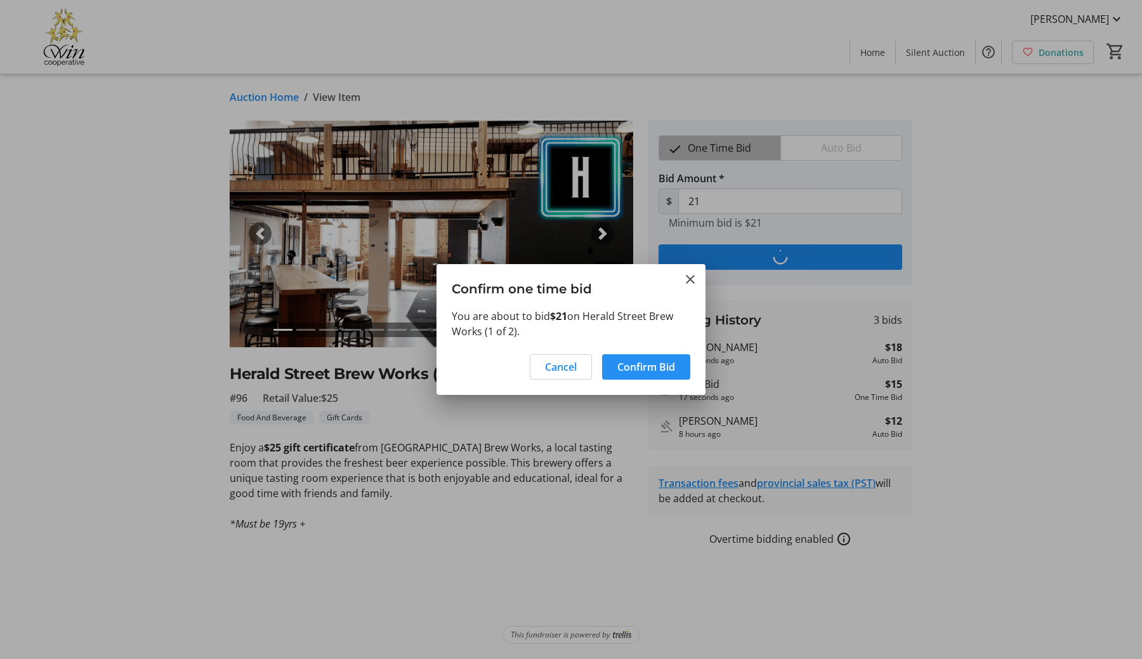
click at [647, 364] on span "Confirm Bid" at bounding box center [647, 366] width 58 height 15
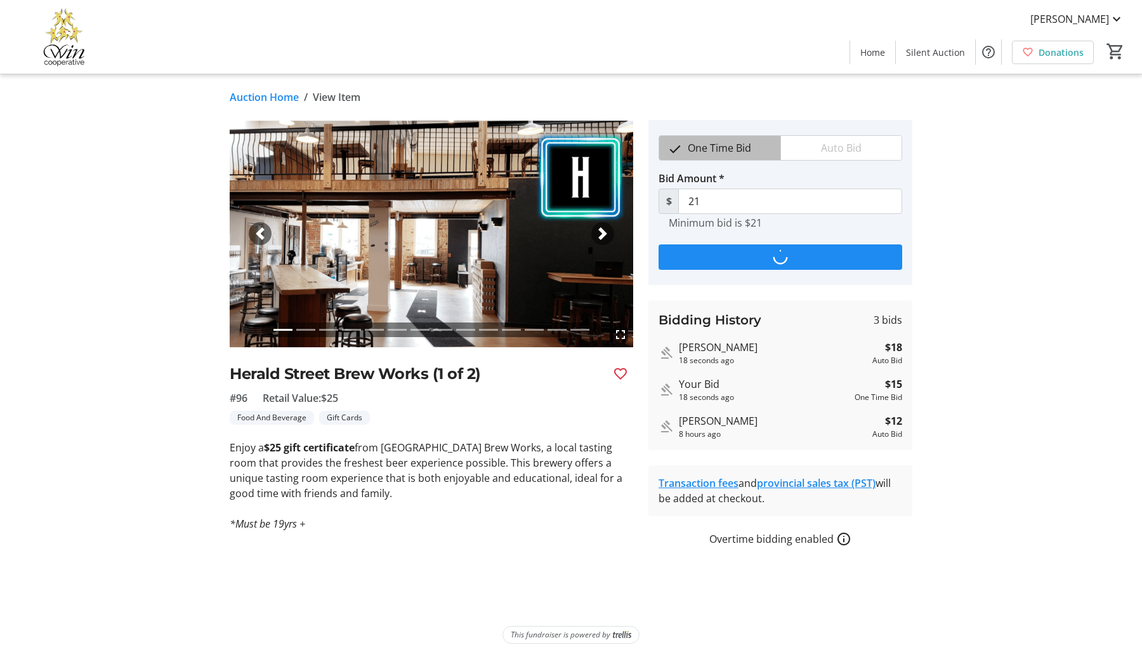
type input "24"
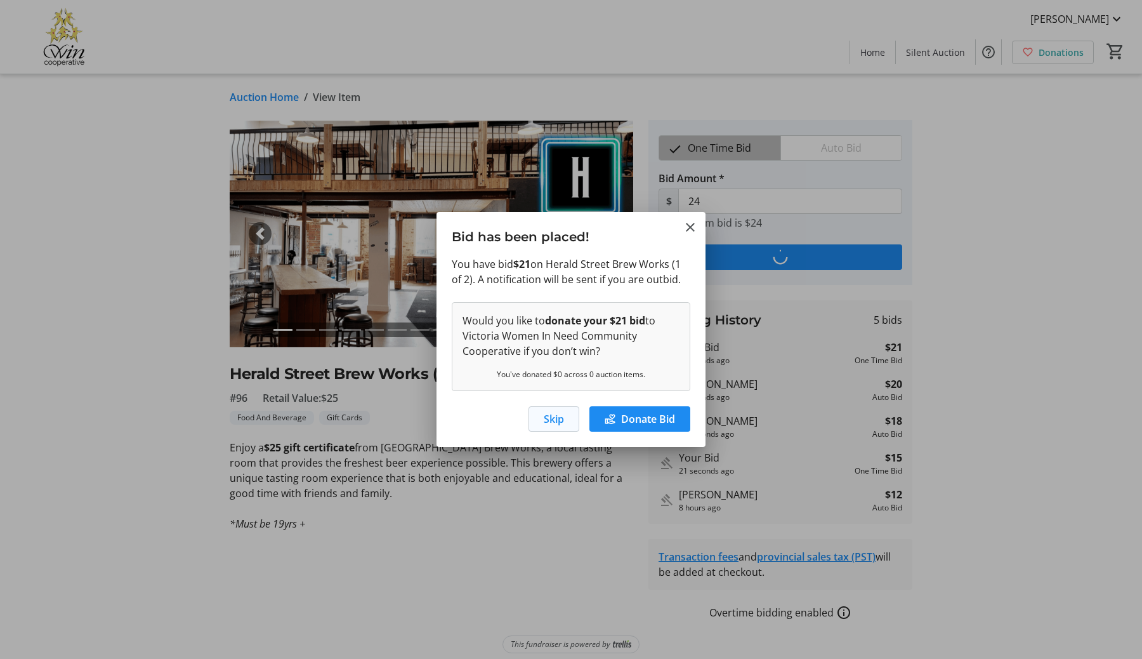
click at [561, 420] on span "Skip" at bounding box center [554, 418] width 20 height 15
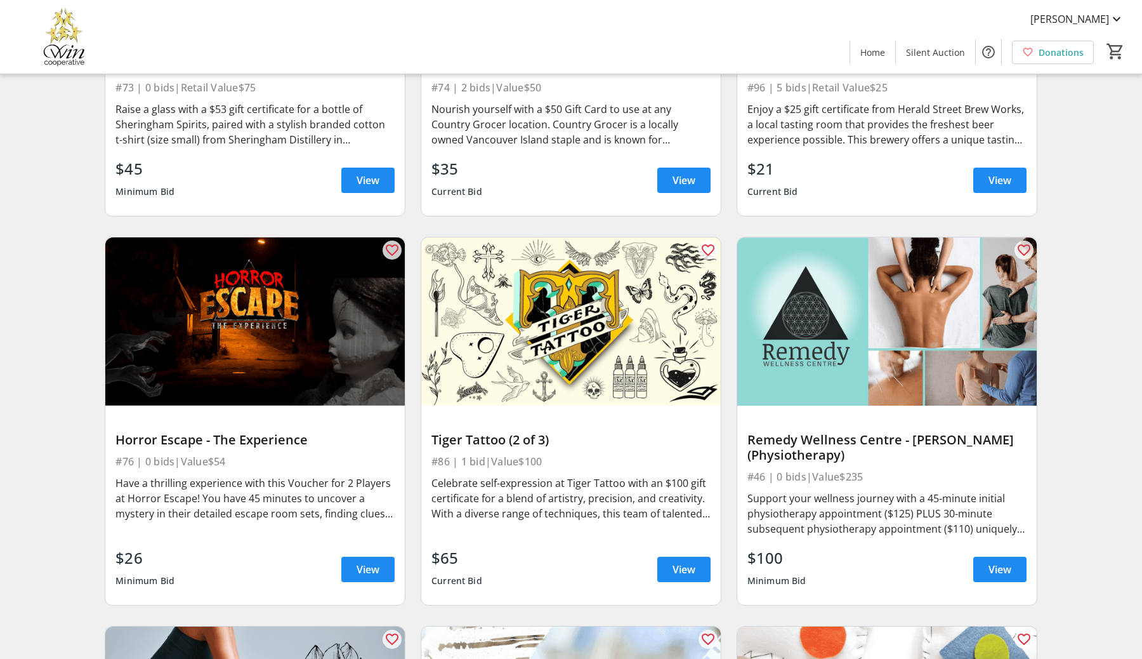
scroll to position [9790, 0]
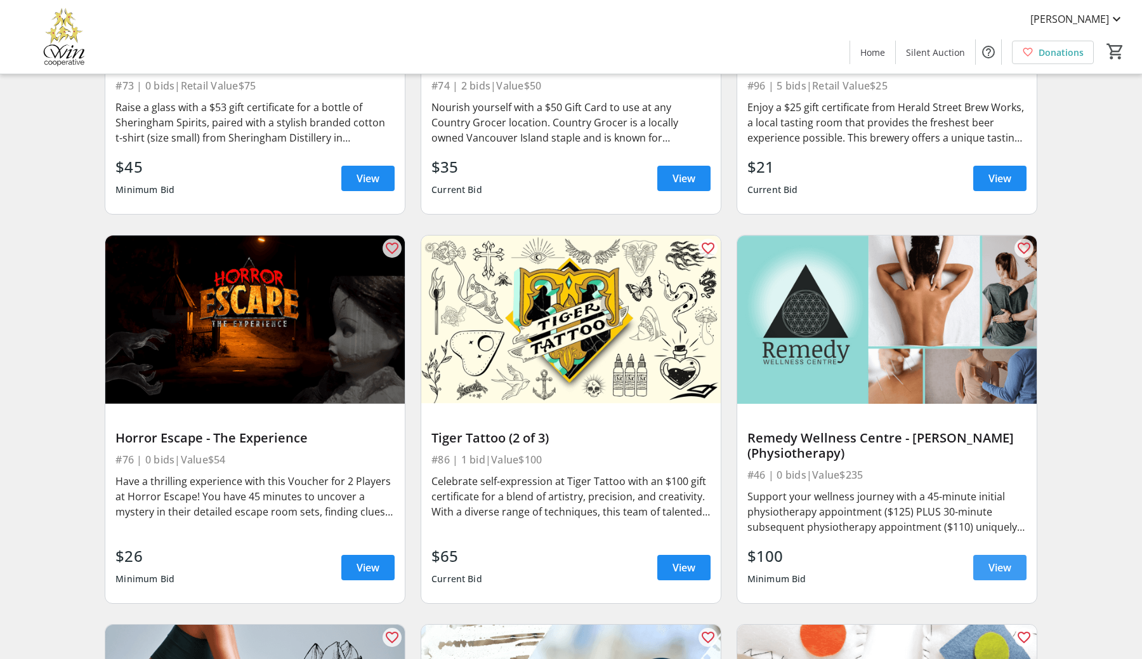
click at [996, 564] on span "View" at bounding box center [1000, 567] width 23 height 15
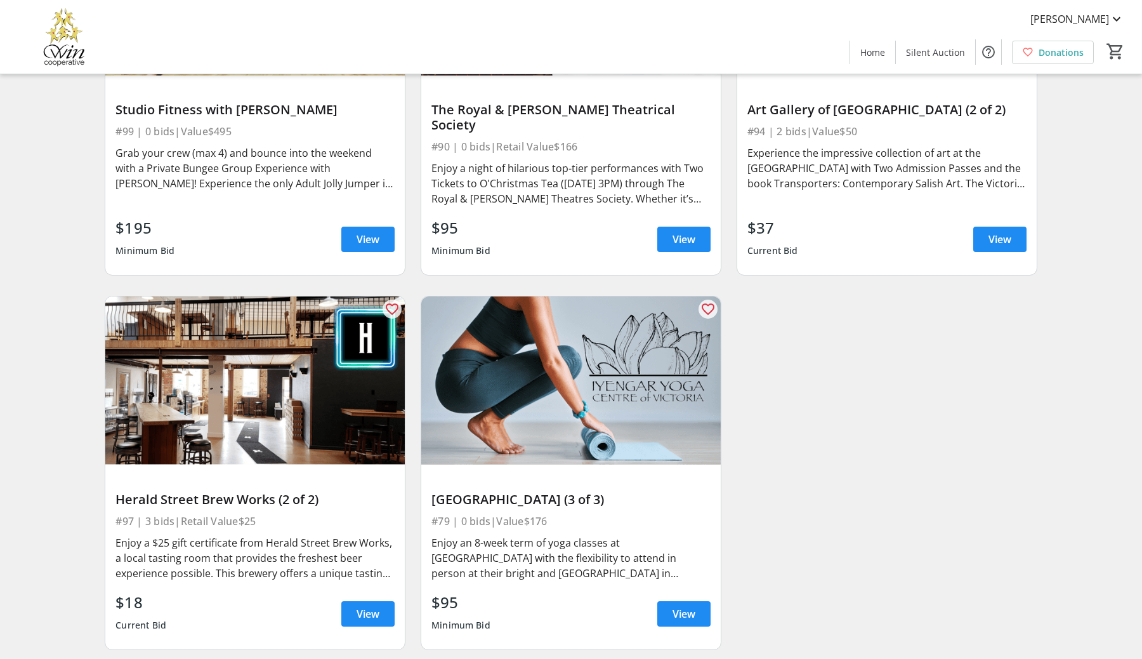
scroll to position [12034, 0]
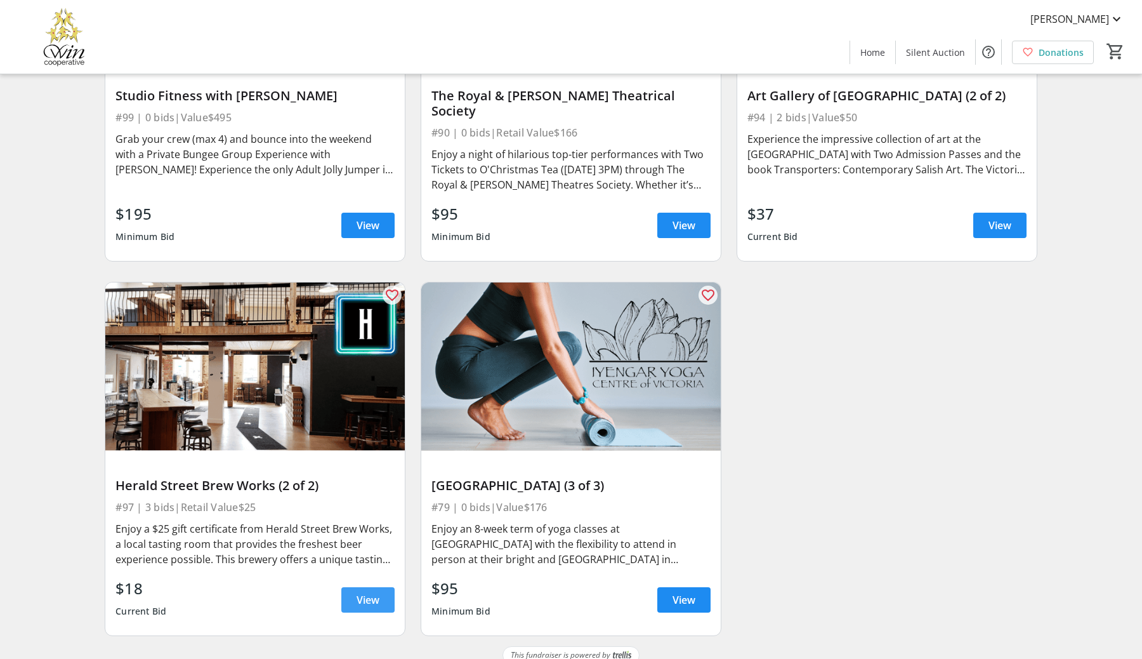
click at [367, 592] on span "View" at bounding box center [368, 599] width 23 height 15
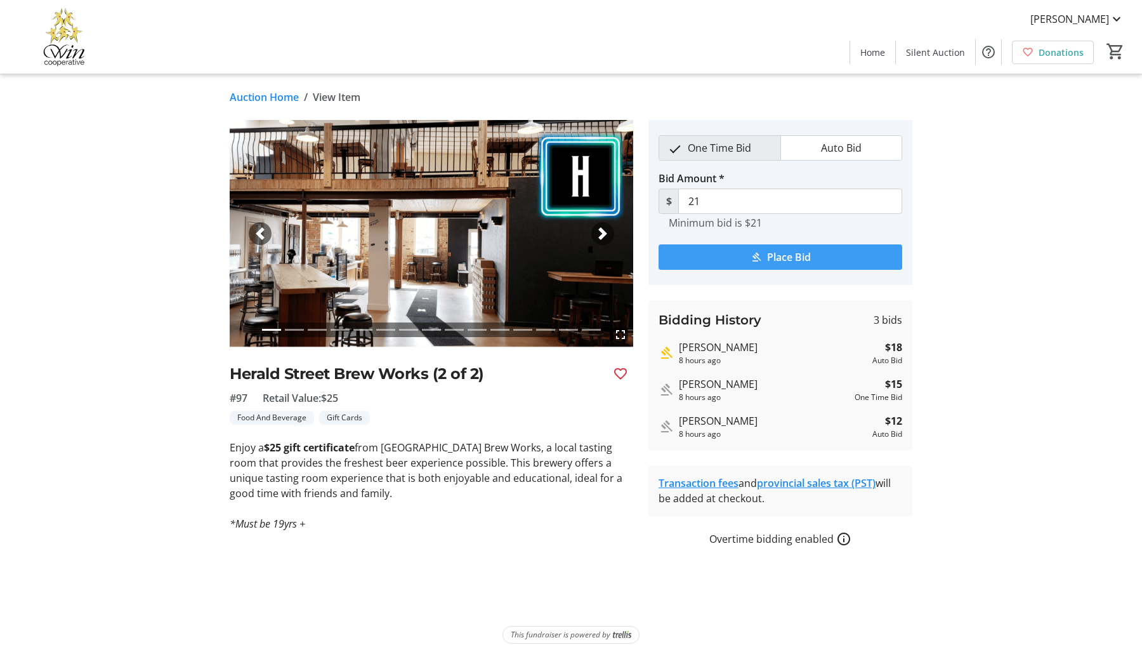
click at [783, 260] on span "Place Bid" at bounding box center [789, 256] width 44 height 15
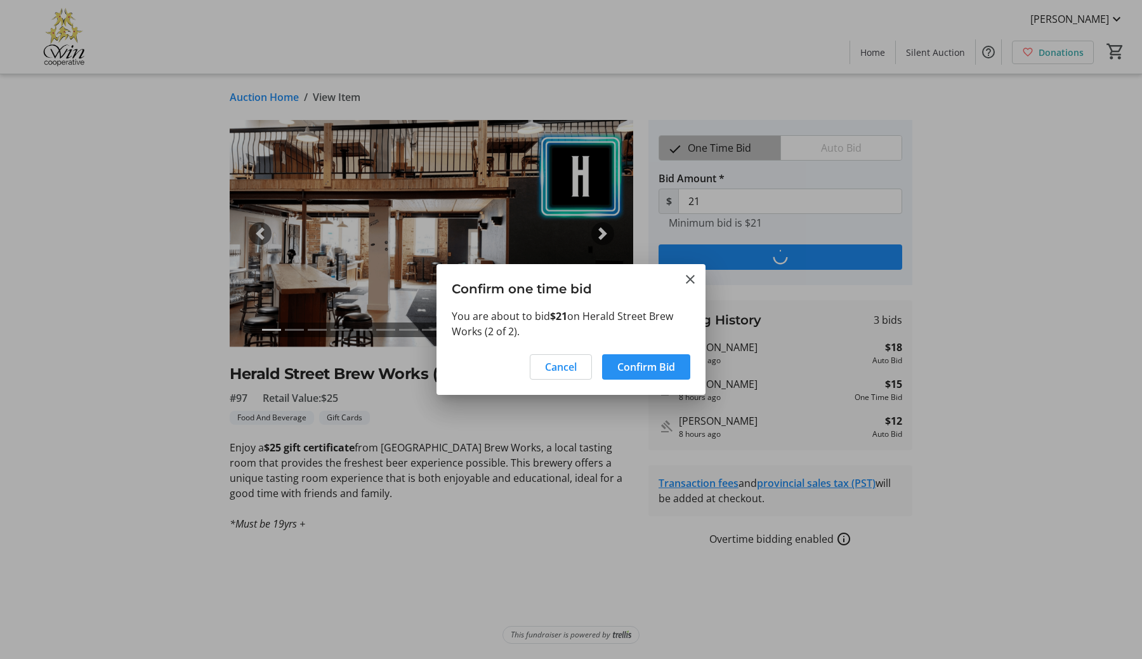
click at [645, 363] on span "Confirm Bid" at bounding box center [647, 366] width 58 height 15
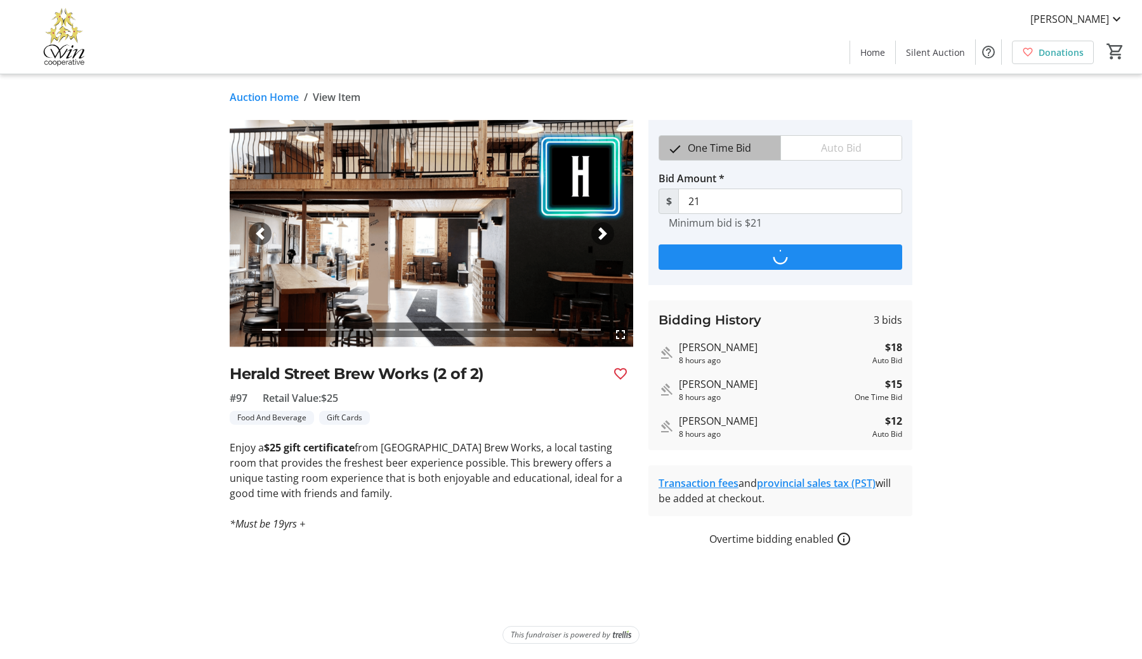
type input "24"
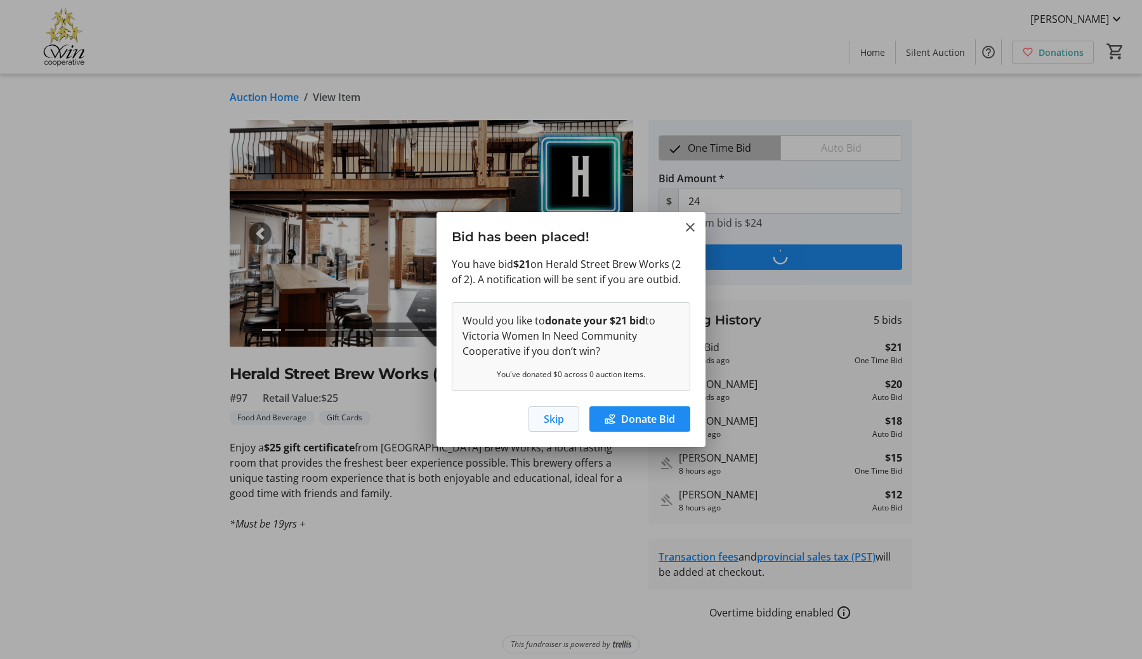
click at [547, 427] on span "button" at bounding box center [554, 419] width 50 height 30
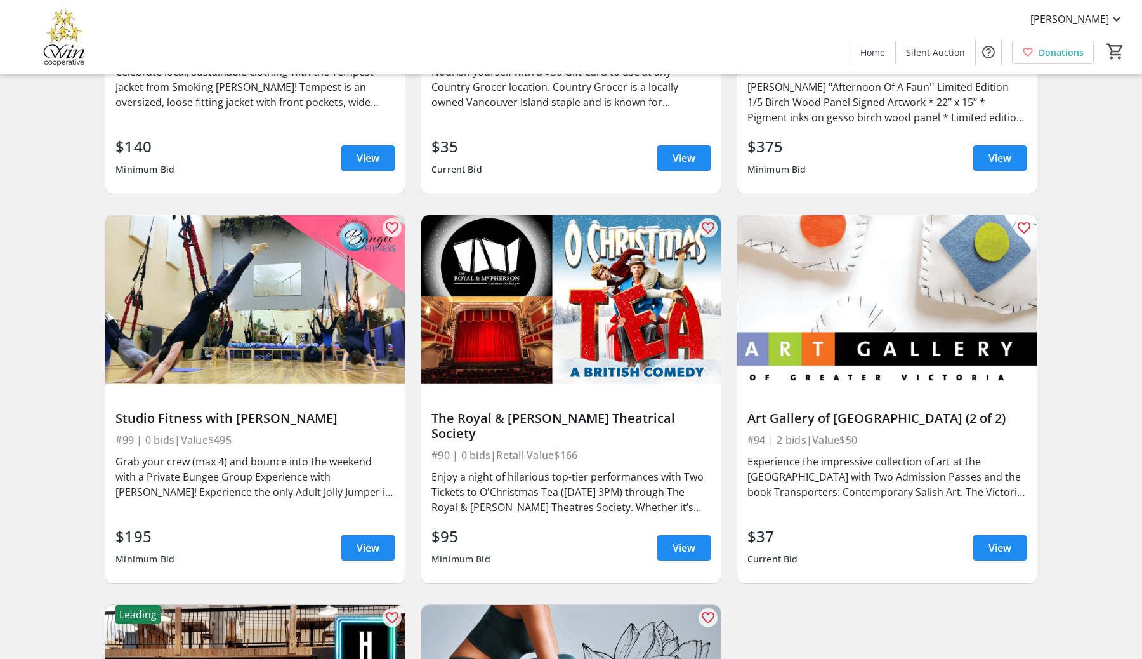
scroll to position [11711, 0]
click at [365, 541] on span "View" at bounding box center [368, 548] width 23 height 15
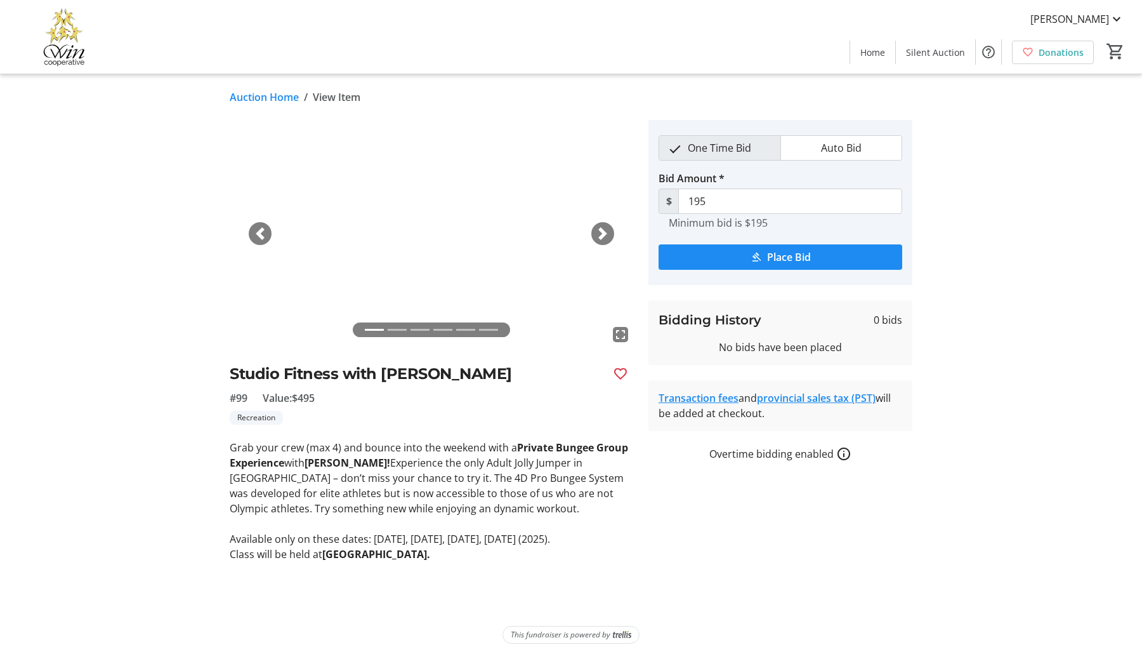
click at [603, 235] on span "button" at bounding box center [603, 233] width 13 height 13
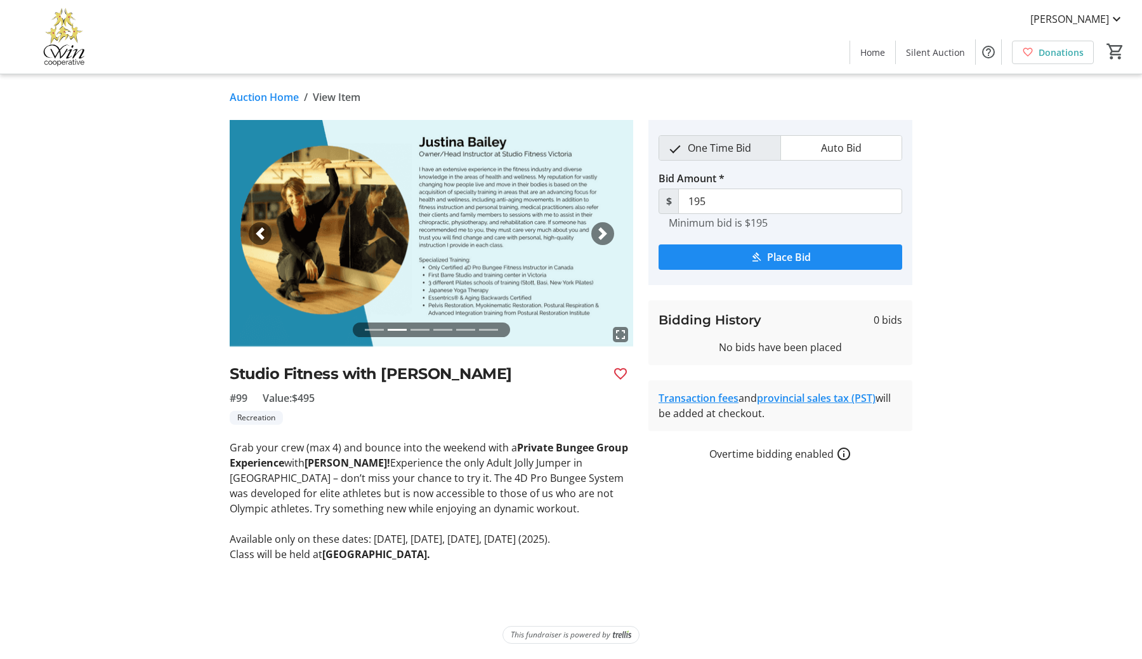
click at [603, 235] on span "button" at bounding box center [603, 233] width 13 height 13
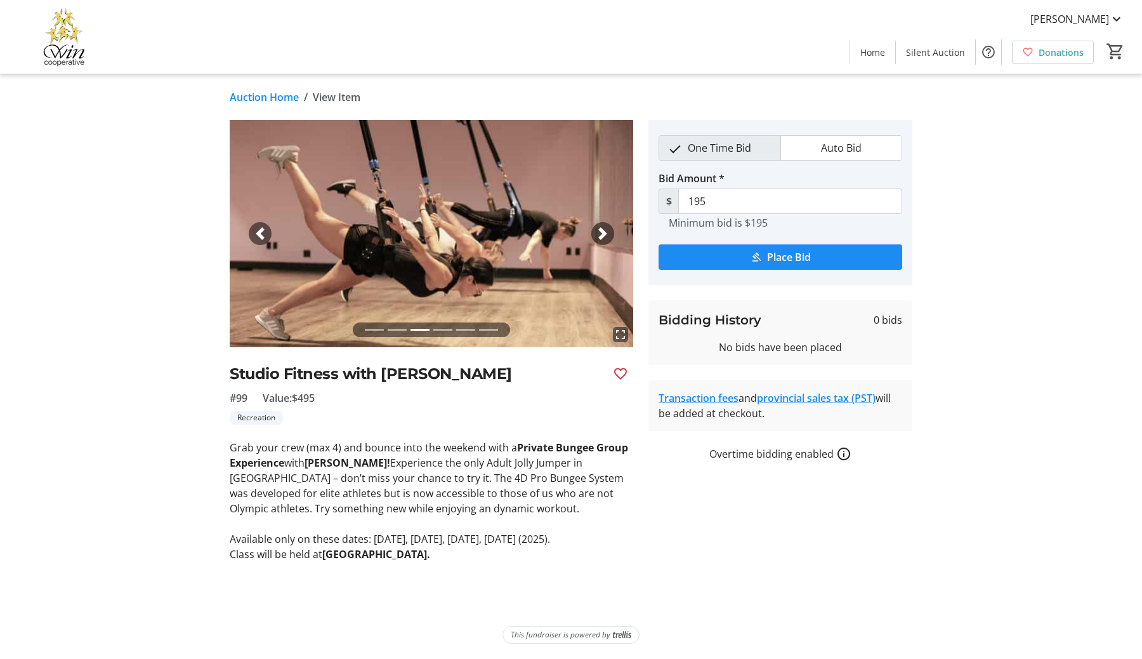
click at [603, 235] on span "button" at bounding box center [603, 233] width 13 height 13
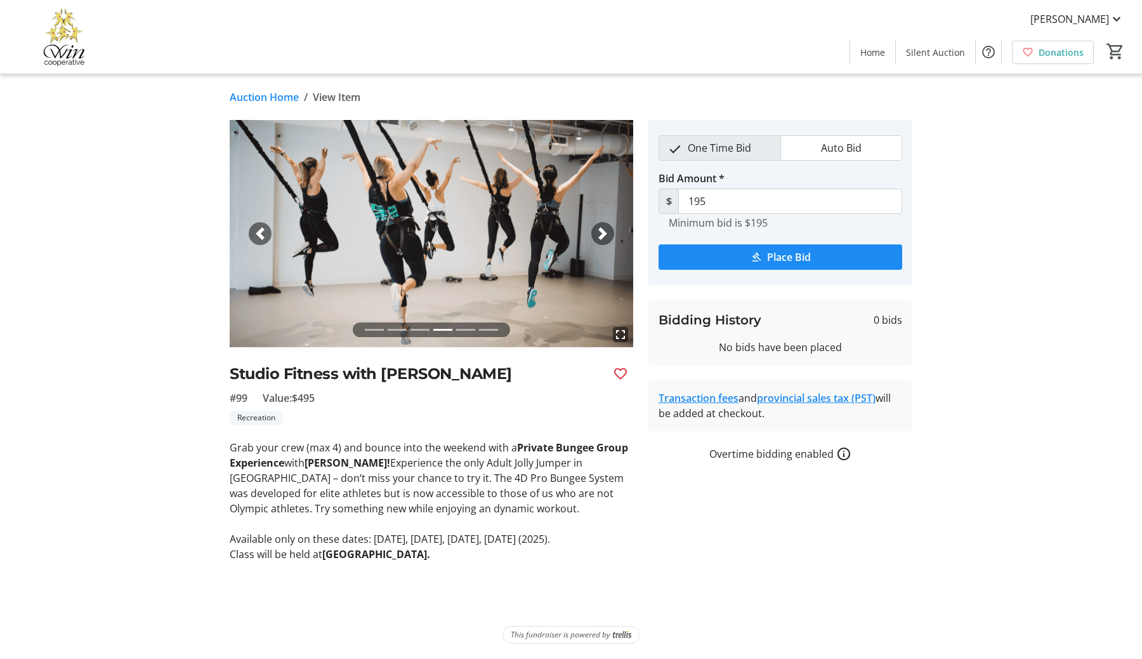
click at [603, 235] on span "button" at bounding box center [603, 233] width 13 height 13
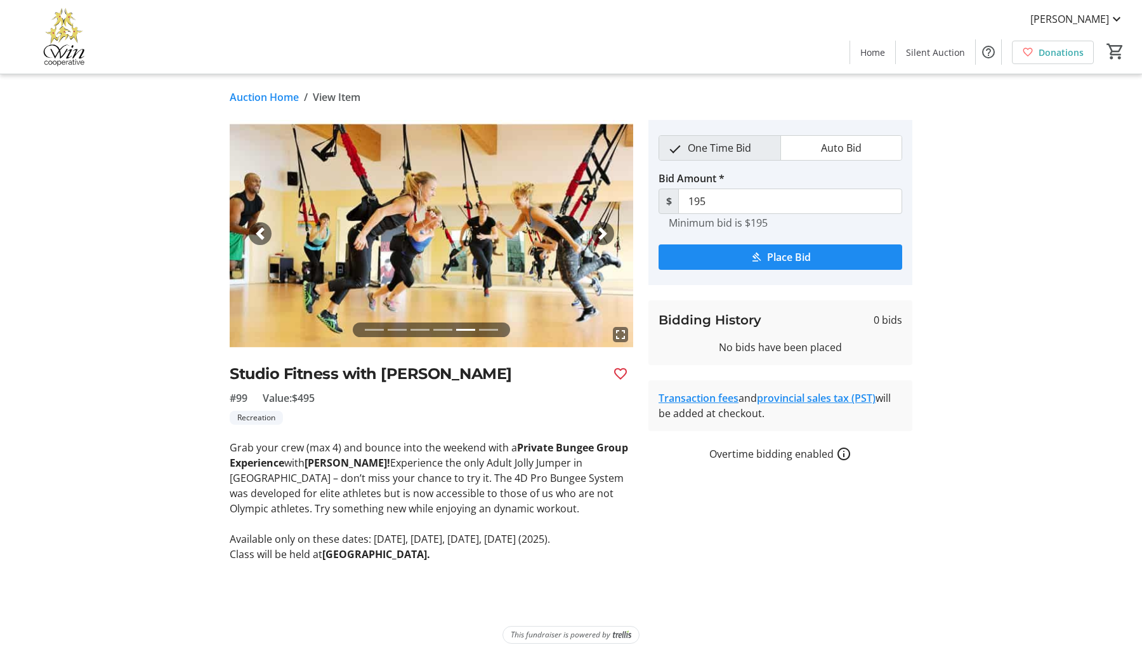
click at [603, 235] on span "button" at bounding box center [603, 233] width 13 height 13
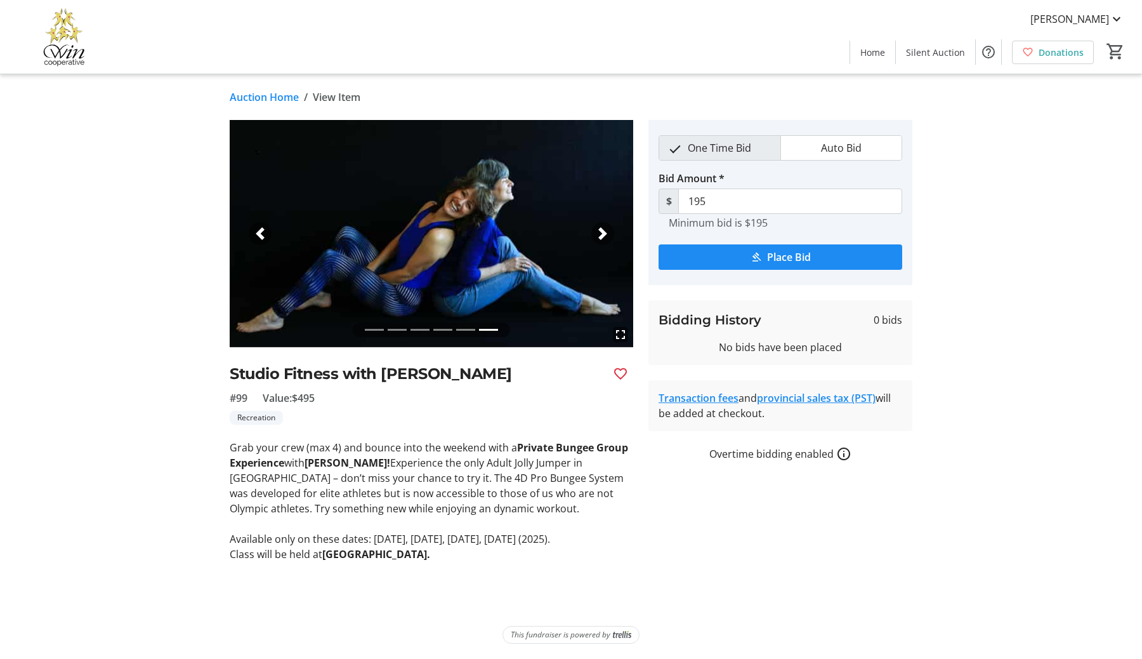
click at [603, 235] on span "button" at bounding box center [603, 233] width 13 height 13
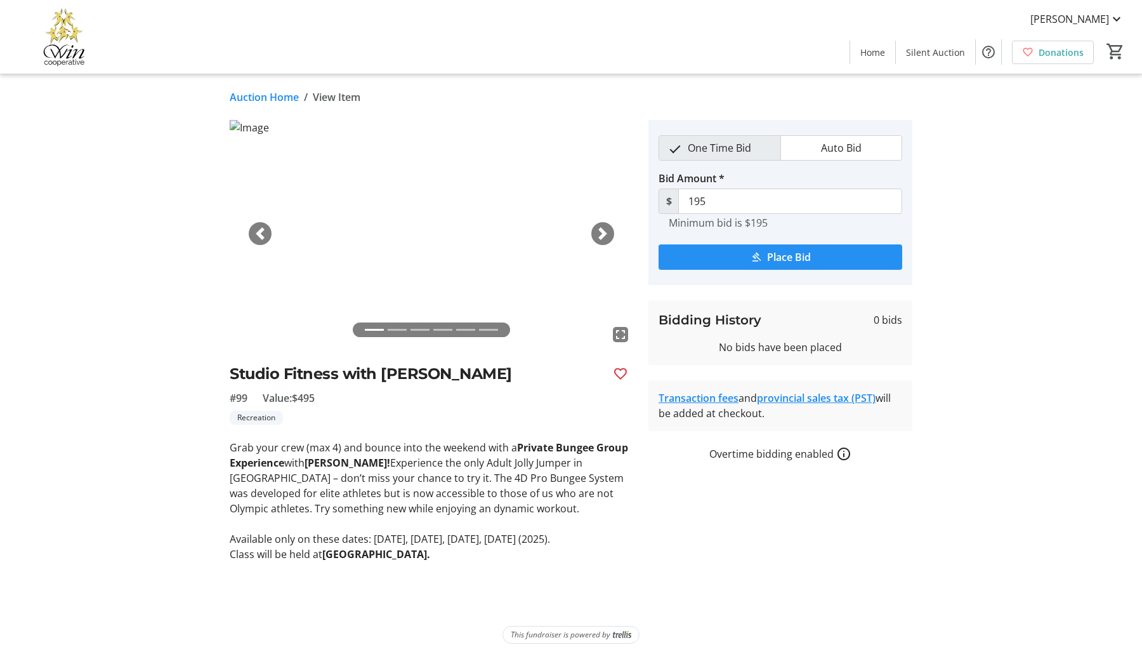
click at [776, 264] on span "Place Bid" at bounding box center [789, 256] width 44 height 15
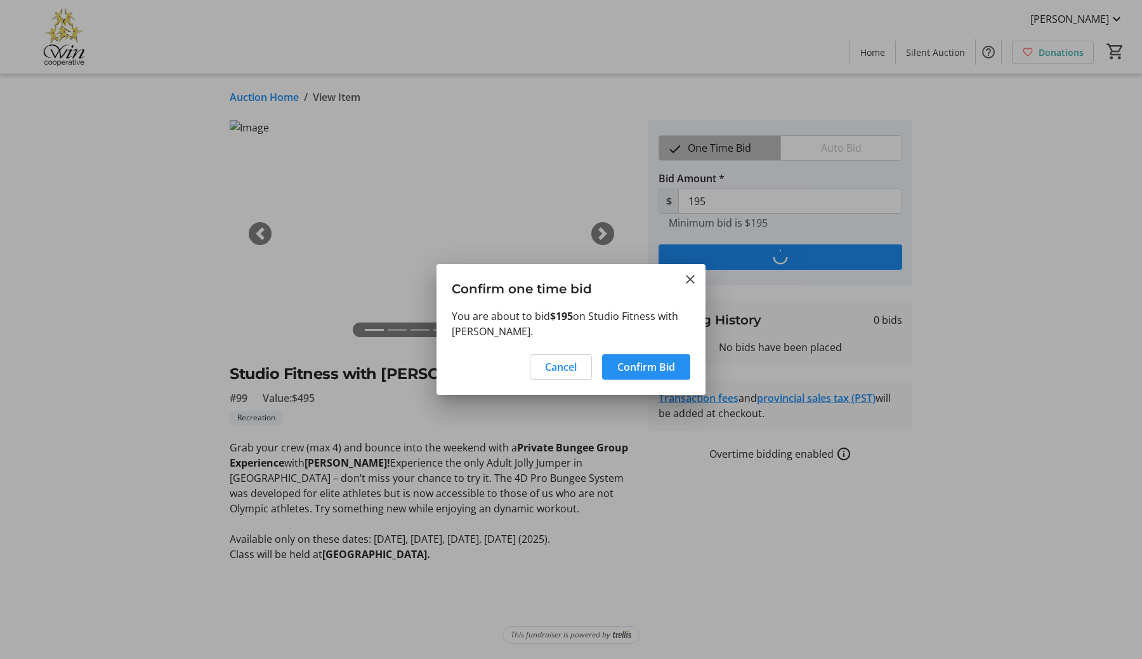
click at [634, 370] on span "Confirm Bid" at bounding box center [647, 366] width 58 height 15
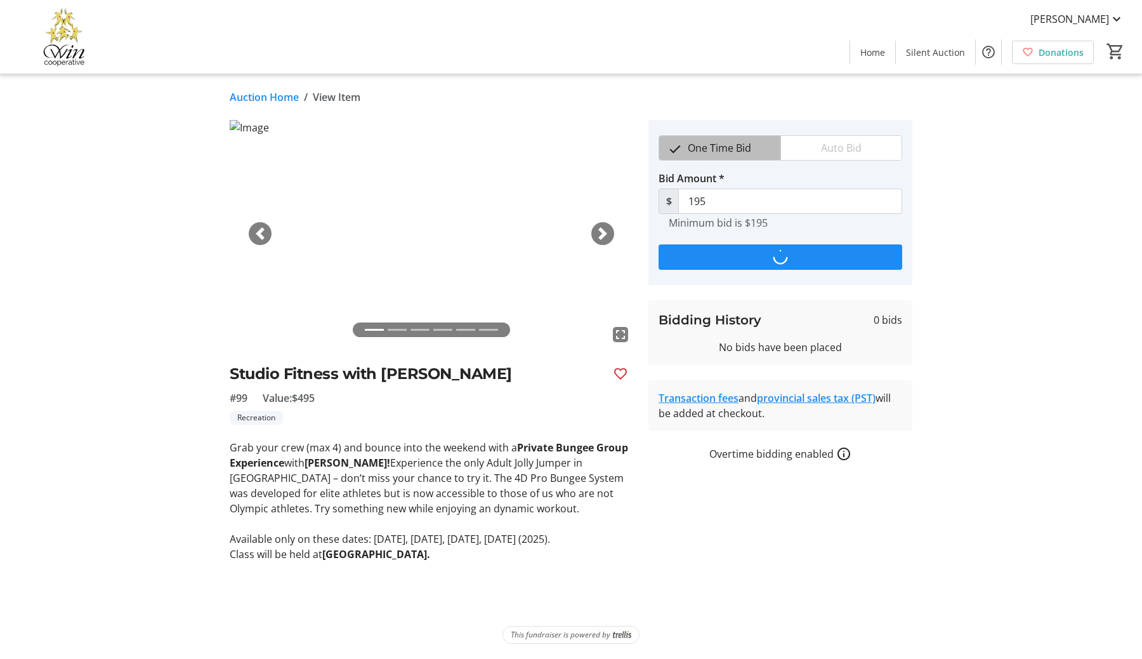
type input "220"
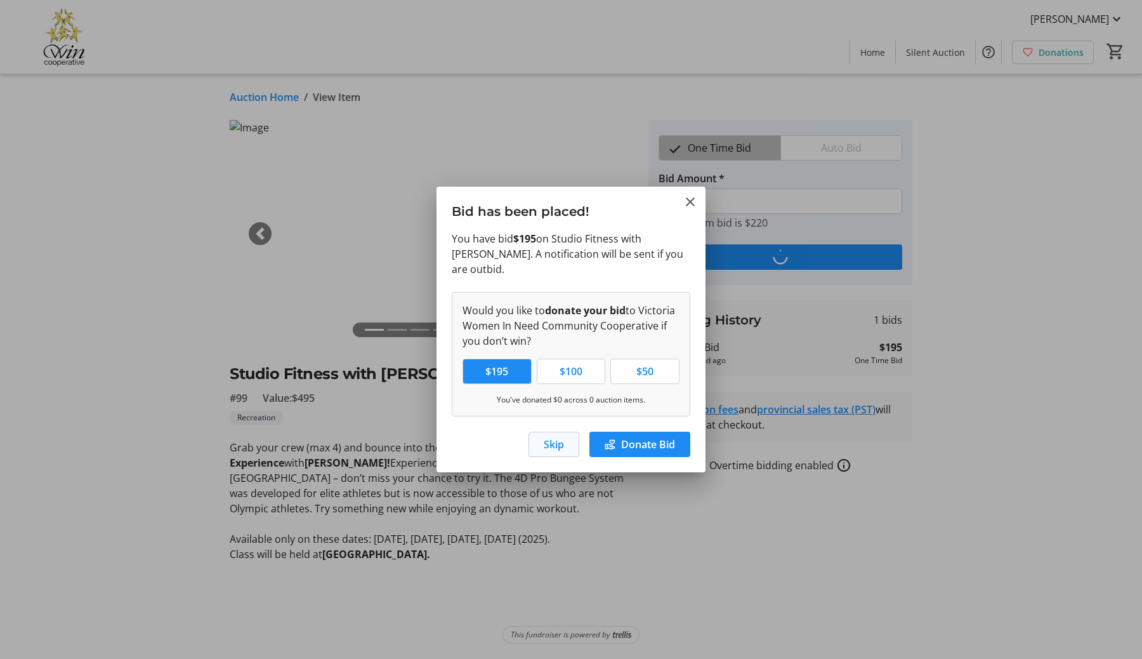
click at [545, 437] on span "Skip" at bounding box center [554, 444] width 20 height 15
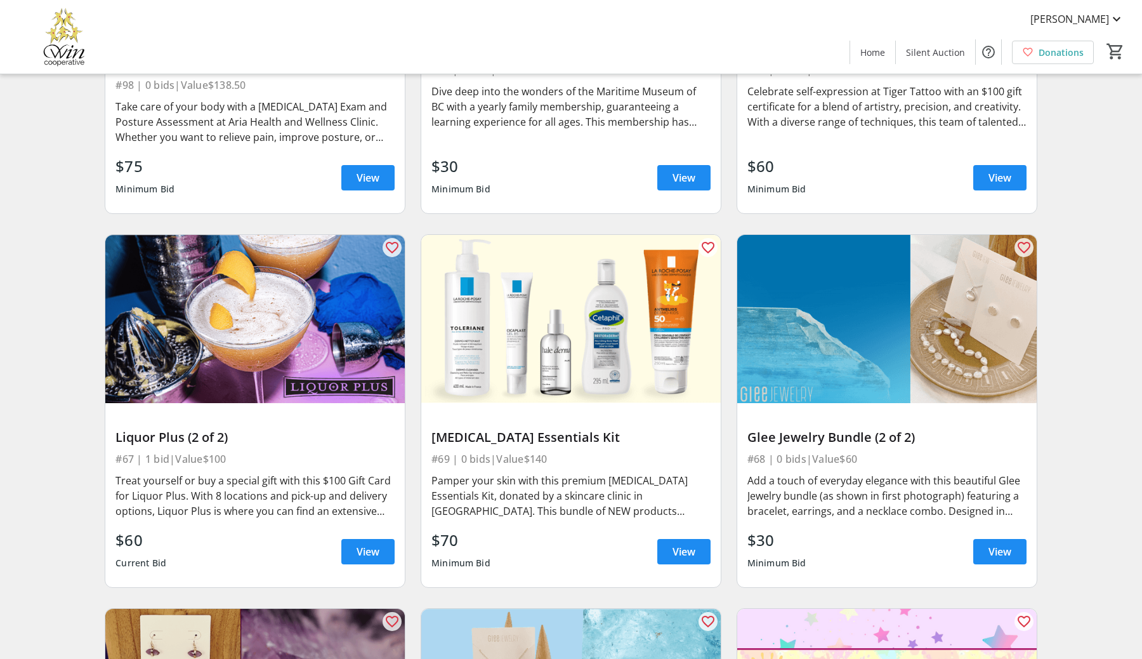
scroll to position [8276, 0]
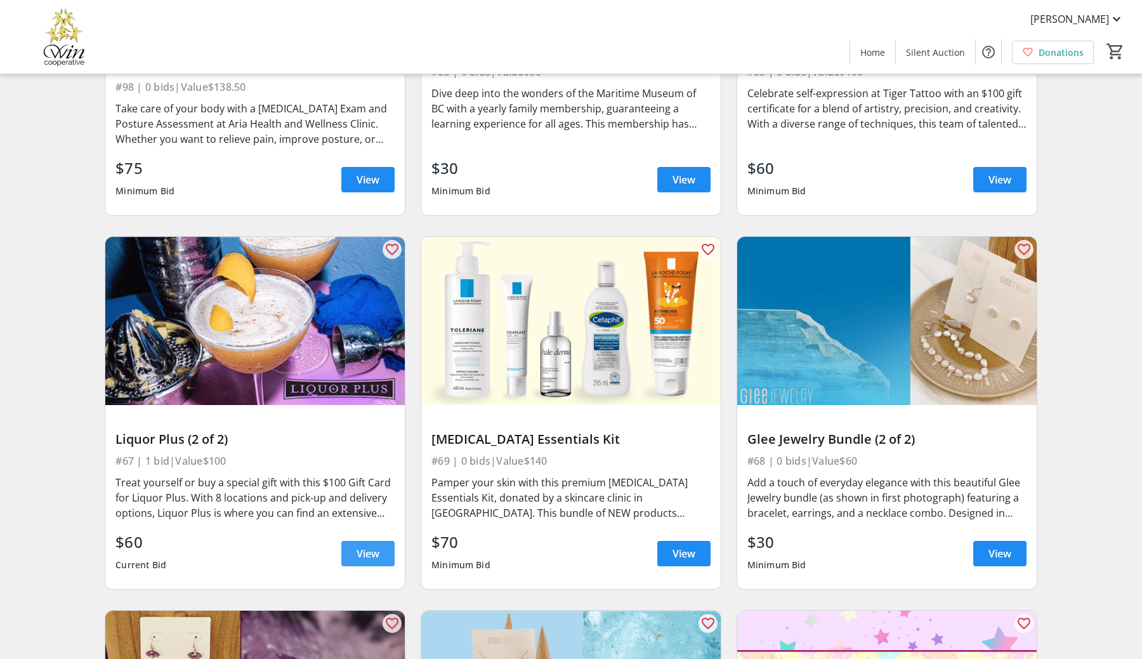
click at [380, 554] on span at bounding box center [367, 553] width 53 height 30
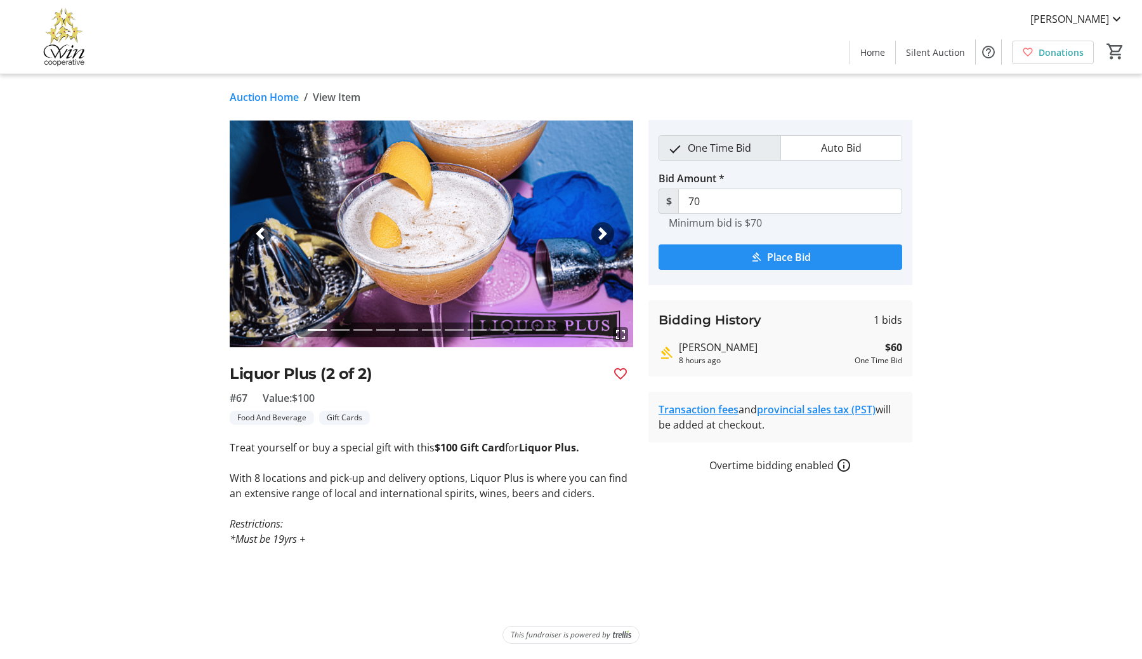
click at [771, 260] on span "Place Bid" at bounding box center [789, 256] width 44 height 15
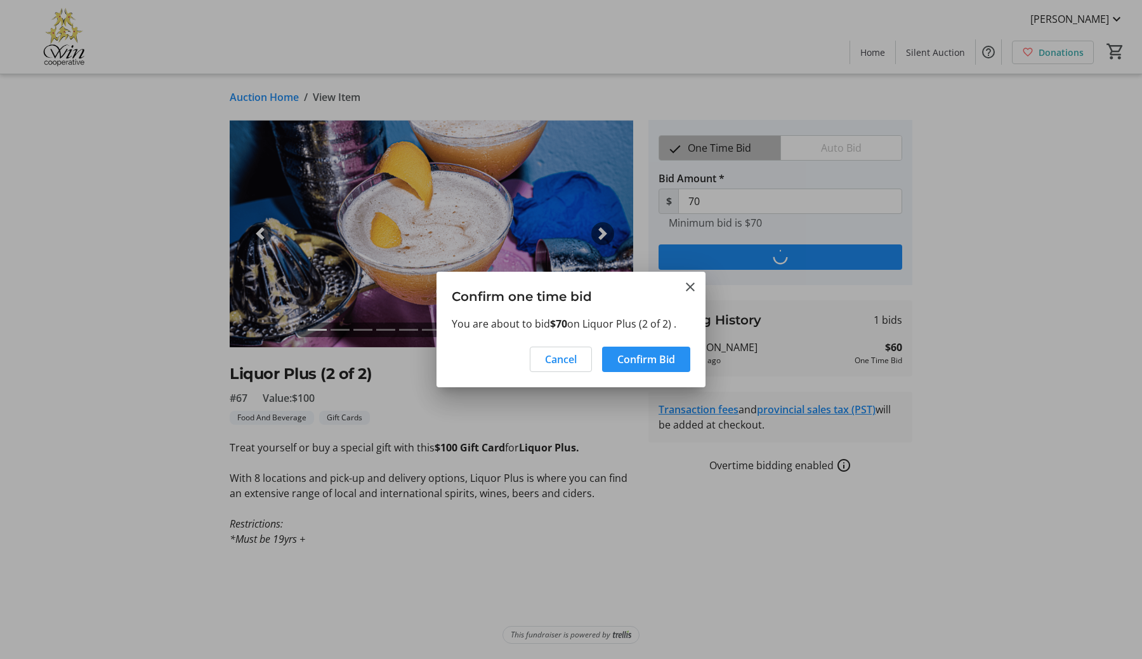
click at [630, 361] on span "Confirm Bid" at bounding box center [647, 359] width 58 height 15
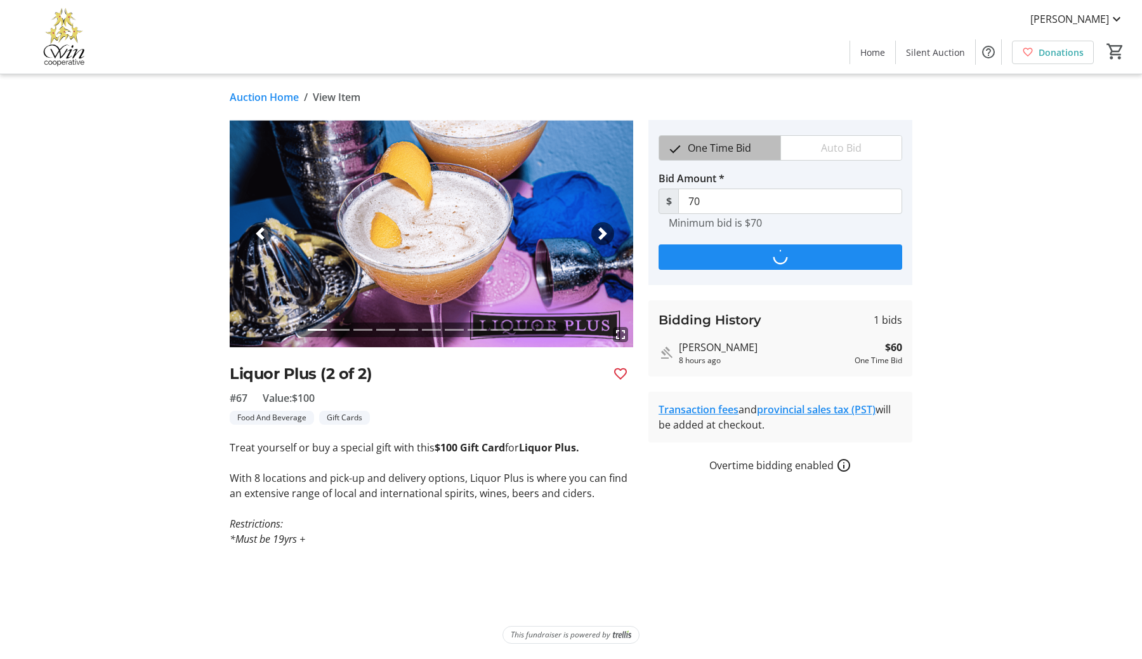
type input "80"
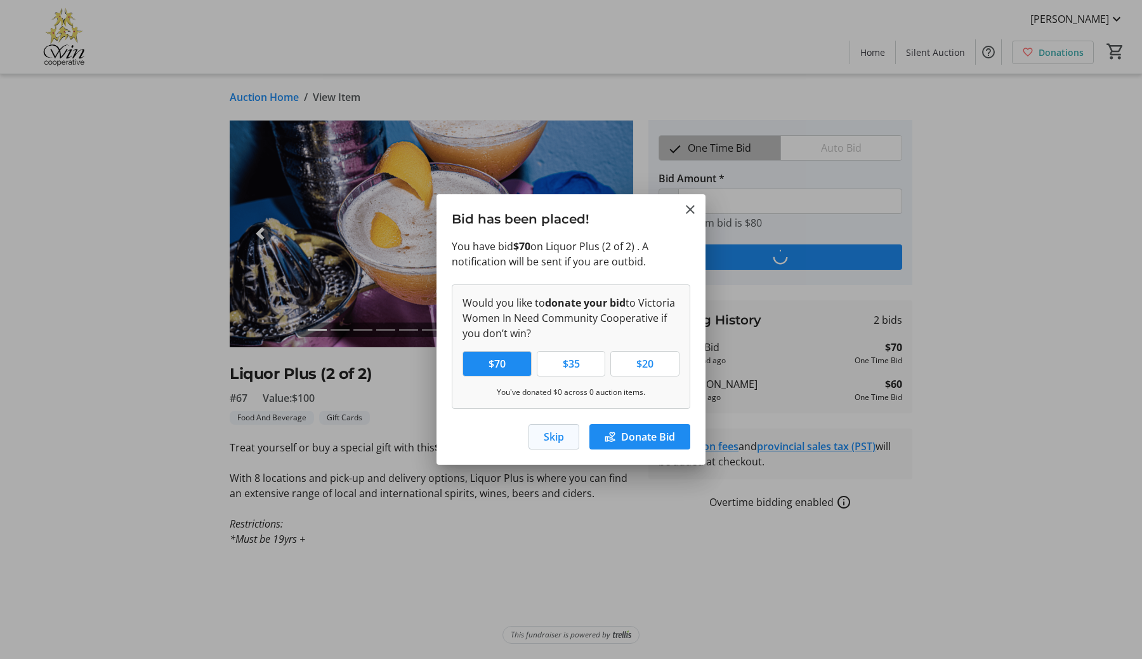
click at [554, 440] on span "Skip" at bounding box center [554, 436] width 20 height 15
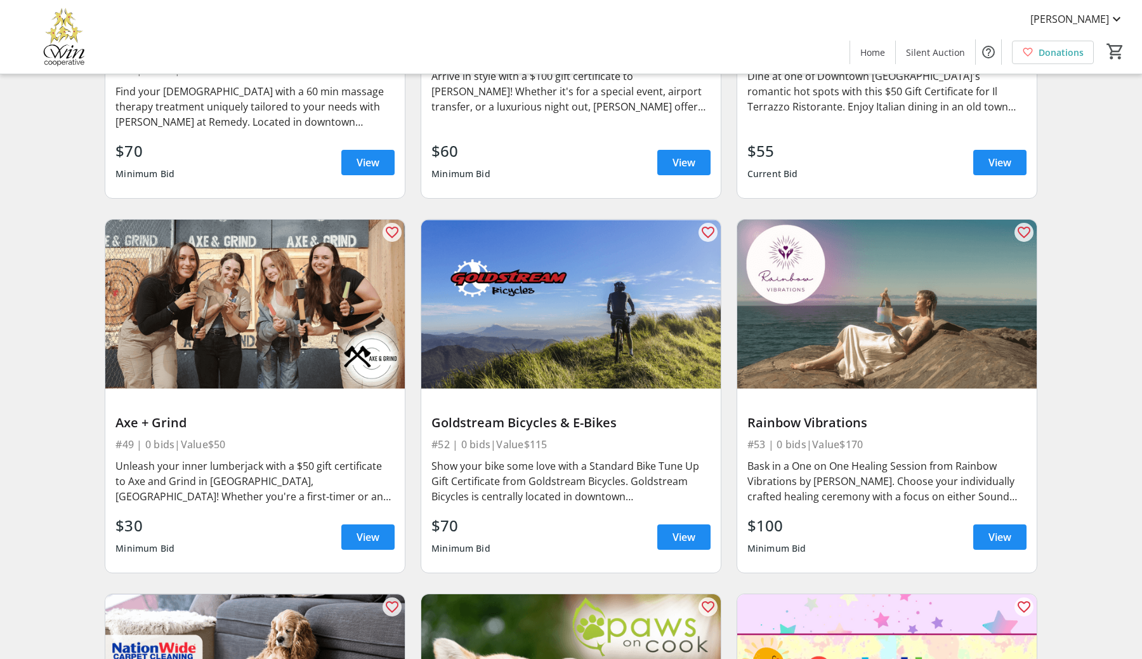
scroll to position [7156, 0]
click at [995, 533] on span "View" at bounding box center [1000, 536] width 23 height 15
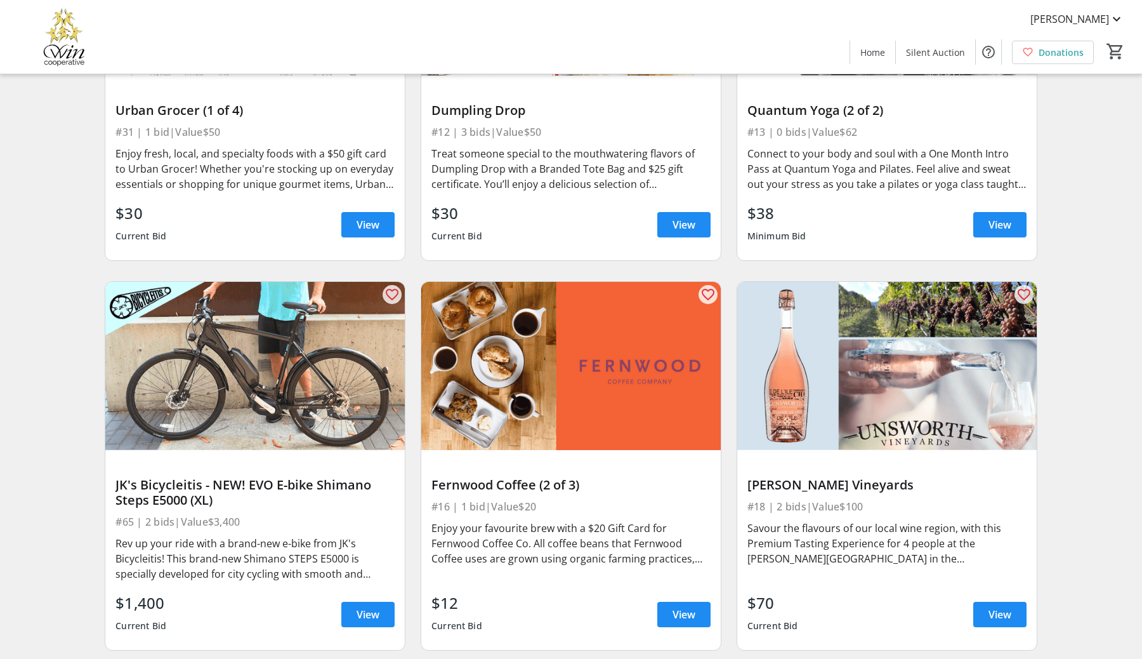
scroll to position [3323, 0]
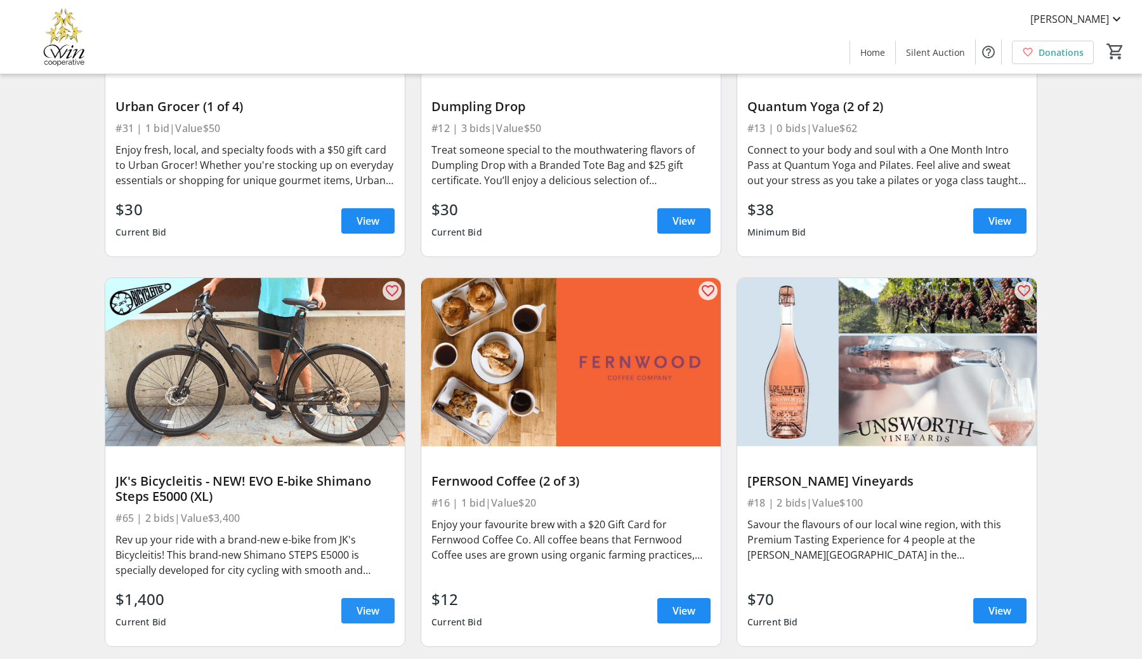
click at [371, 612] on span "View" at bounding box center [368, 610] width 23 height 15
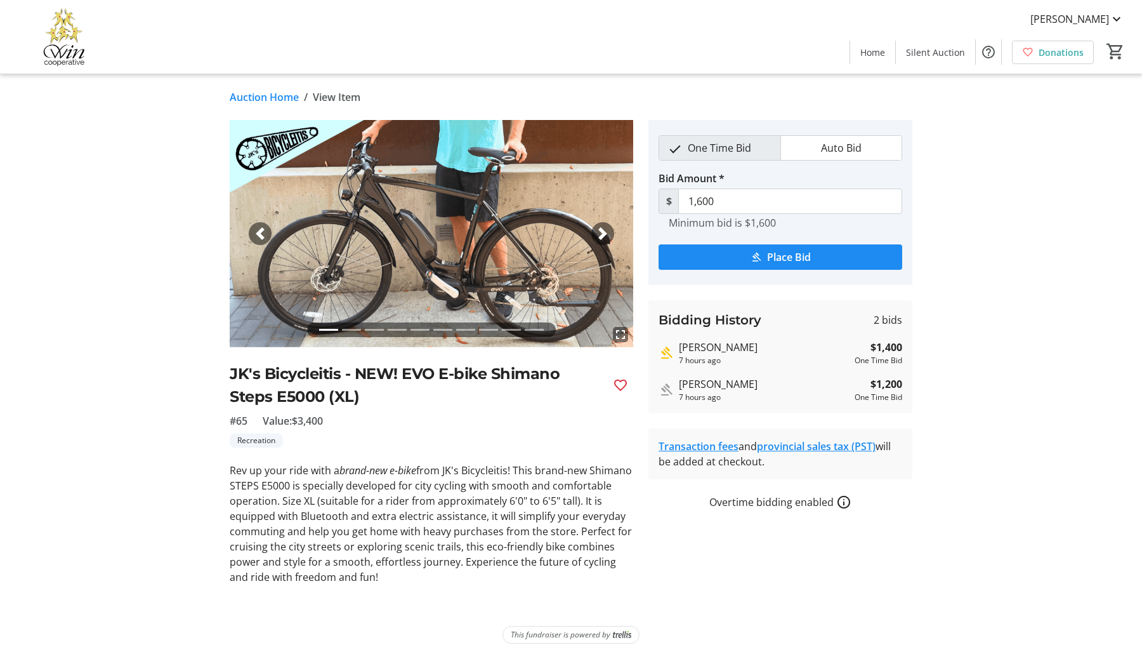
click at [603, 235] on span "button" at bounding box center [603, 233] width 13 height 13
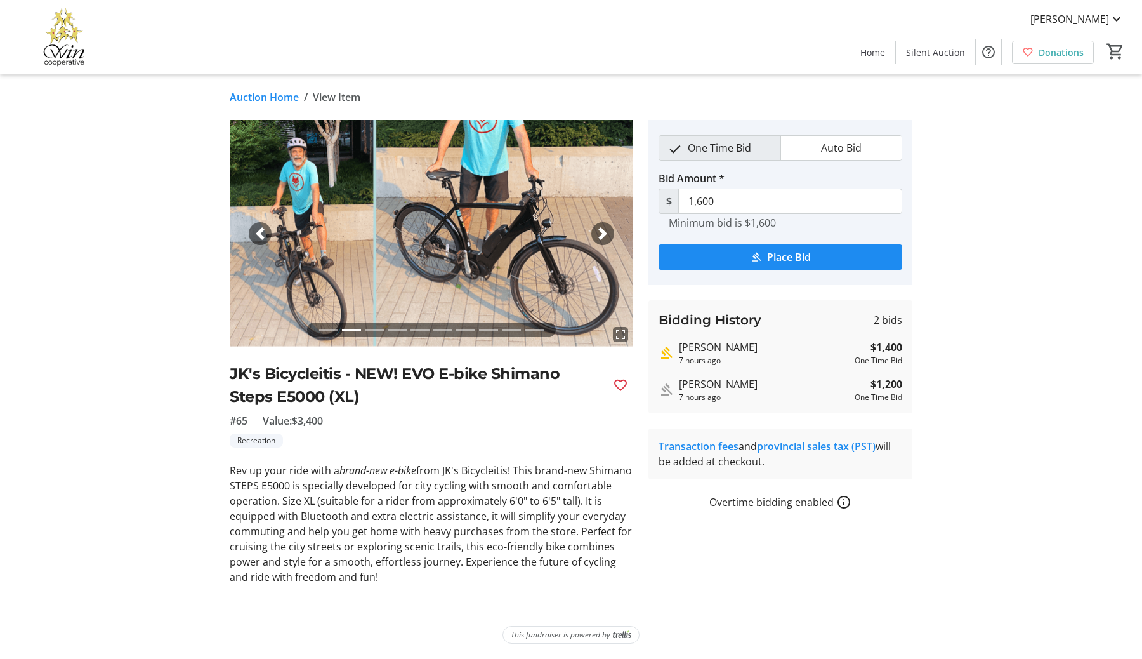
click at [603, 235] on span "button" at bounding box center [603, 233] width 13 height 13
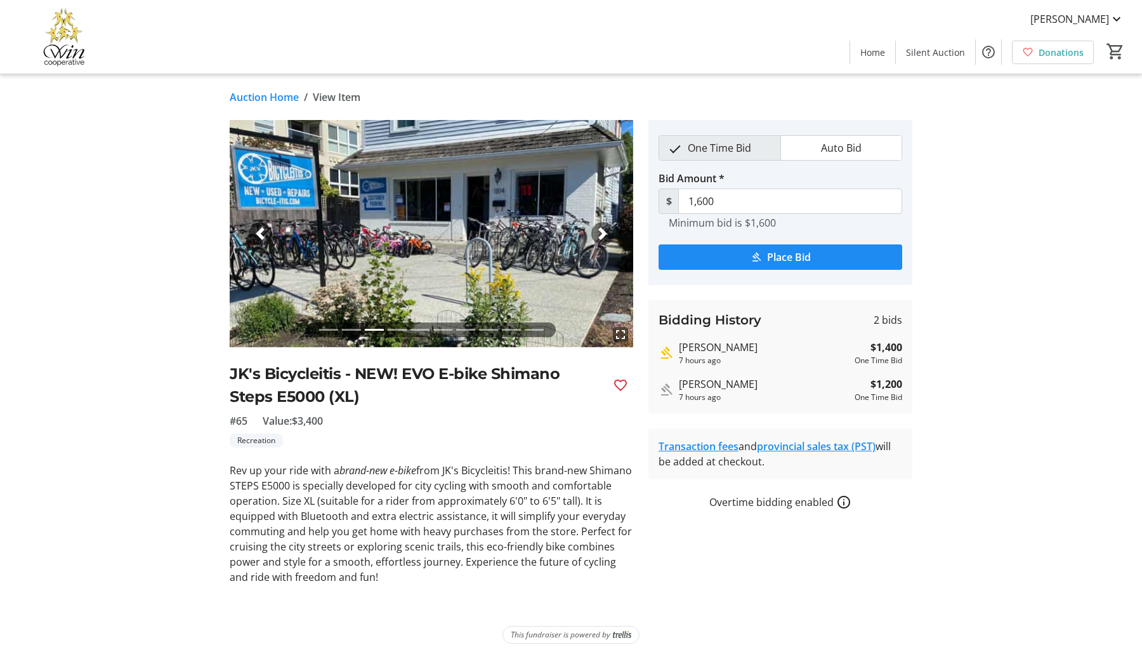
click at [605, 232] on span "button" at bounding box center [603, 233] width 13 height 13
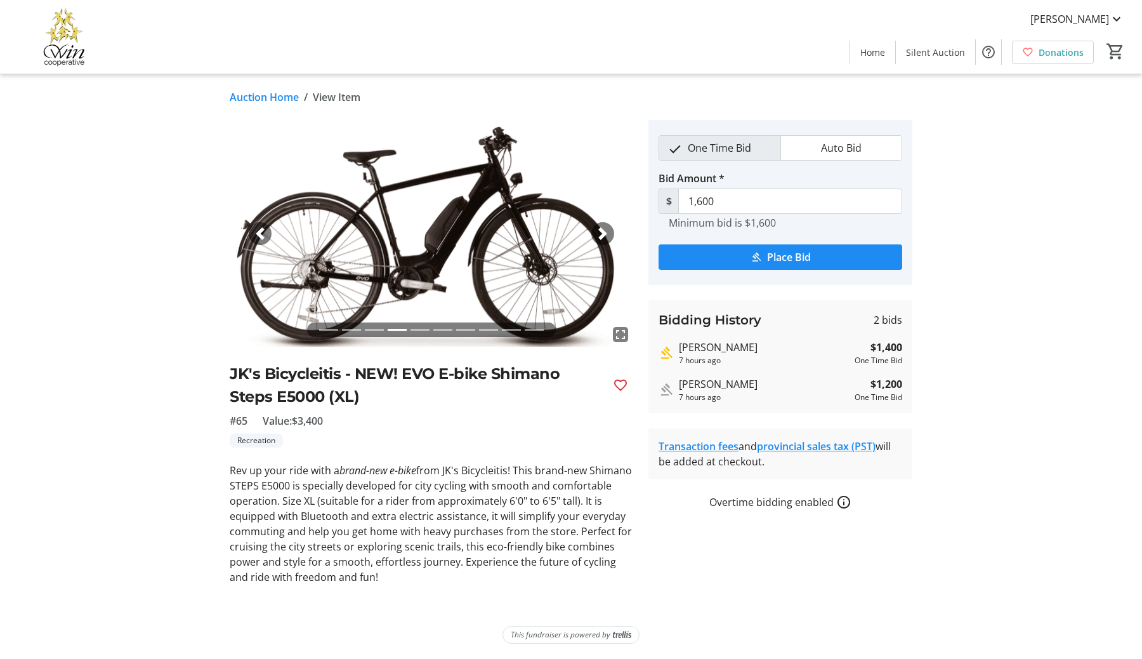
click at [605, 232] on span "button" at bounding box center [603, 233] width 13 height 13
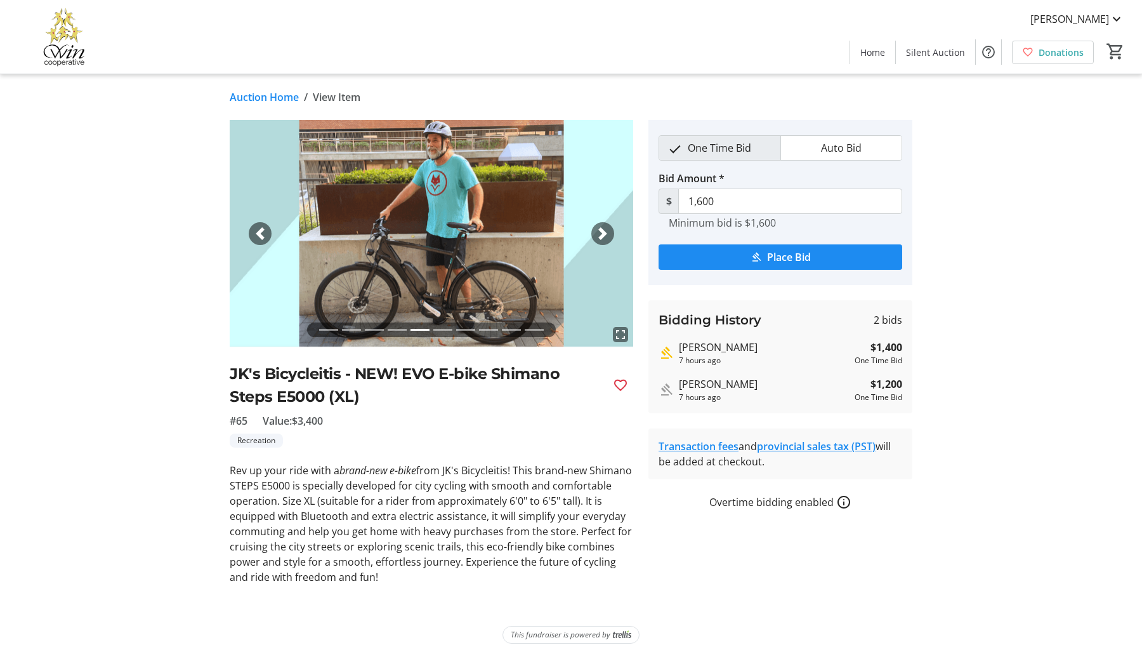
click at [605, 232] on span "button" at bounding box center [603, 233] width 13 height 13
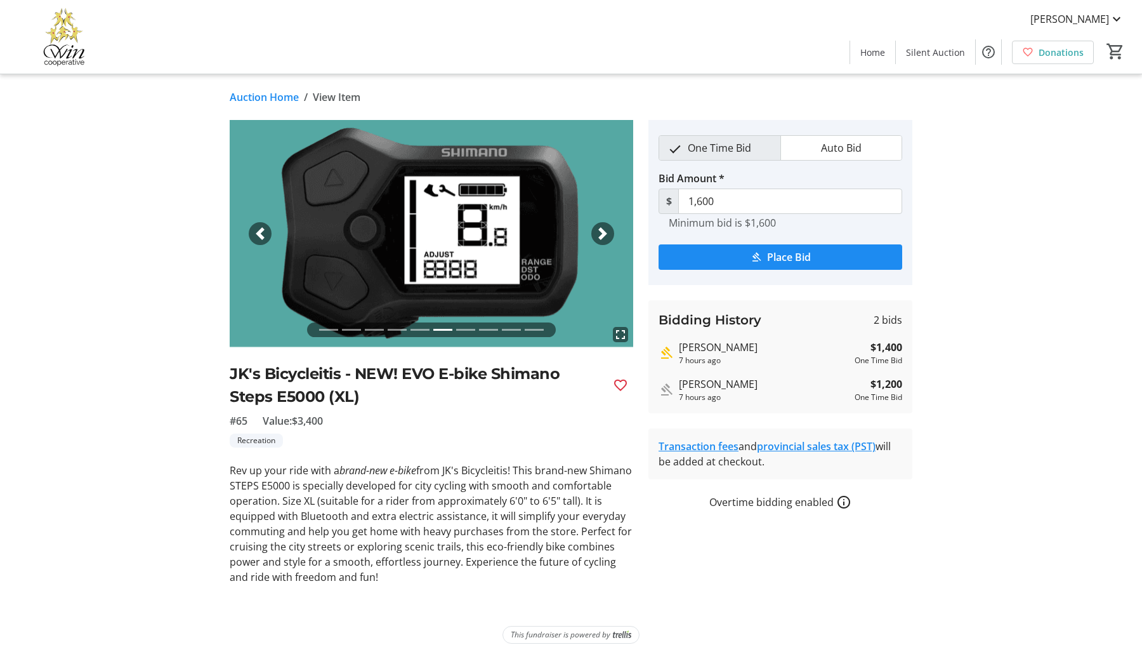
click at [605, 232] on span "button" at bounding box center [603, 233] width 13 height 13
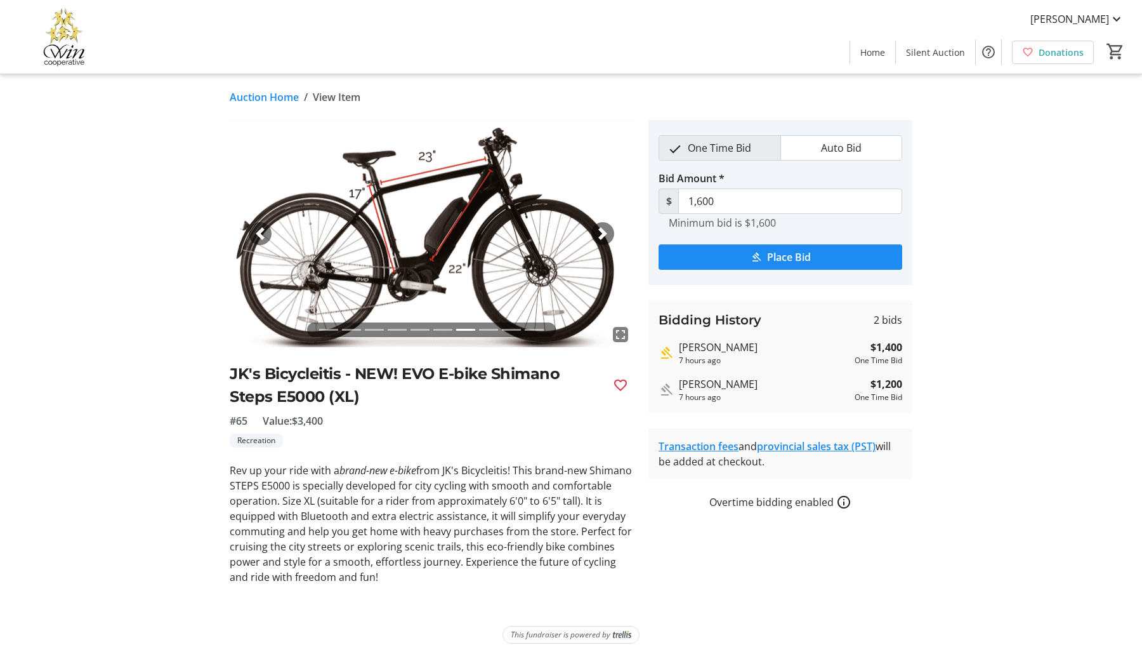
click at [605, 232] on span "button" at bounding box center [603, 233] width 13 height 13
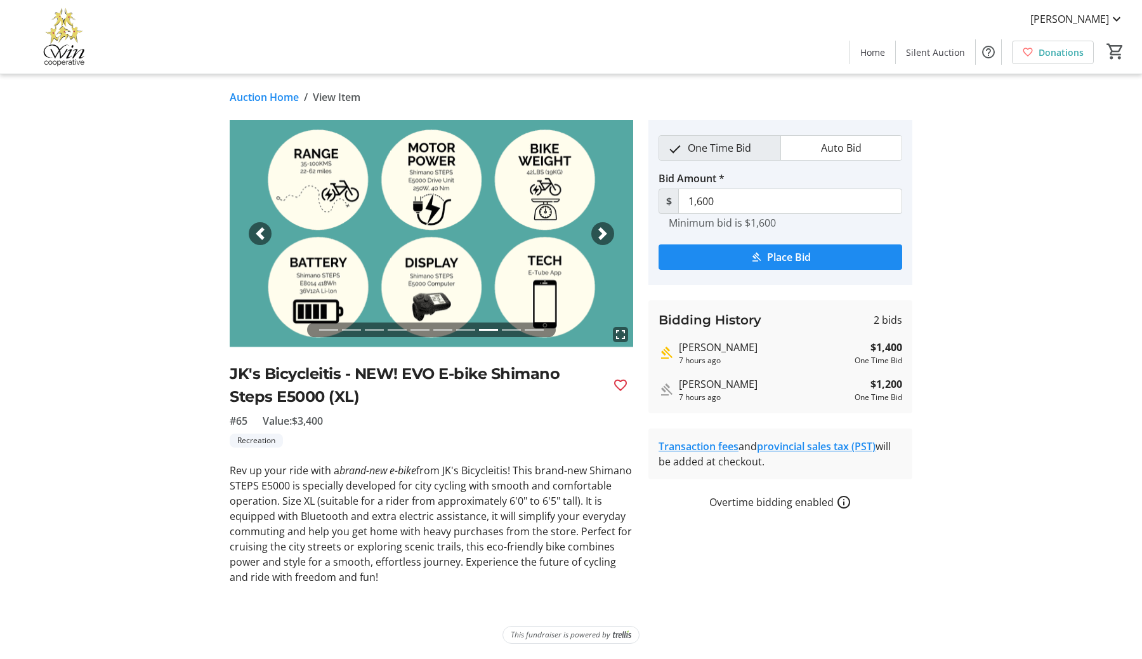
click at [605, 232] on span "button" at bounding box center [603, 233] width 13 height 13
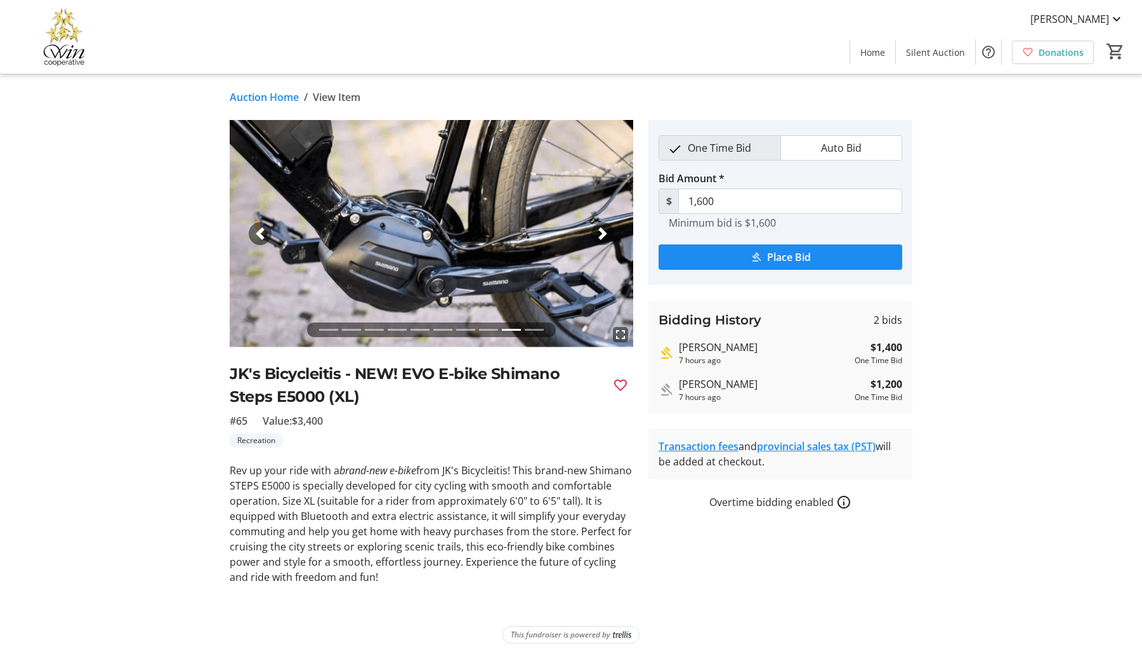
click at [605, 232] on span "button" at bounding box center [603, 233] width 13 height 13
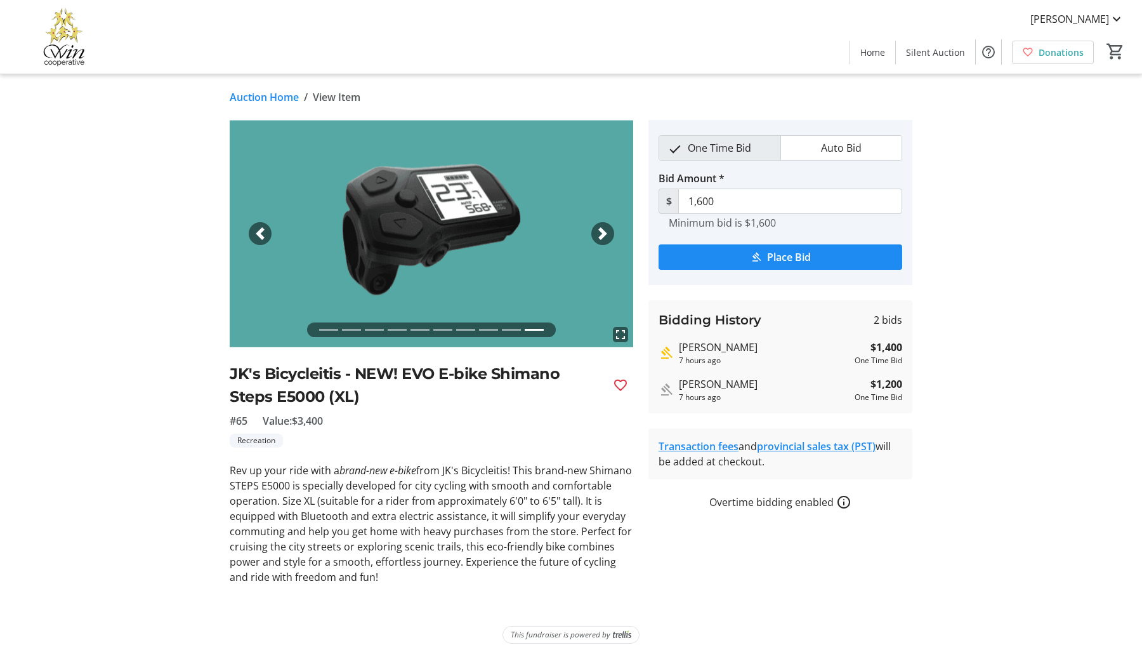
click at [605, 233] on span "button" at bounding box center [603, 233] width 13 height 13
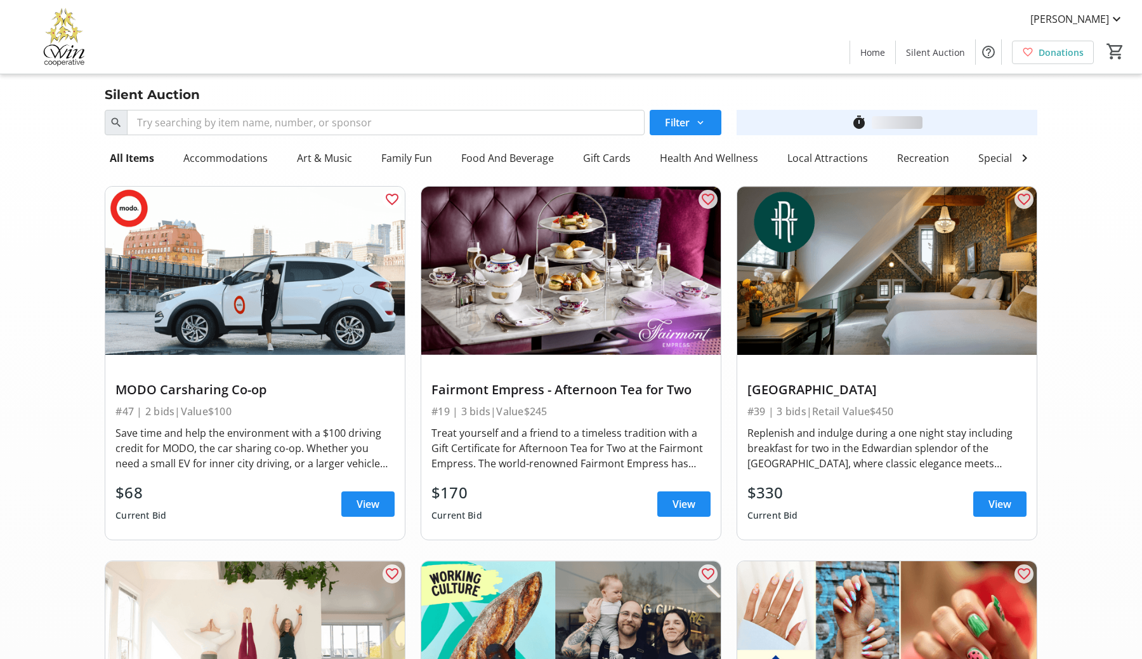
scroll to position [3323, 0]
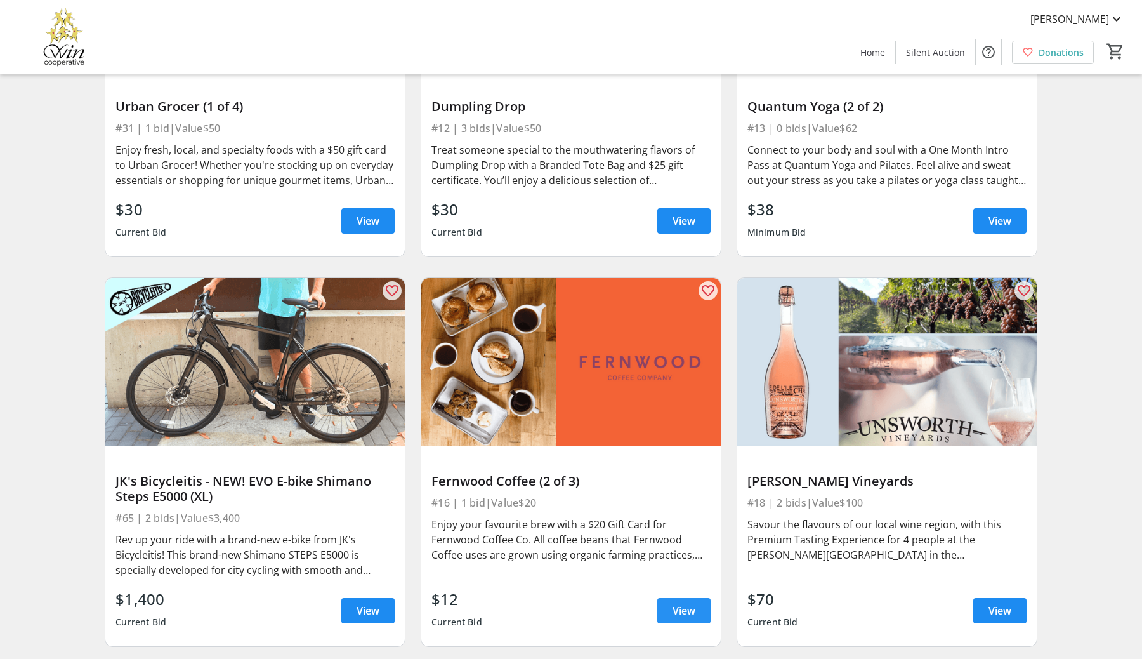
click at [673, 609] on span "View" at bounding box center [684, 610] width 23 height 15
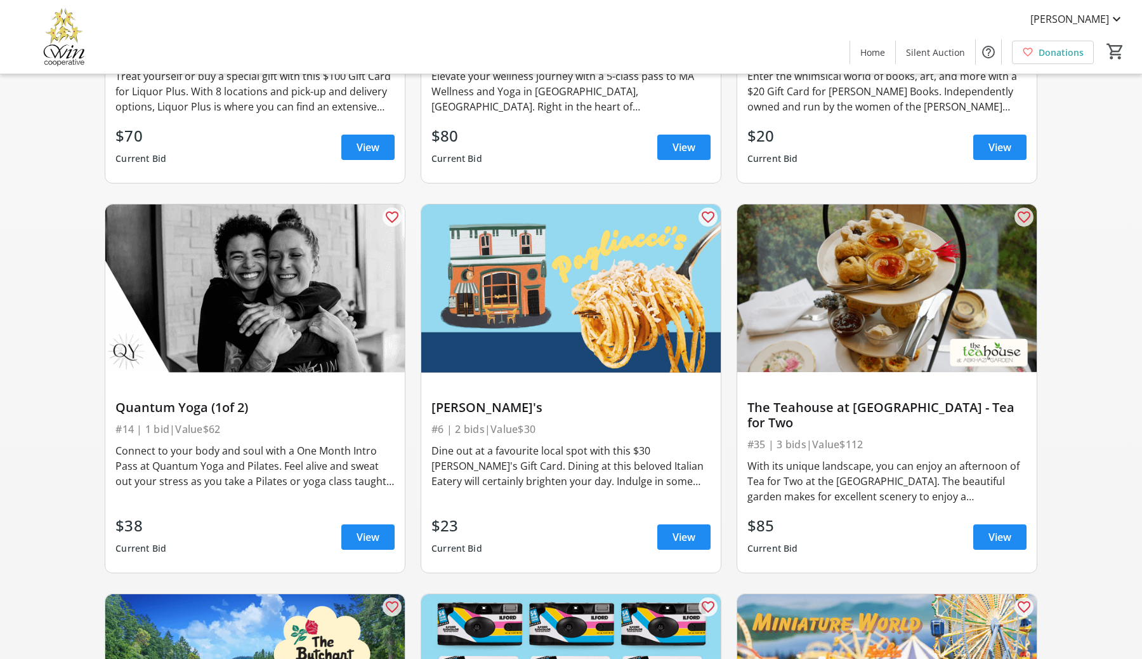
scroll to position [1477, 0]
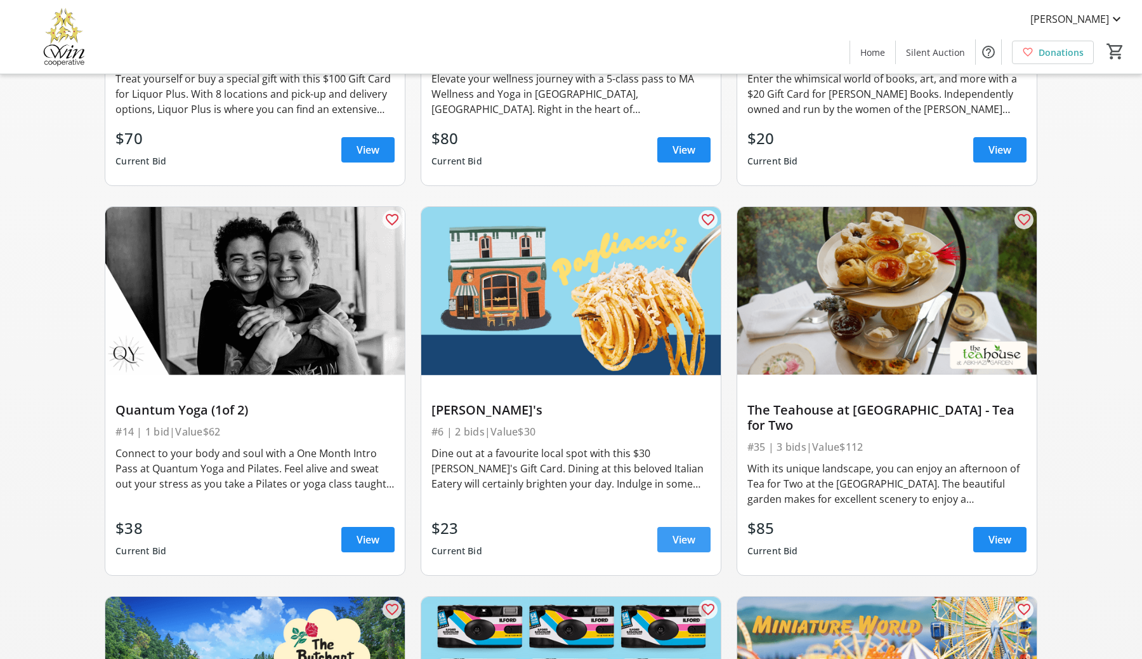
click at [678, 540] on span "View" at bounding box center [684, 539] width 23 height 15
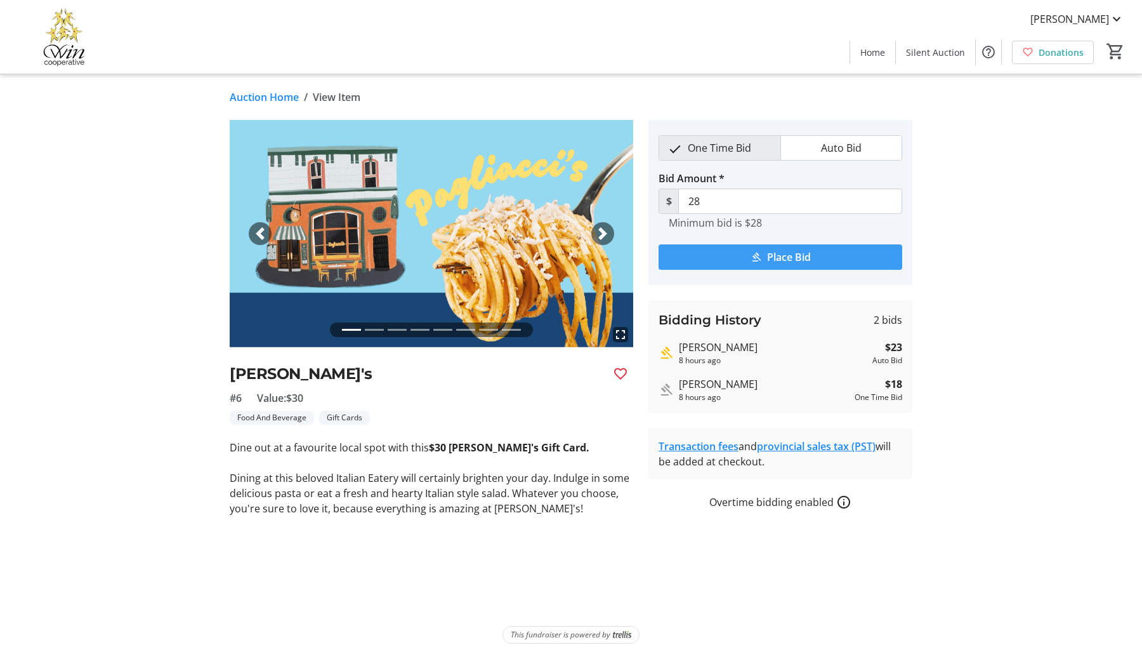
click at [795, 255] on span "Place Bid" at bounding box center [789, 256] width 44 height 15
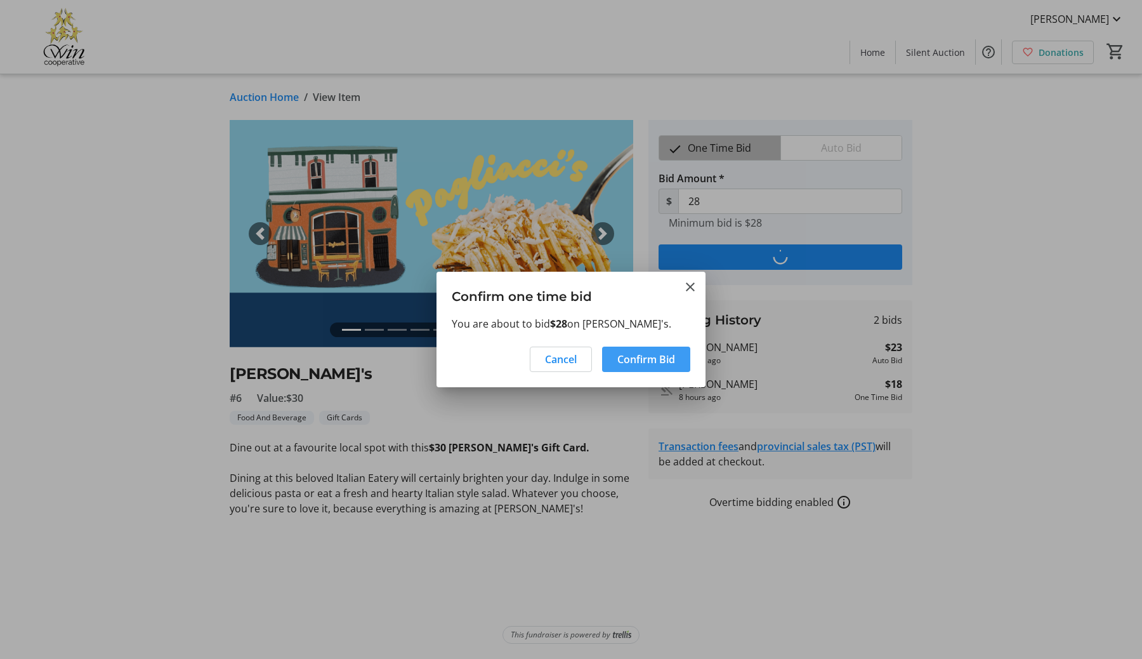
click at [645, 361] on span "Confirm Bid" at bounding box center [647, 359] width 58 height 15
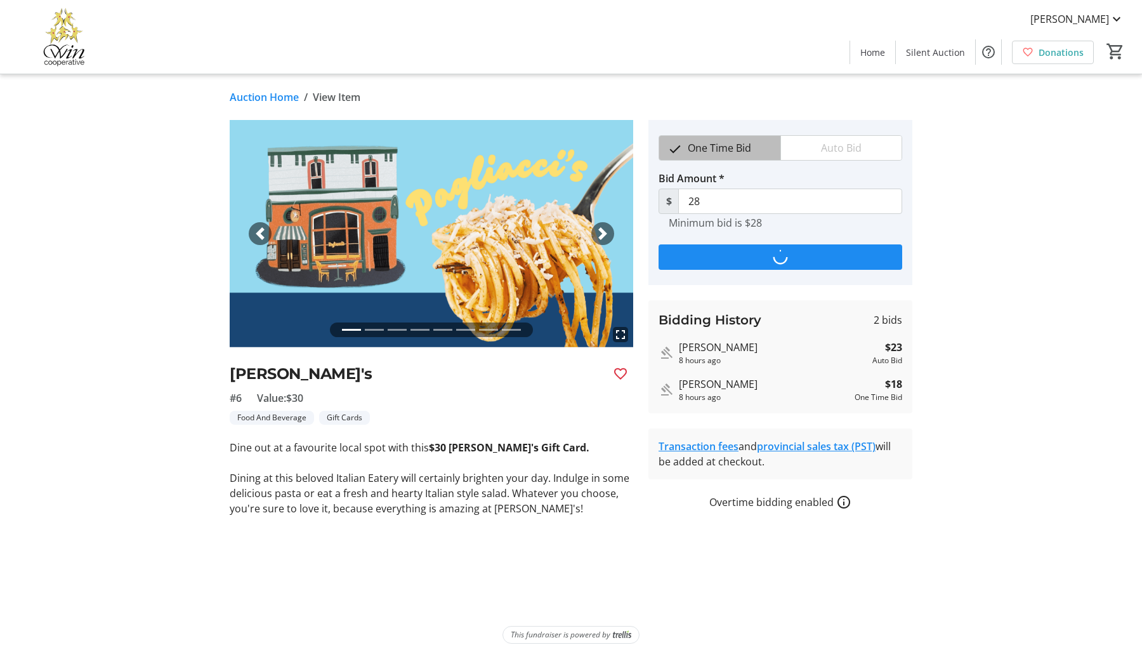
type input "35"
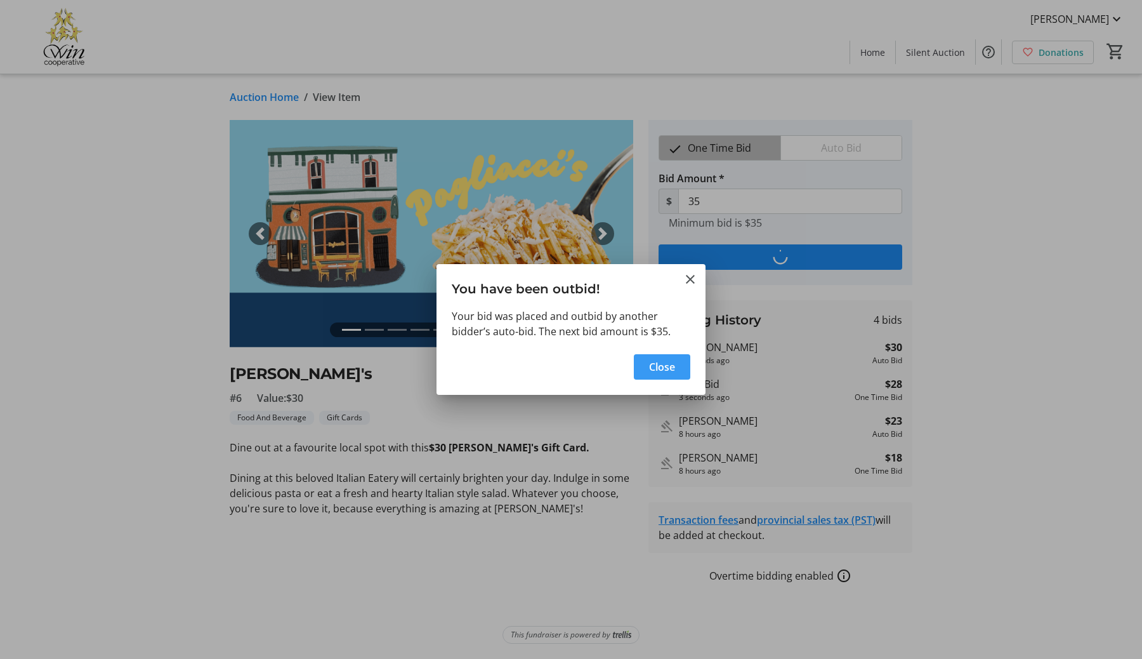
click at [653, 365] on span "Close" at bounding box center [662, 366] width 26 height 15
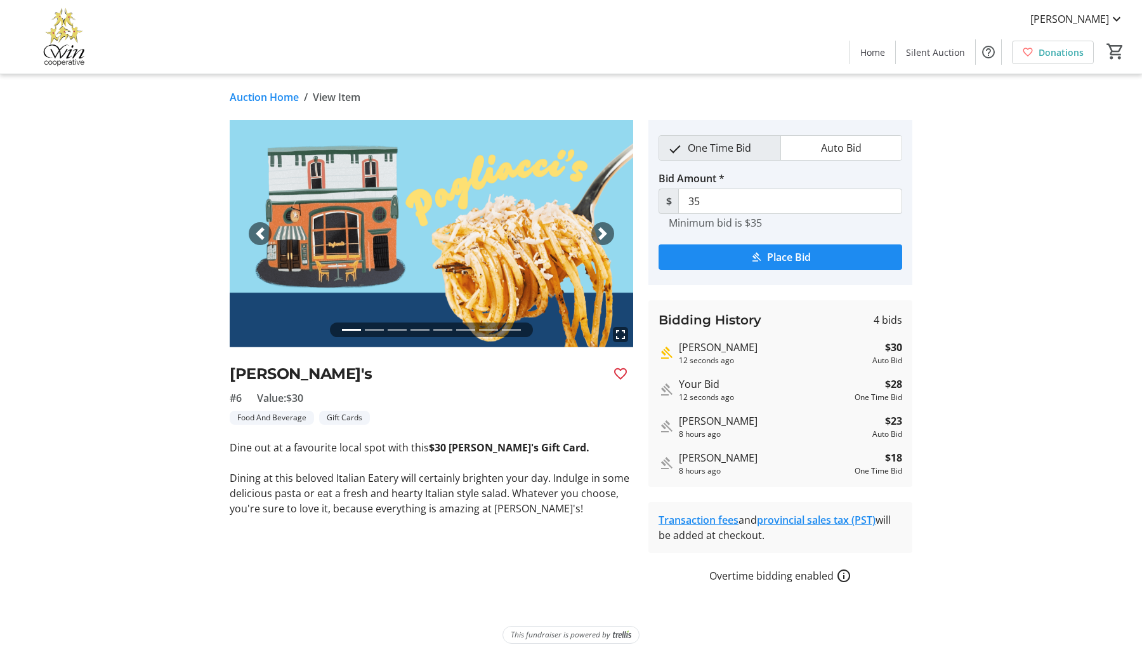
click at [607, 232] on span "button" at bounding box center [603, 233] width 13 height 13
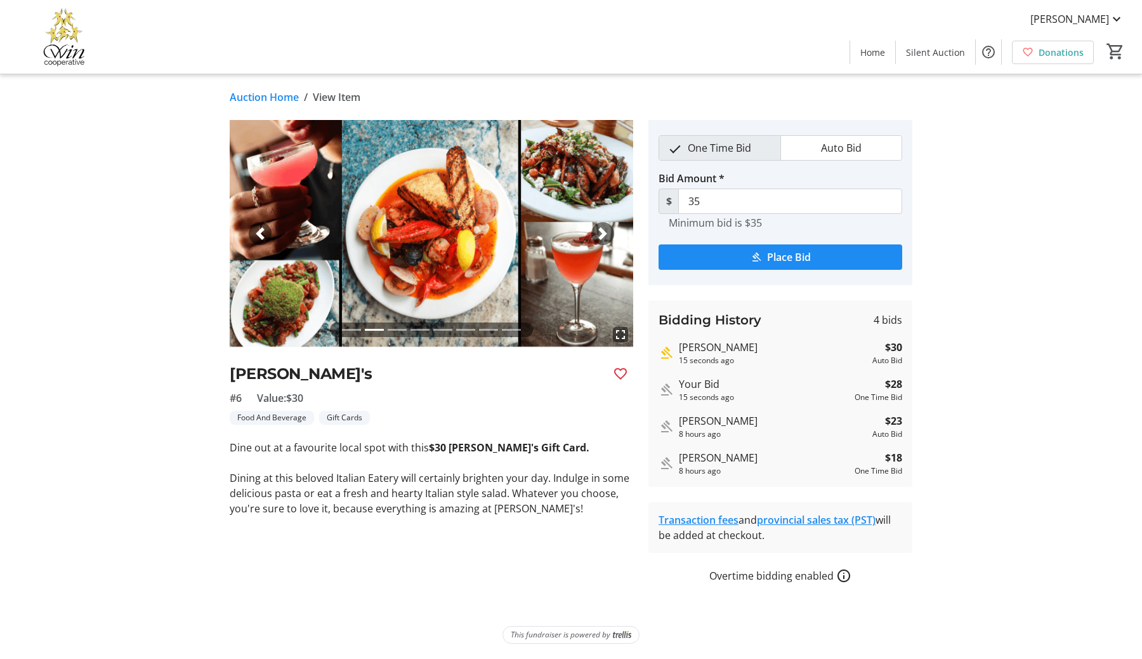
click at [607, 232] on span "button" at bounding box center [603, 233] width 13 height 13
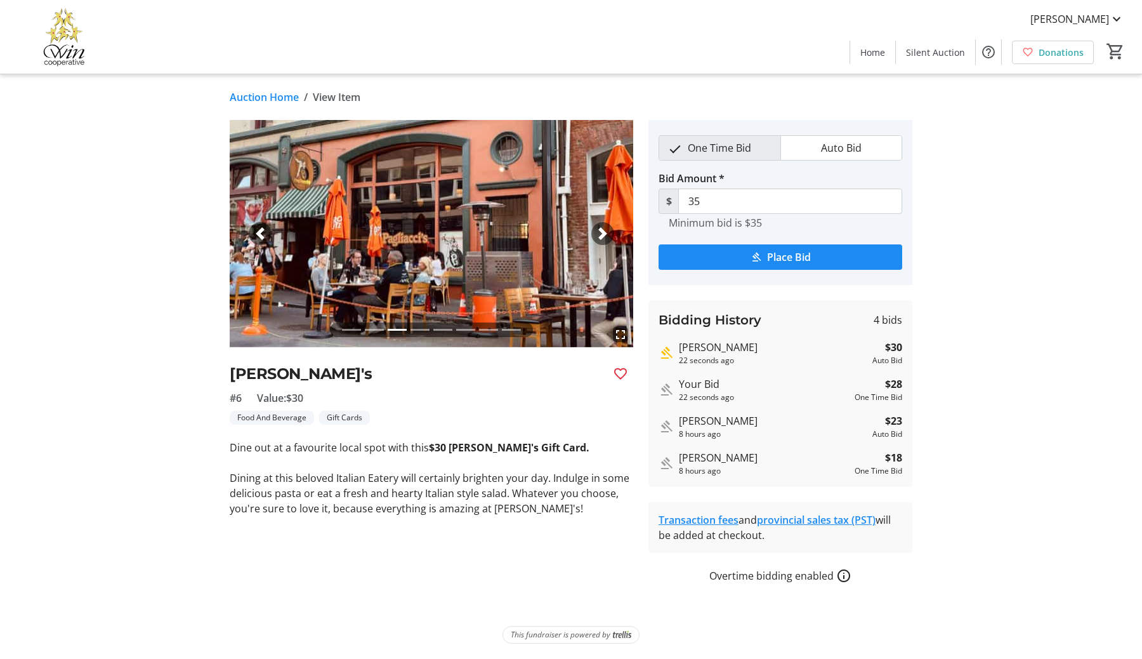
click at [607, 232] on span "button" at bounding box center [603, 233] width 13 height 13
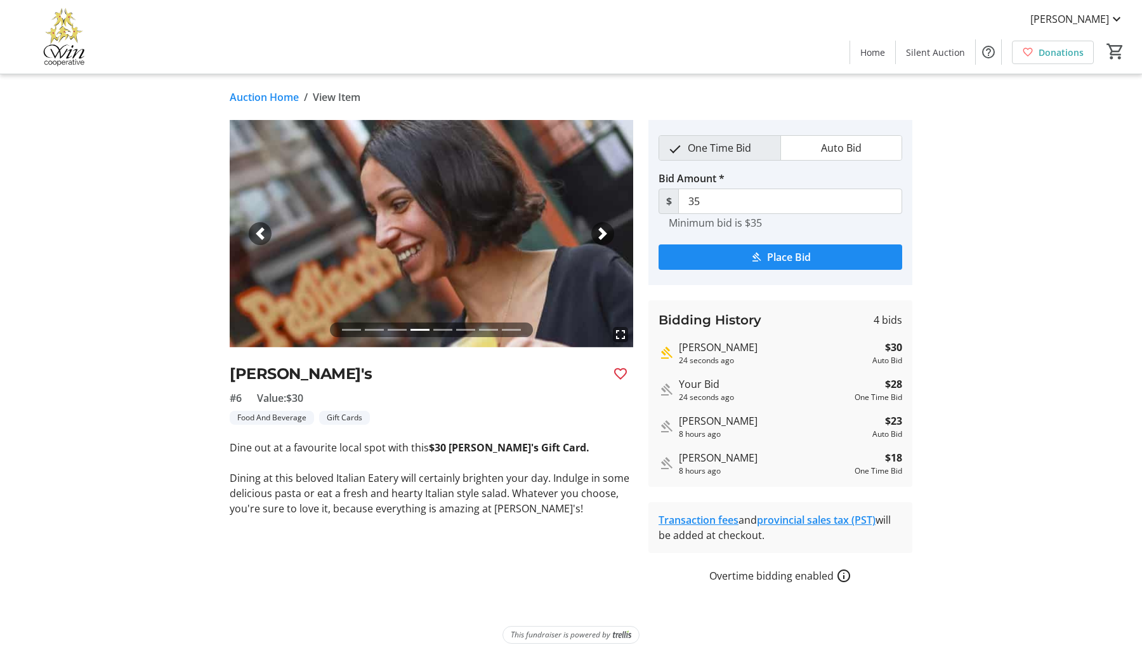
click at [607, 233] on span "button" at bounding box center [603, 233] width 13 height 13
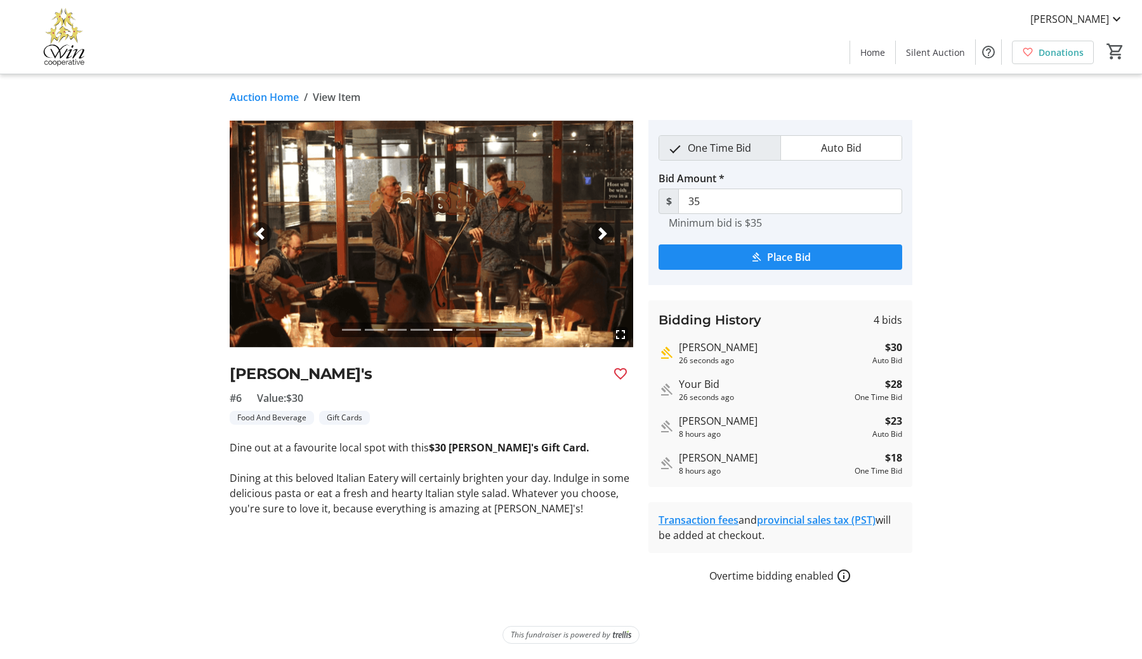
click at [607, 233] on span "button" at bounding box center [603, 233] width 13 height 13
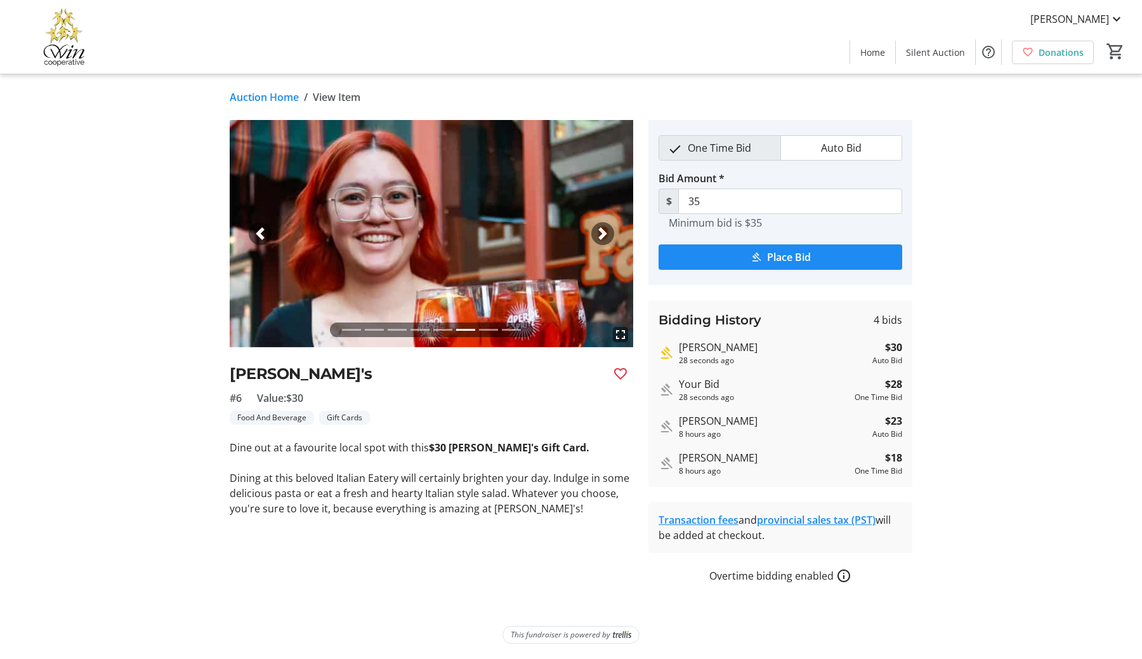
click at [607, 234] on span "button" at bounding box center [603, 233] width 13 height 13
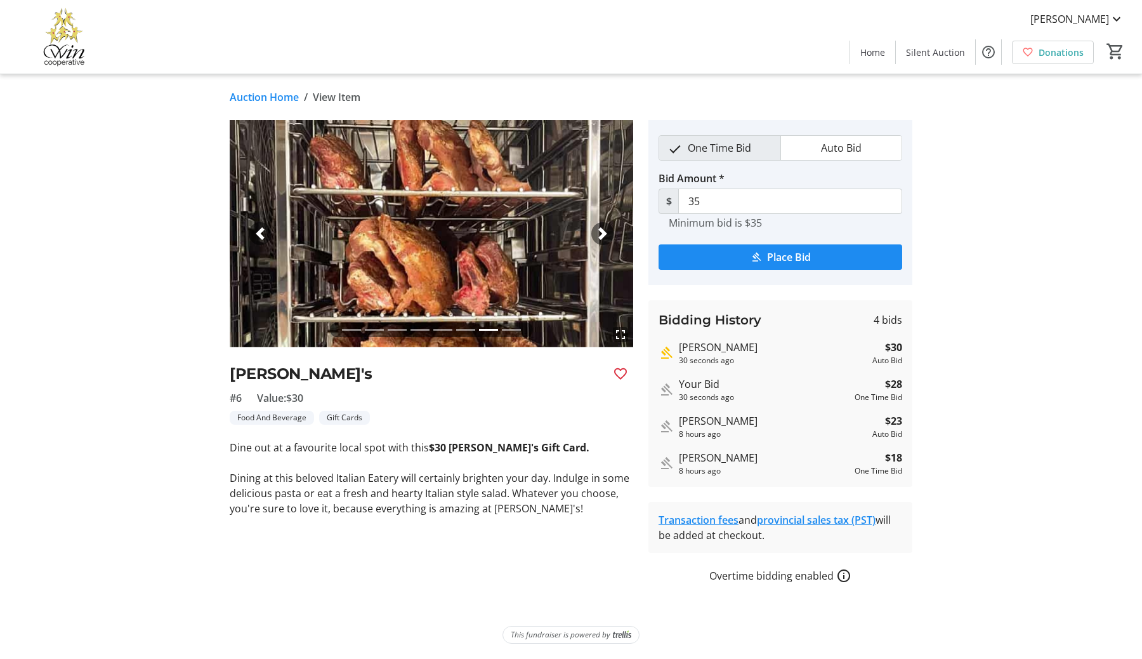
click at [607, 234] on span "button" at bounding box center [603, 233] width 13 height 13
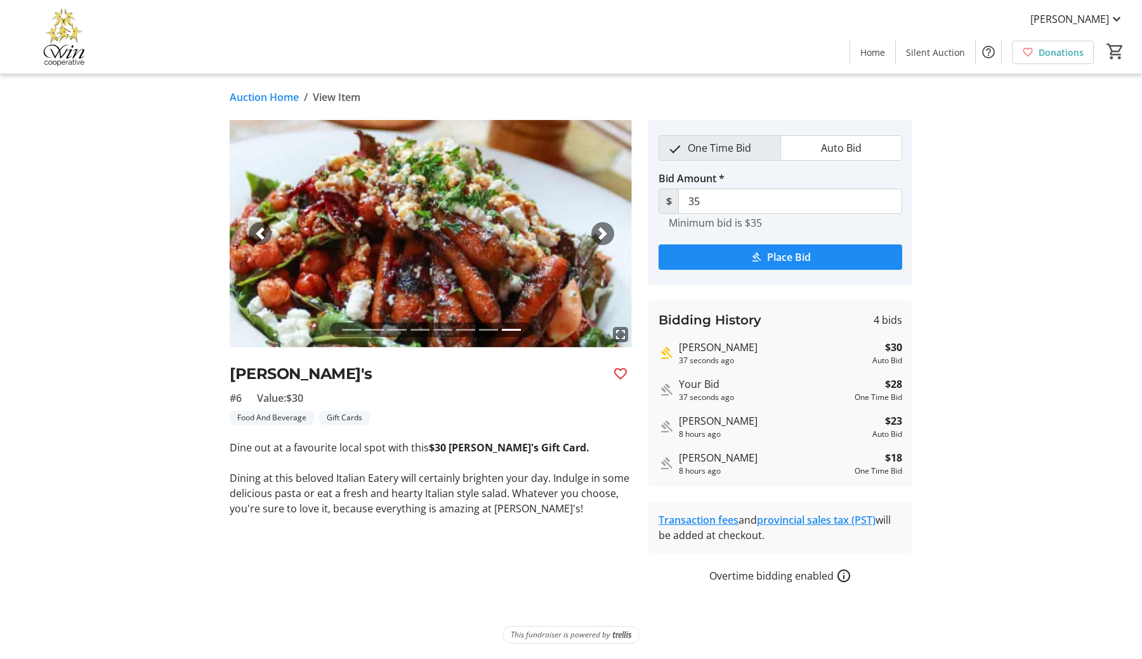
click at [607, 234] on span "button" at bounding box center [603, 233] width 13 height 13
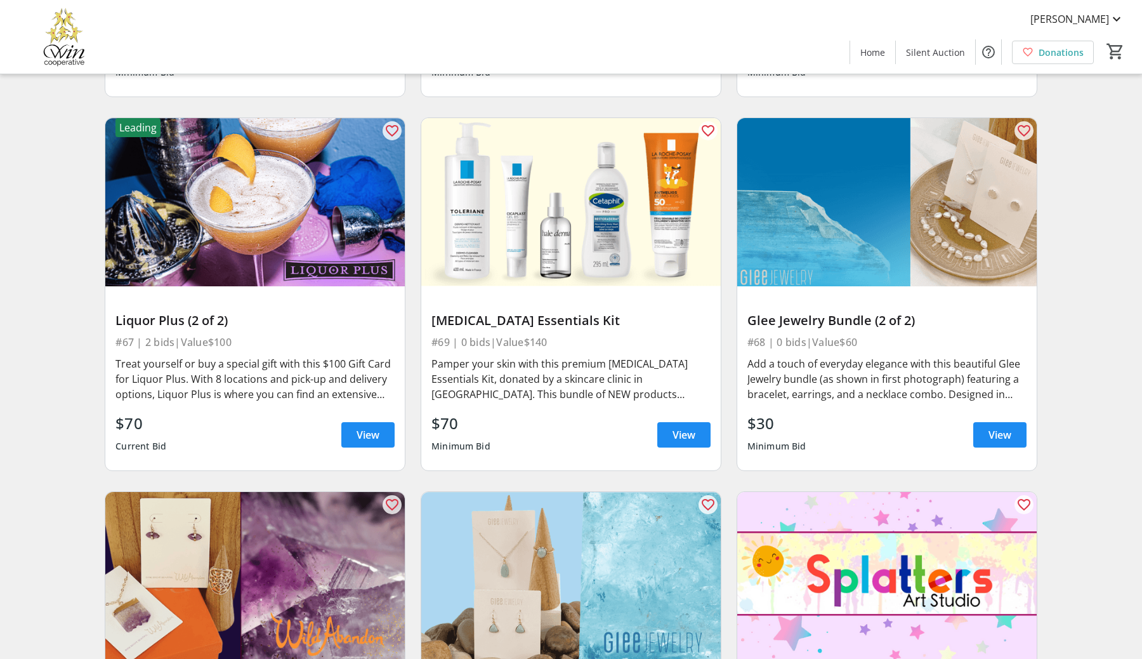
scroll to position [8407, 0]
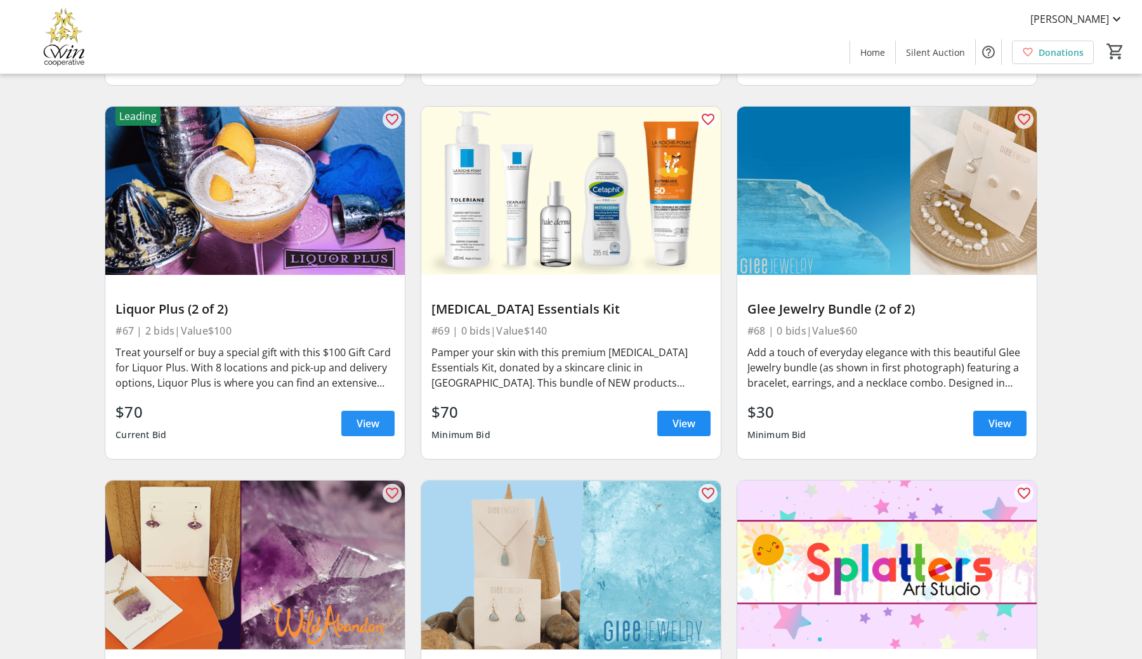
click at [361, 425] on span "View" at bounding box center [368, 423] width 23 height 15
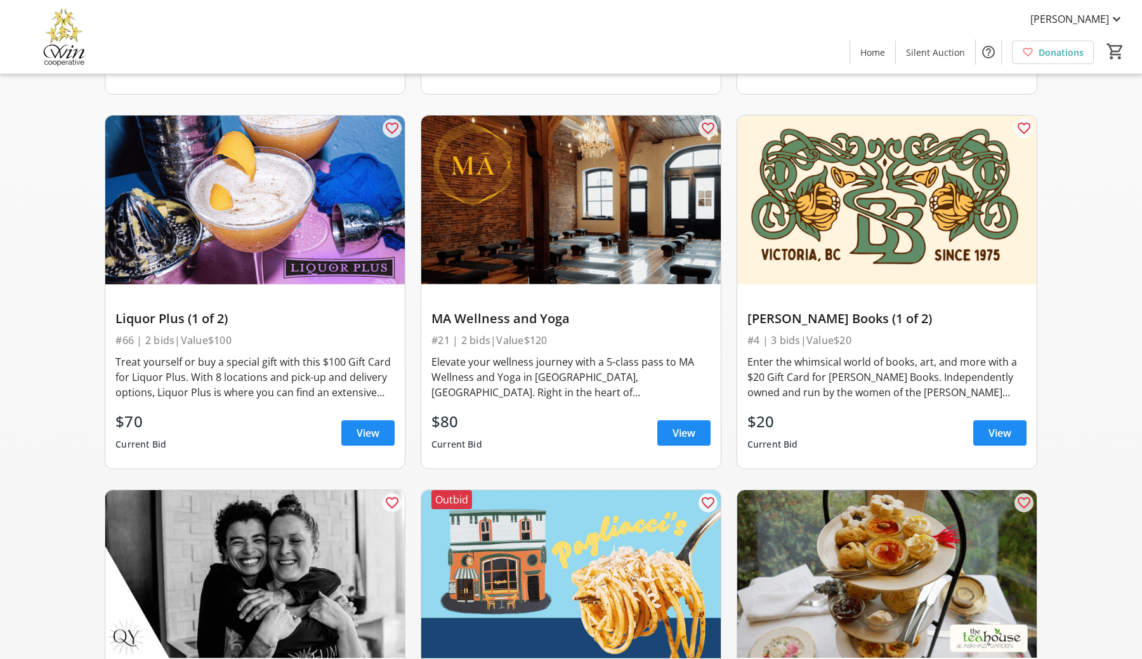
scroll to position [1193, 0]
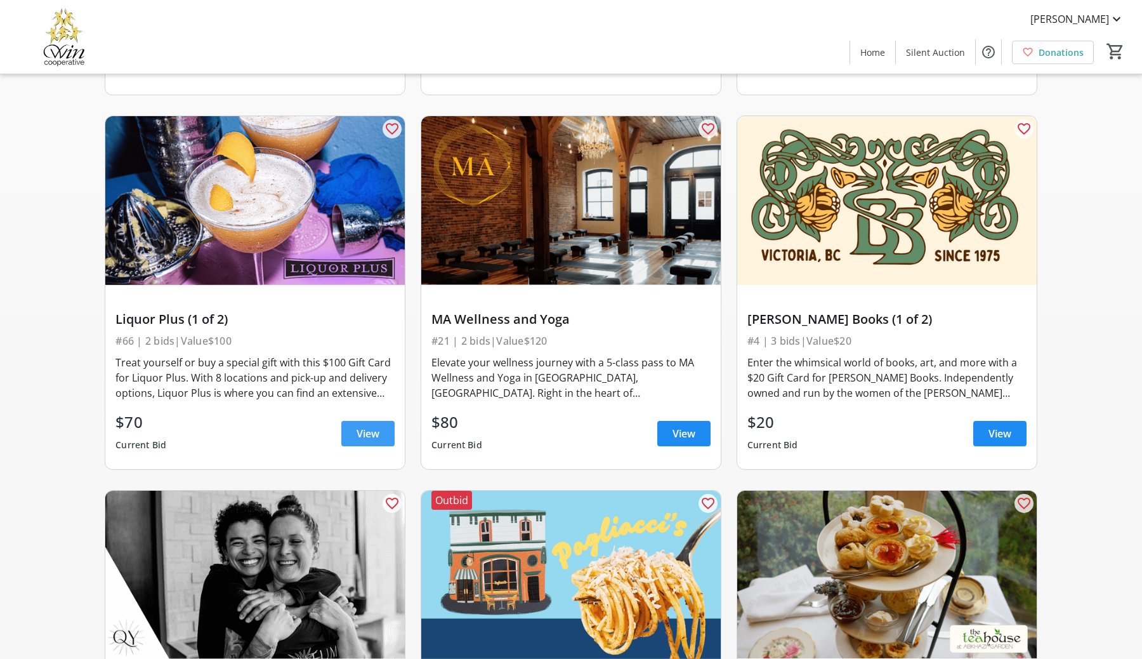
click at [370, 431] on span "View" at bounding box center [368, 433] width 23 height 15
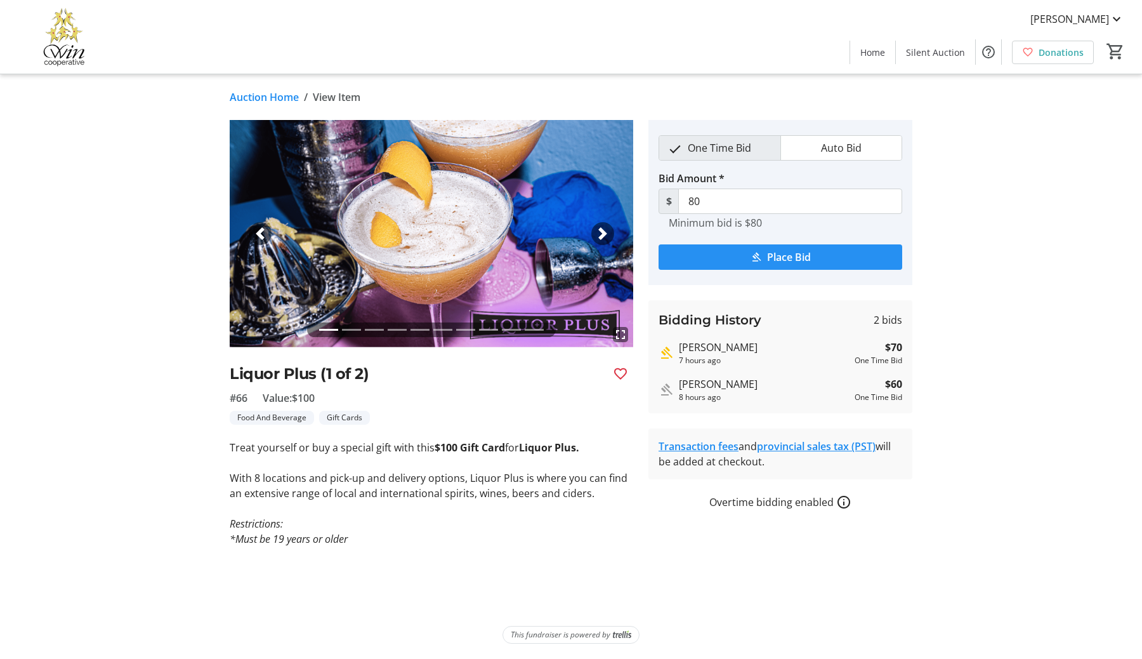
click at [795, 259] on span "Place Bid" at bounding box center [789, 256] width 44 height 15
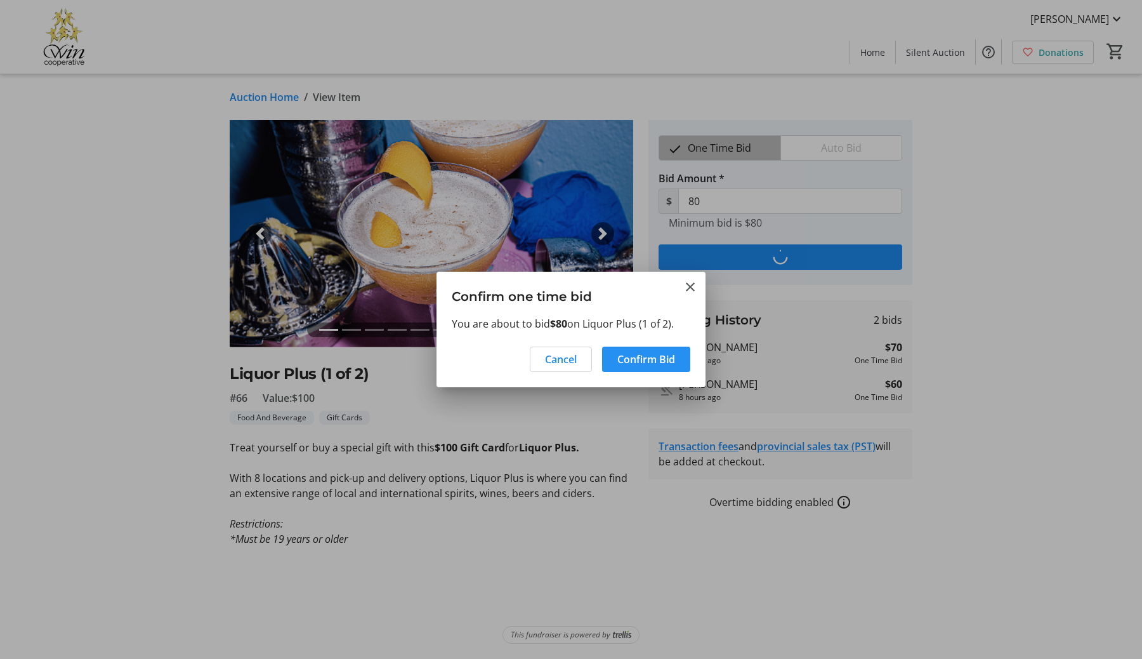
click at [648, 362] on span "Confirm Bid" at bounding box center [647, 359] width 58 height 15
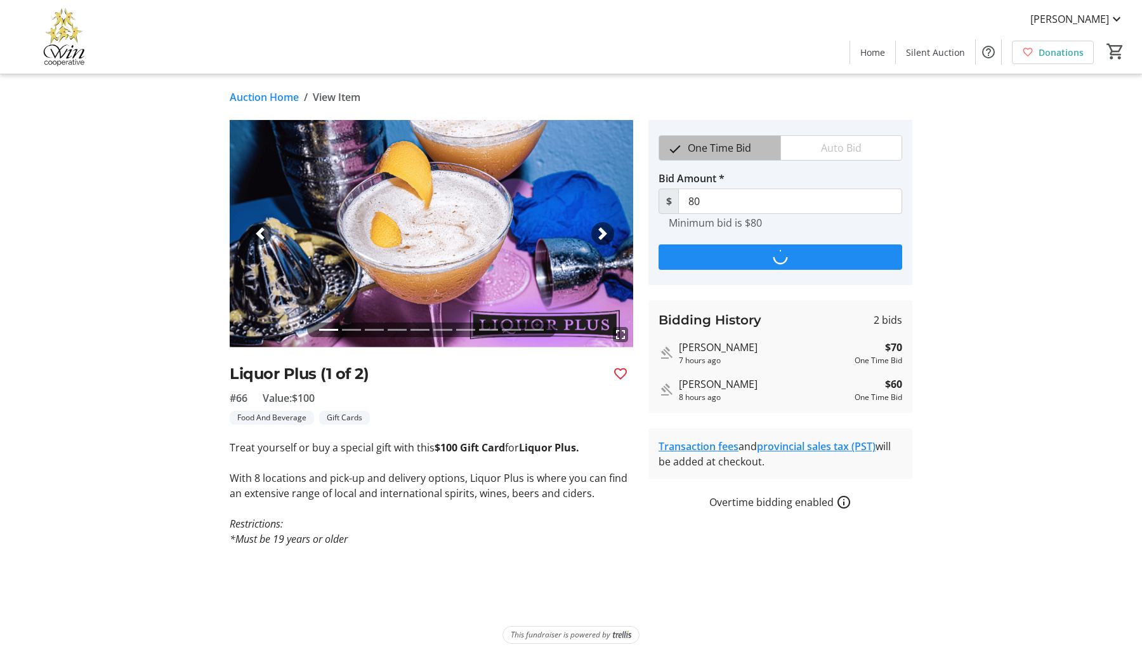
type input "90"
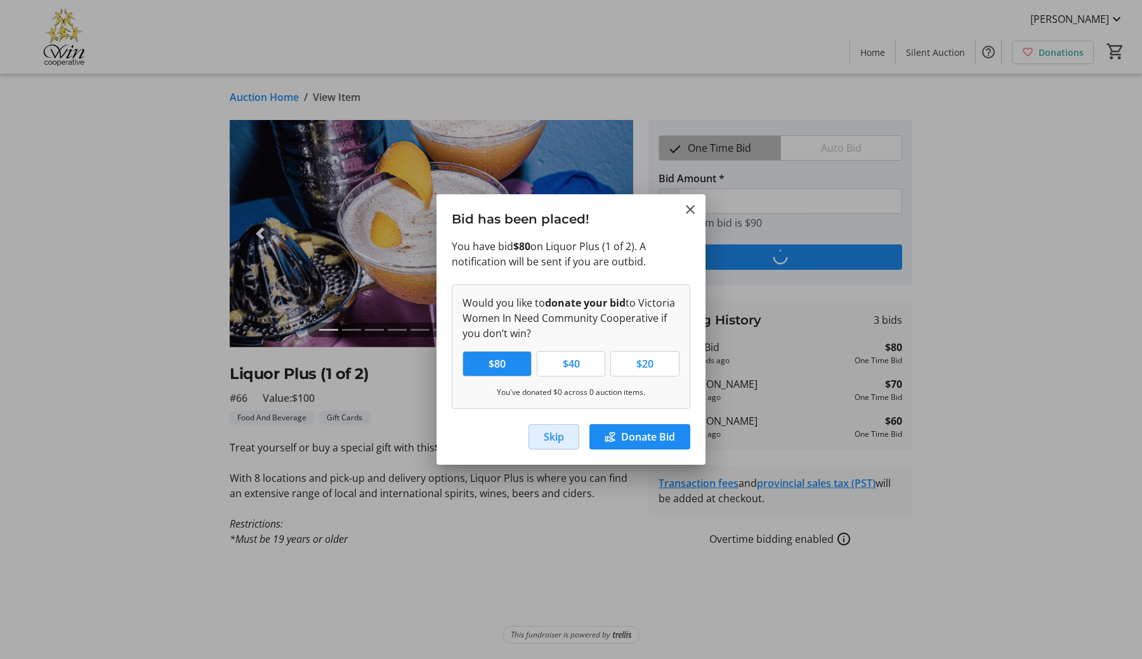
click at [554, 438] on span "Skip" at bounding box center [554, 436] width 20 height 15
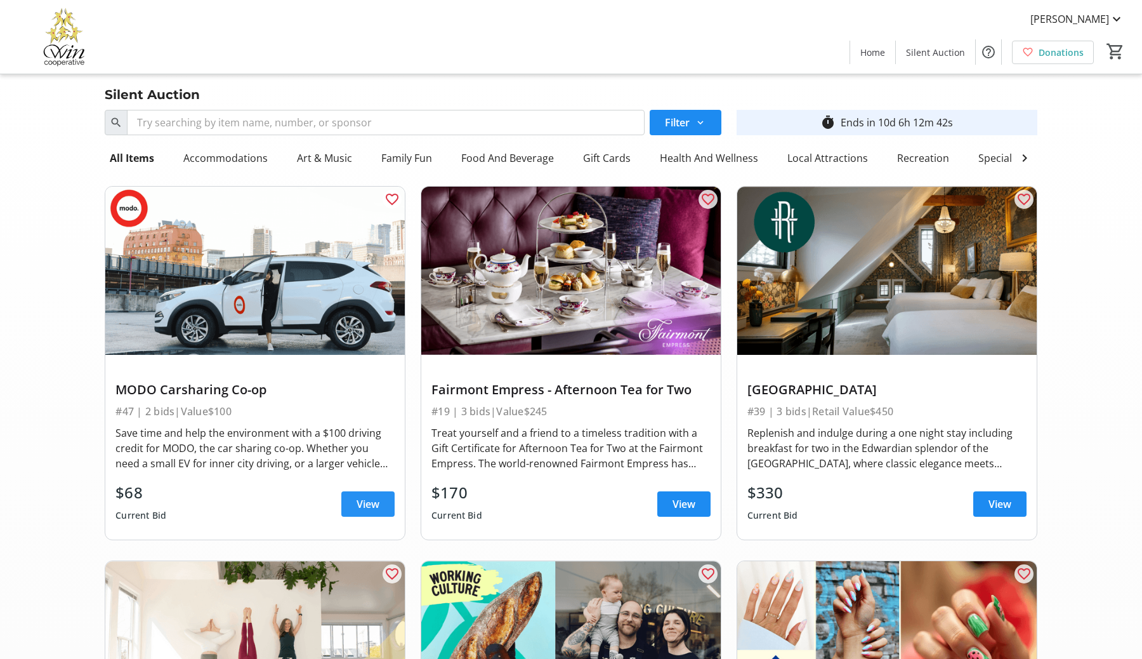
click at [357, 505] on span "View" at bounding box center [368, 503] width 23 height 15
click at [1118, 20] on mat-icon at bounding box center [1116, 18] width 15 height 15
click at [1083, 77] on span "My Bidding History" at bounding box center [1080, 79] width 90 height 15
